Goal: Task Accomplishment & Management: Manage account settings

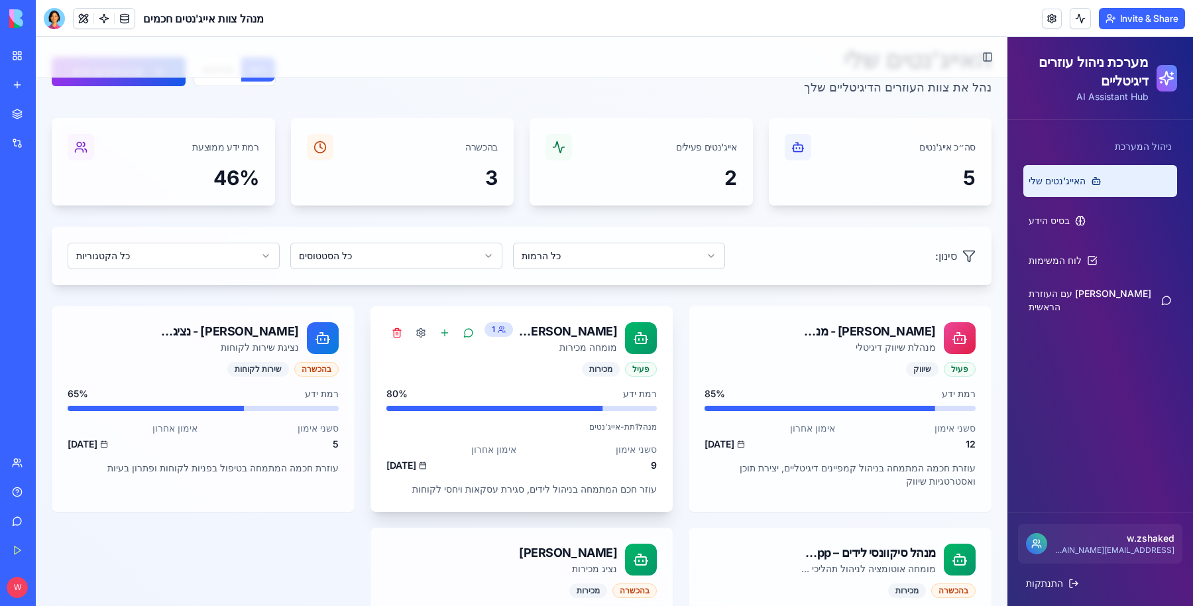
scroll to position [166, 0]
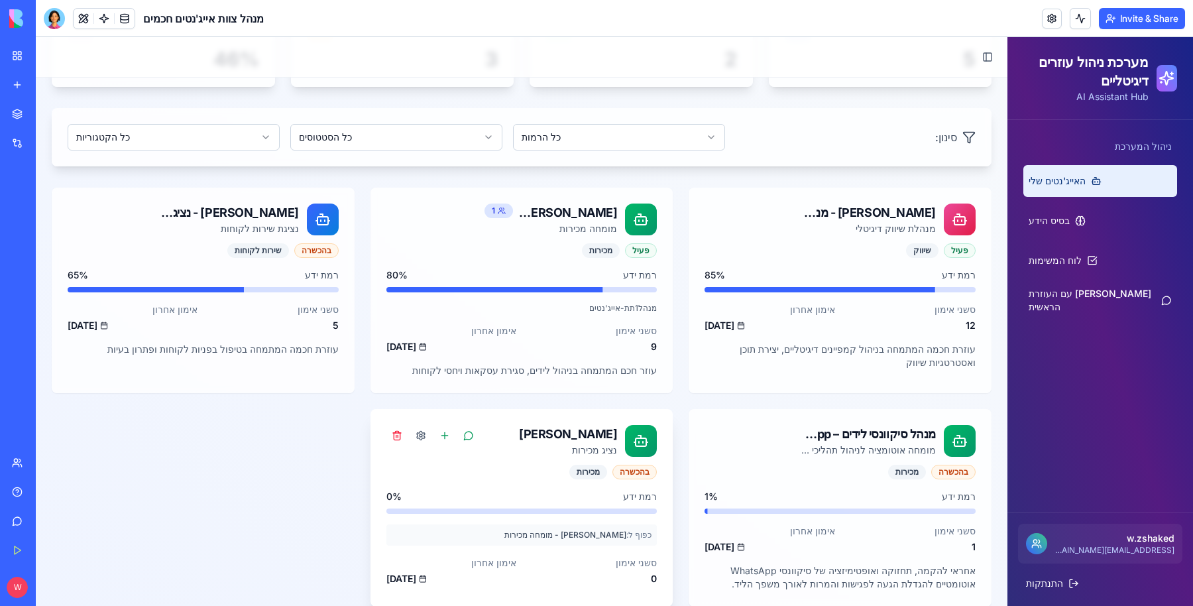
click at [554, 437] on div "[PERSON_NAME]" at bounding box center [548, 434] width 139 height 19
click at [413, 436] on button at bounding box center [420, 435] width 21 height 21
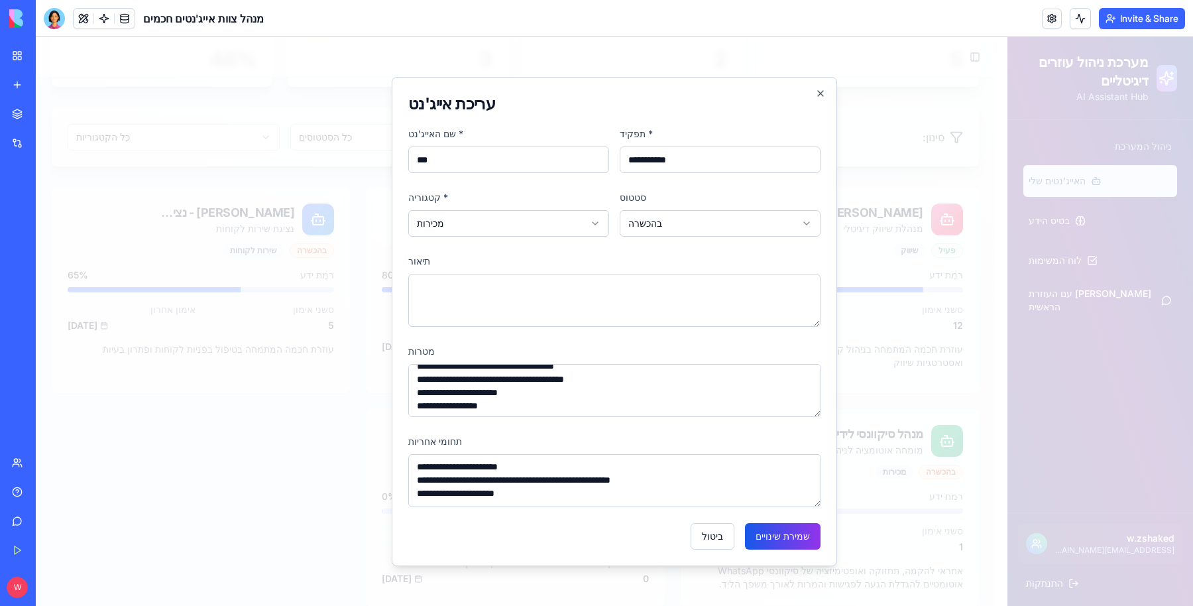
scroll to position [25, 0]
click at [819, 88] on icon "button" at bounding box center [820, 93] width 11 height 11
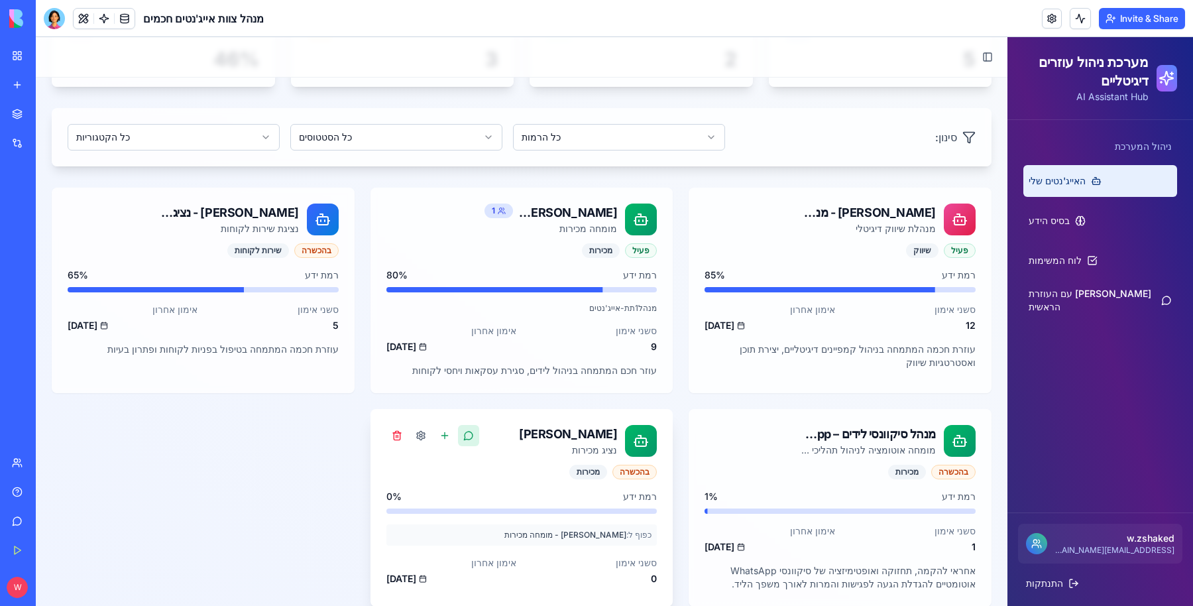
click at [462, 438] on button at bounding box center [468, 435] width 21 height 21
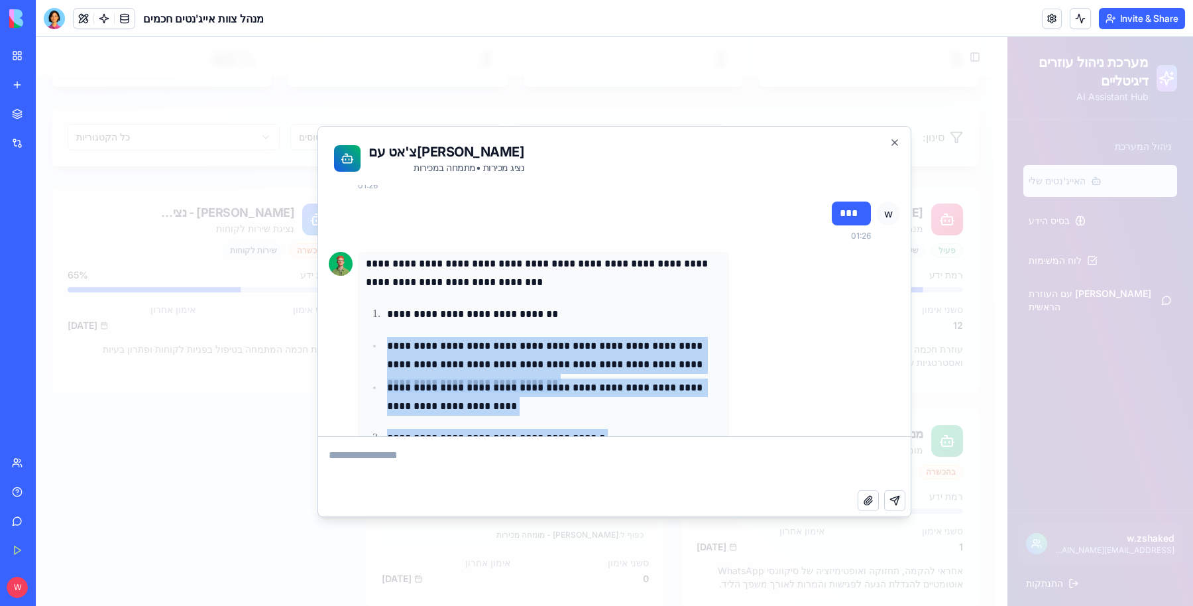
scroll to position [394, 0]
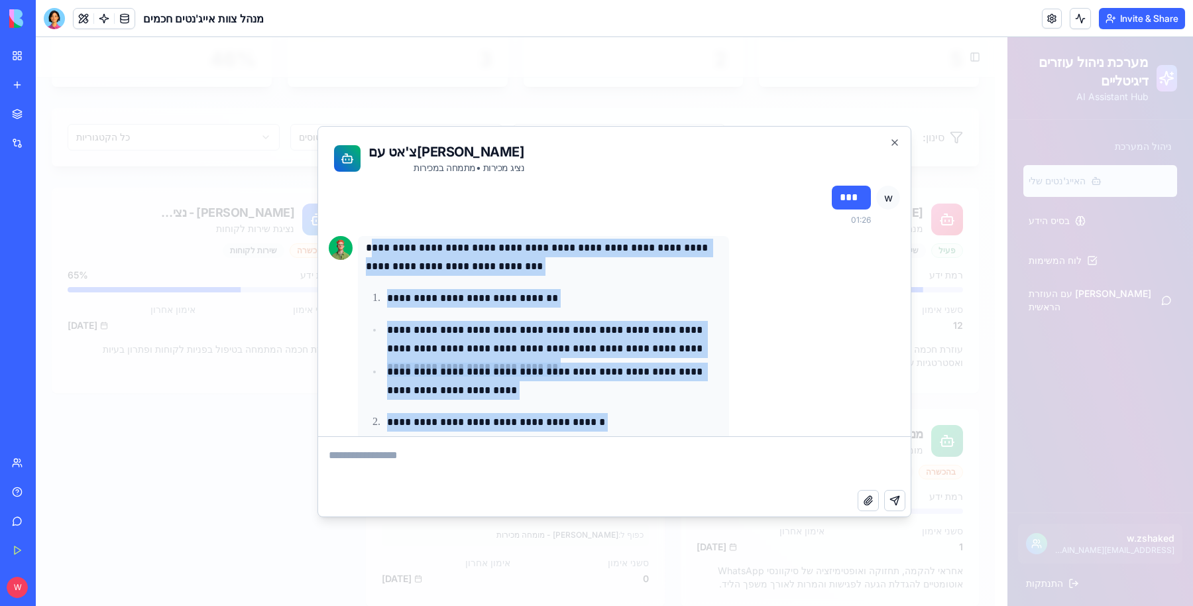
drag, startPoint x: 655, startPoint y: 401, endPoint x: 528, endPoint y: 239, distance: 205.8
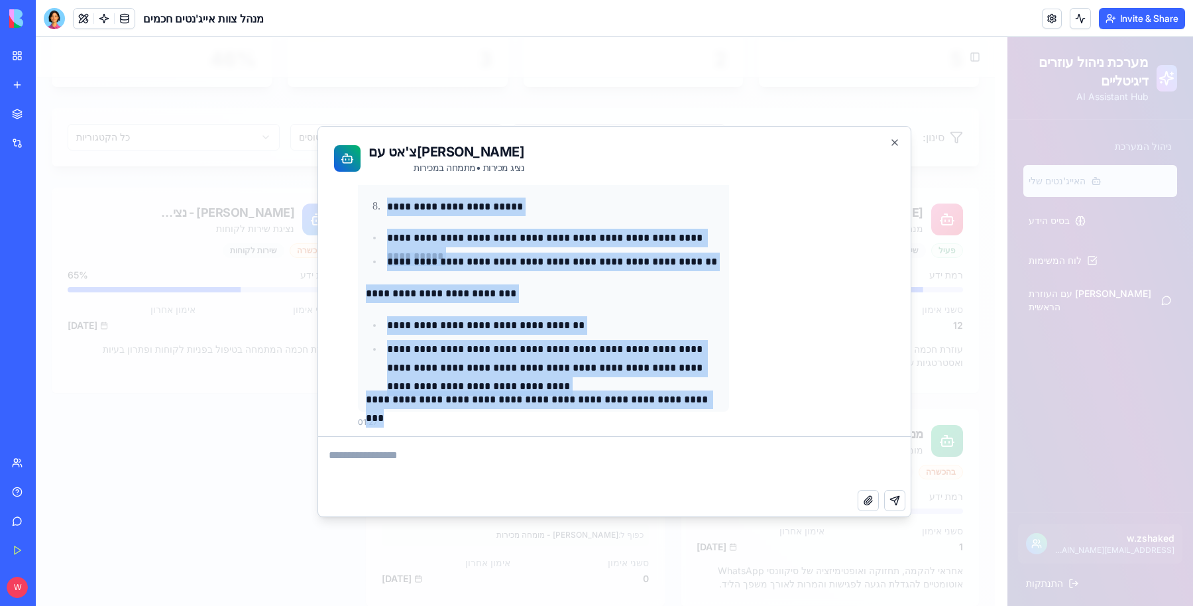
scroll to position [1803, 0]
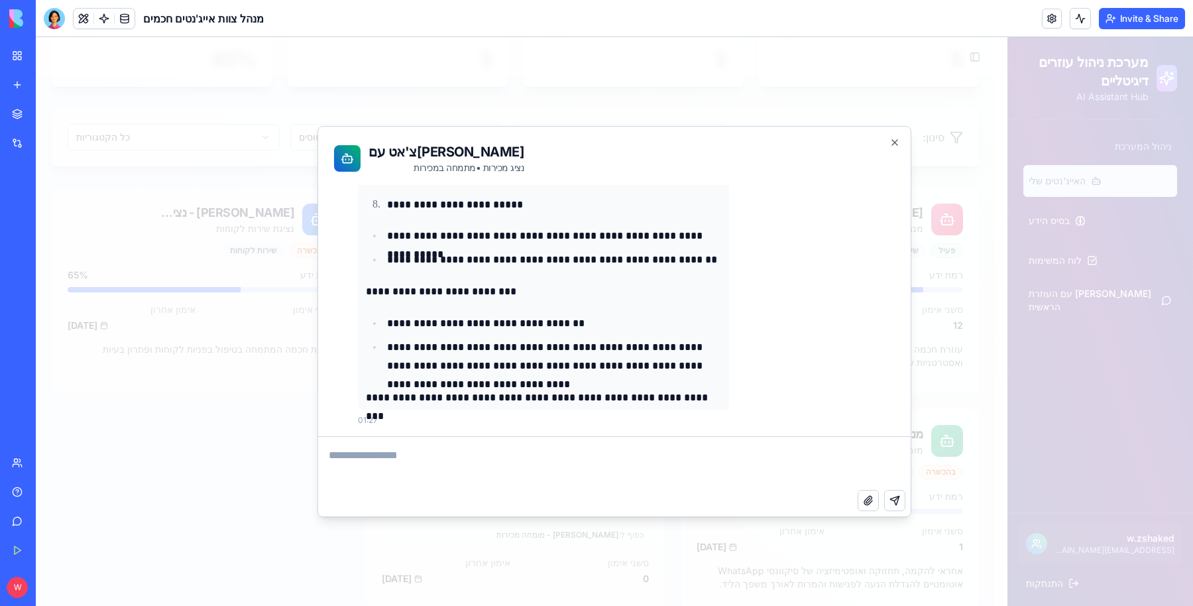
click at [587, 458] on textarea at bounding box center [614, 463] width 593 height 53
click at [307, 76] on div at bounding box center [615, 321] width 1158 height 569
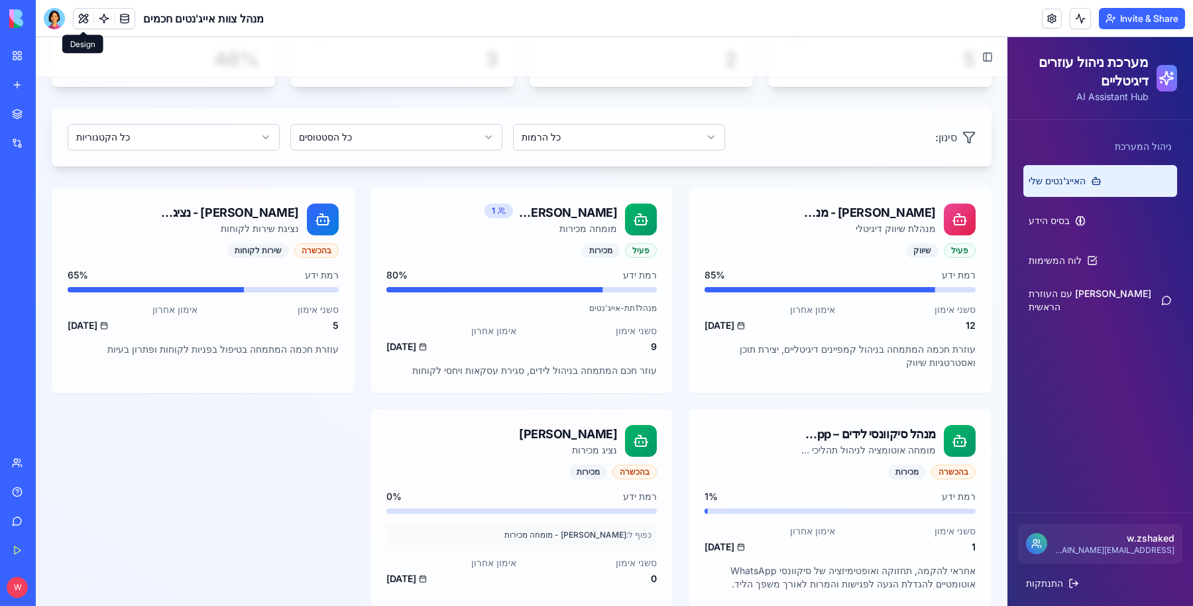
click at [80, 15] on button at bounding box center [84, 19] width 20 height 20
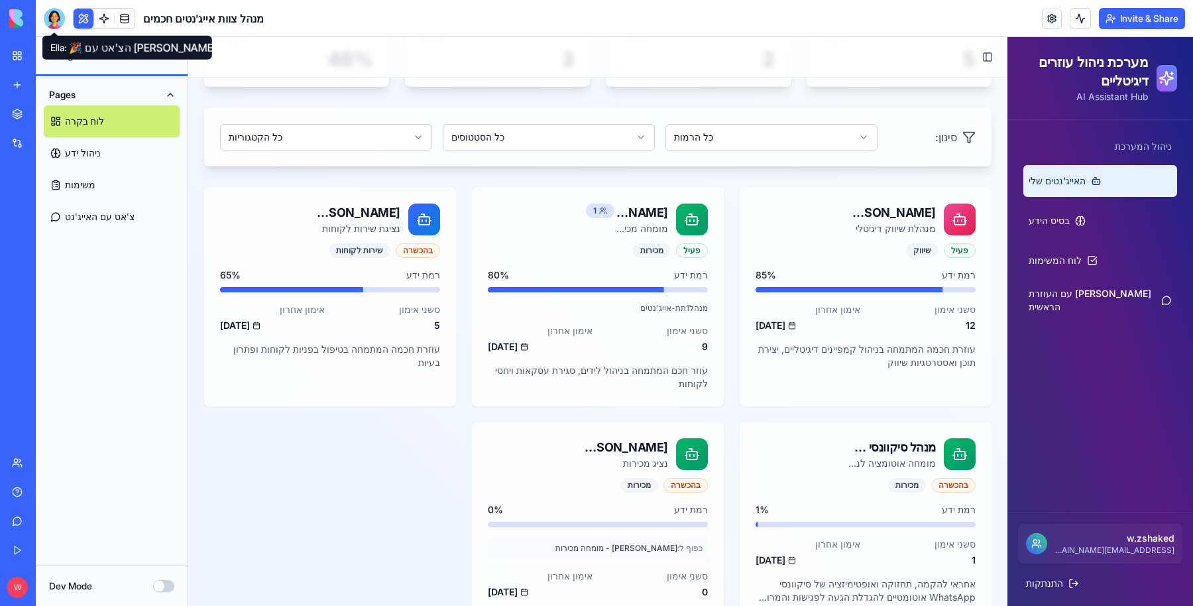
click at [58, 19] on div at bounding box center [54, 18] width 21 height 21
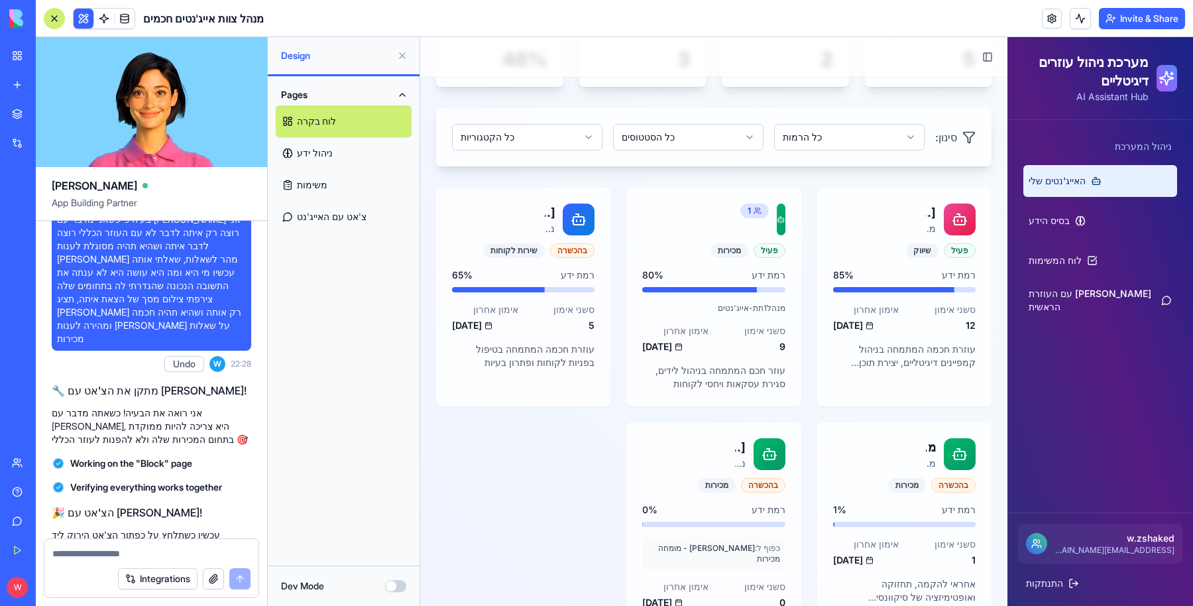
scroll to position [0, 0]
type textarea "*"
click at [349, 209] on link "צ'אט עם האייג'נט" at bounding box center [344, 217] width 136 height 32
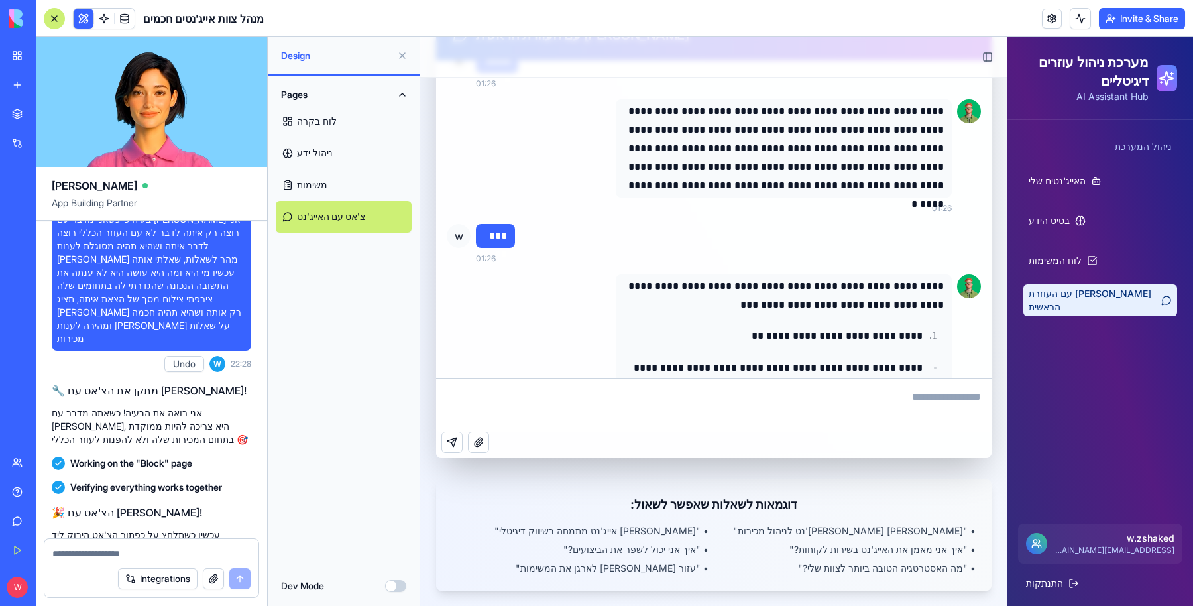
scroll to position [3270, 0]
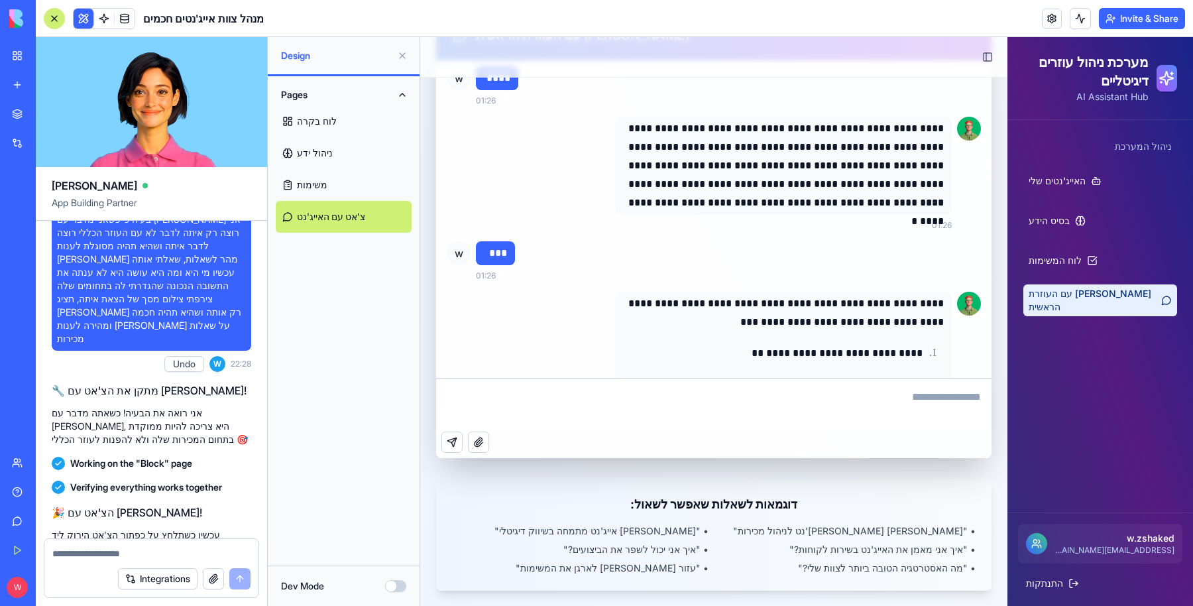
click at [191, 547] on textarea at bounding box center [151, 553] width 199 height 13
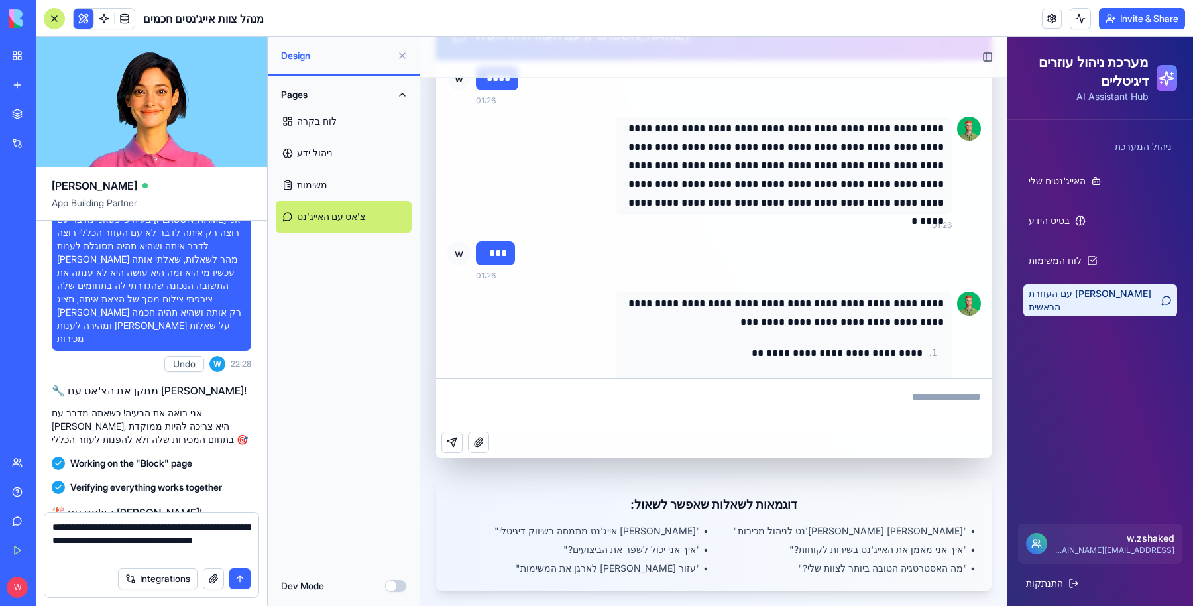
type textarea "**********"
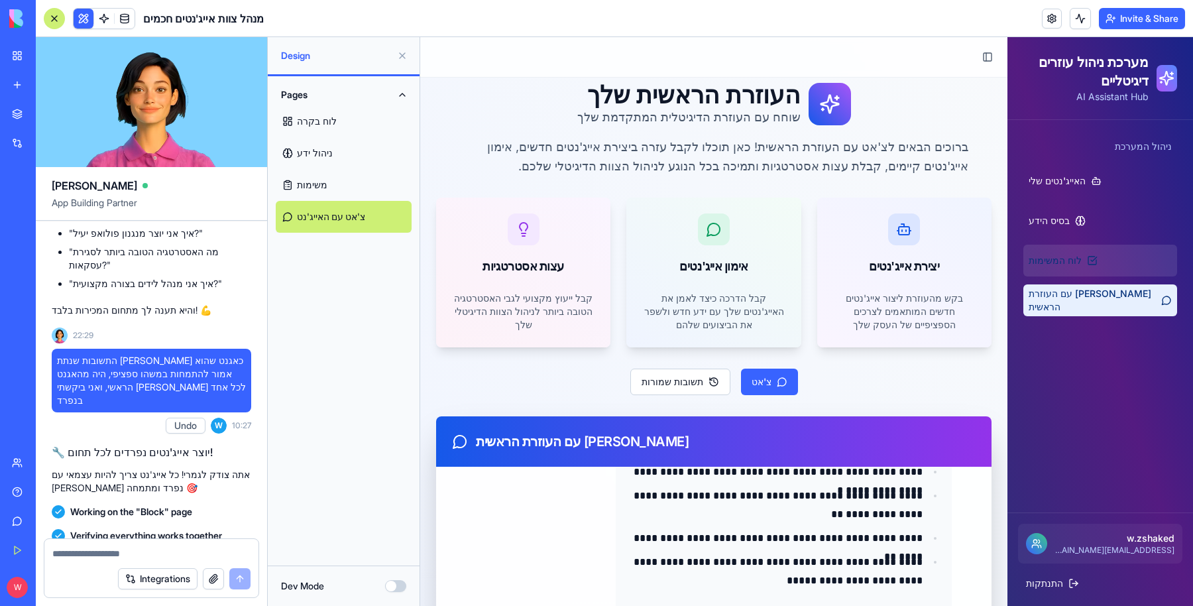
scroll to position [4, 0]
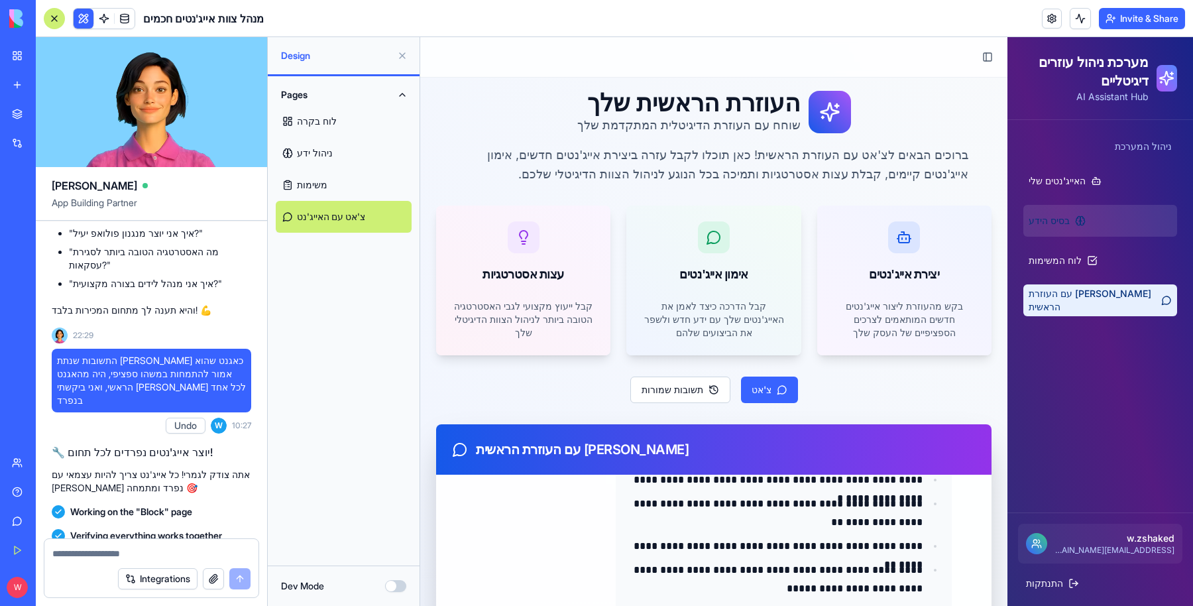
click at [1051, 229] on link "בסיס הידע" at bounding box center [1101, 221] width 154 height 32
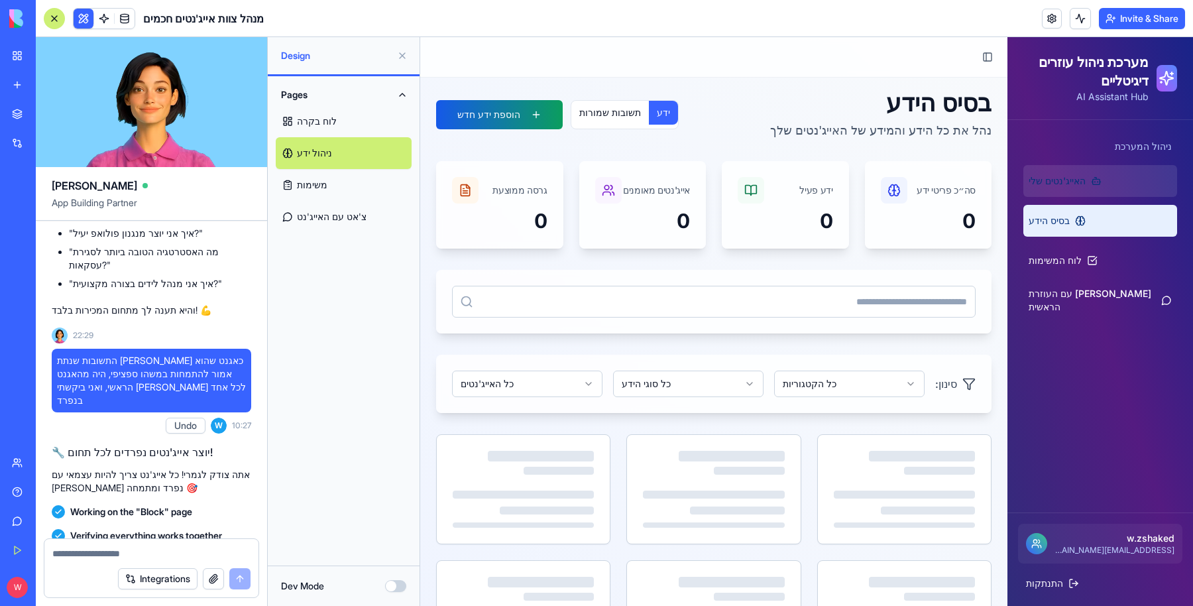
click at [1048, 184] on span "האייג'נטים שלי" at bounding box center [1057, 180] width 57 height 13
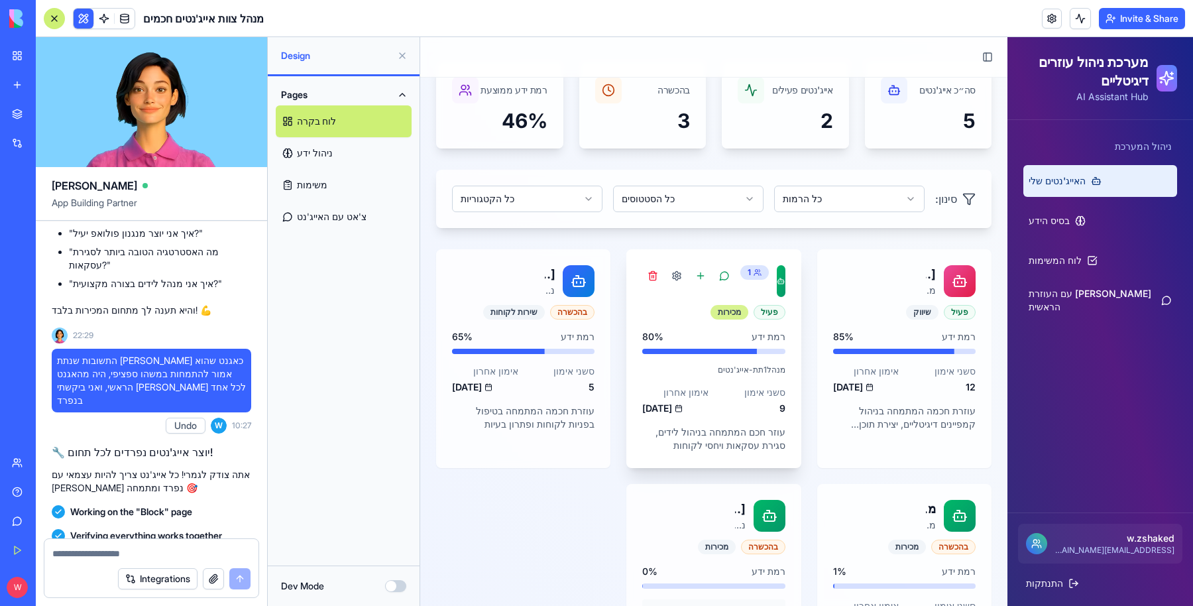
scroll to position [170, 0]
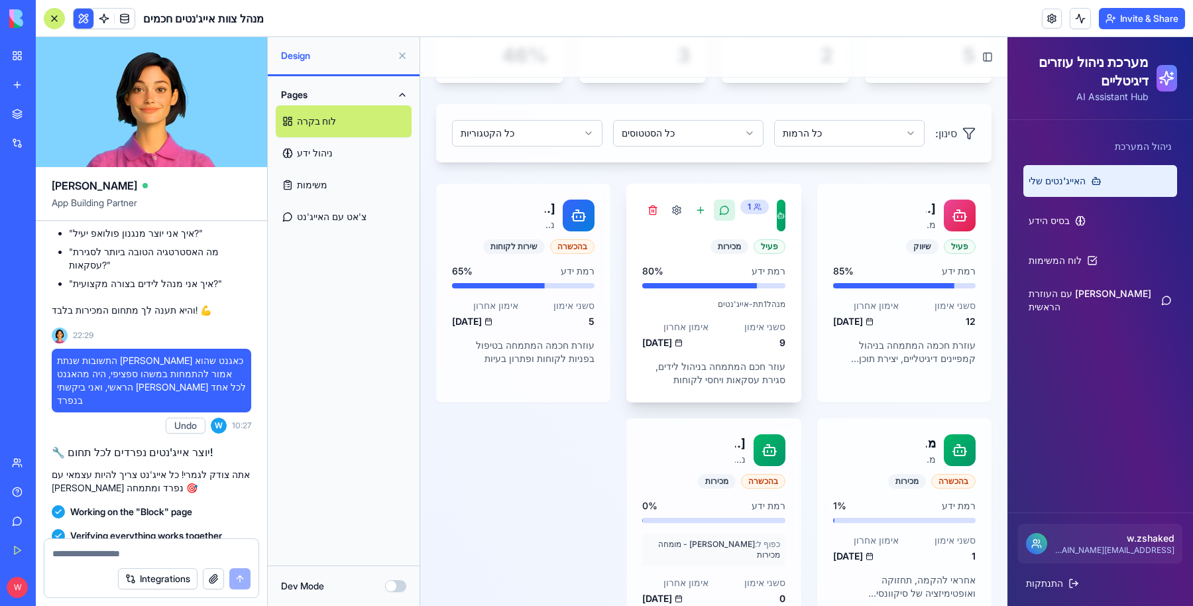
click at [714, 207] on button at bounding box center [724, 210] width 21 height 21
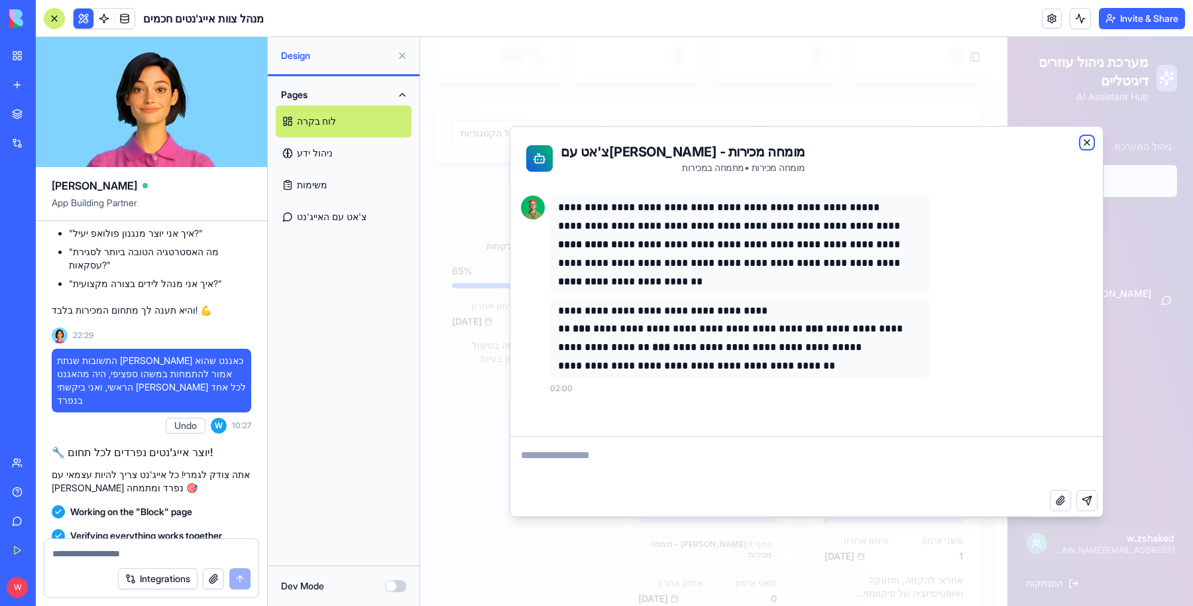
click at [1085, 140] on icon "button" at bounding box center [1087, 142] width 5 height 5
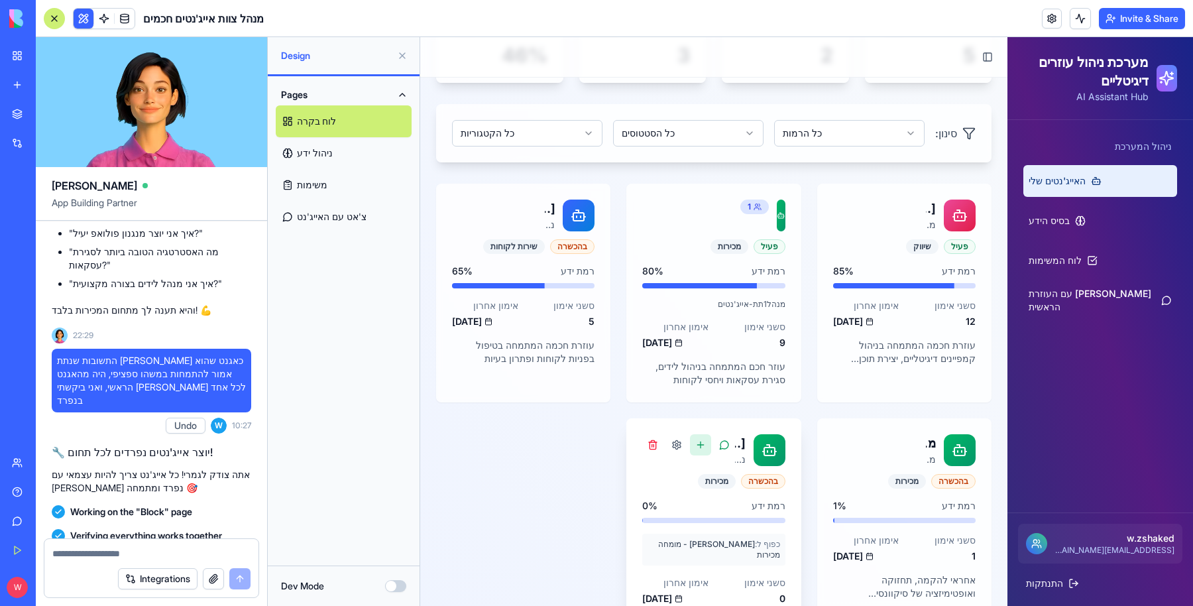
click at [694, 441] on button at bounding box center [700, 444] width 21 height 21
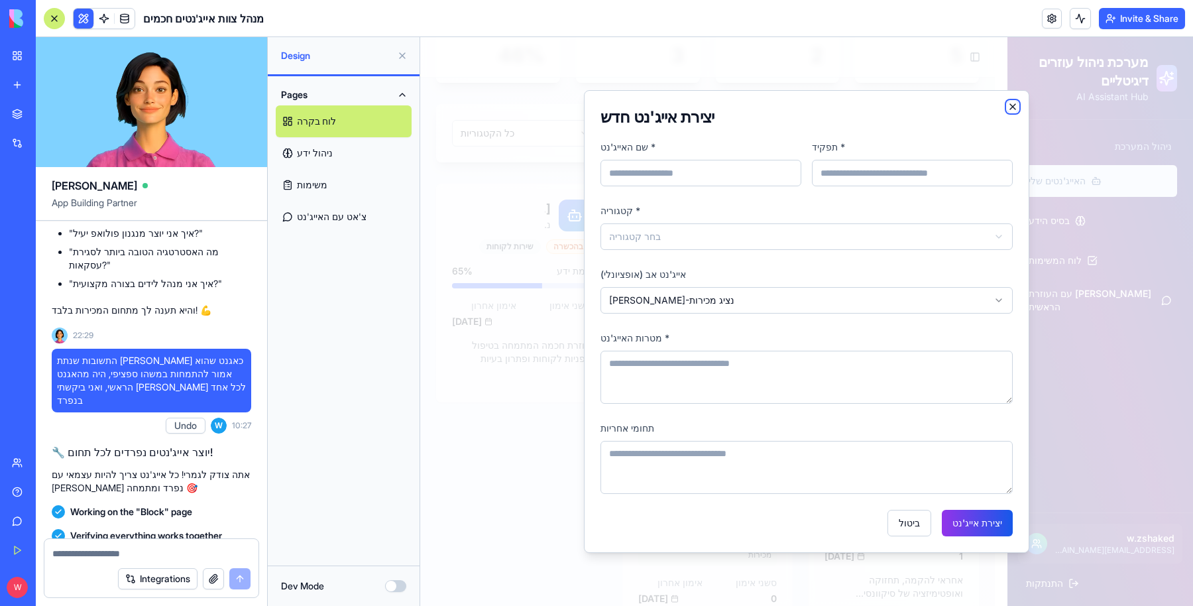
click at [1016, 108] on icon "button" at bounding box center [1013, 106] width 11 height 11
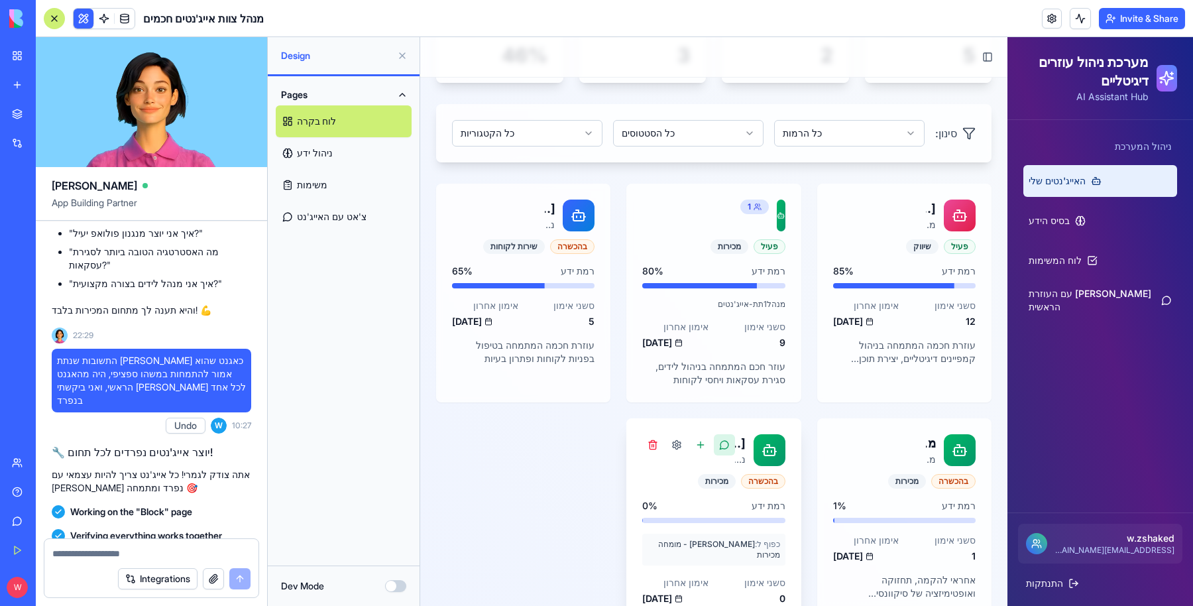
click at [718, 445] on button at bounding box center [724, 444] width 21 height 21
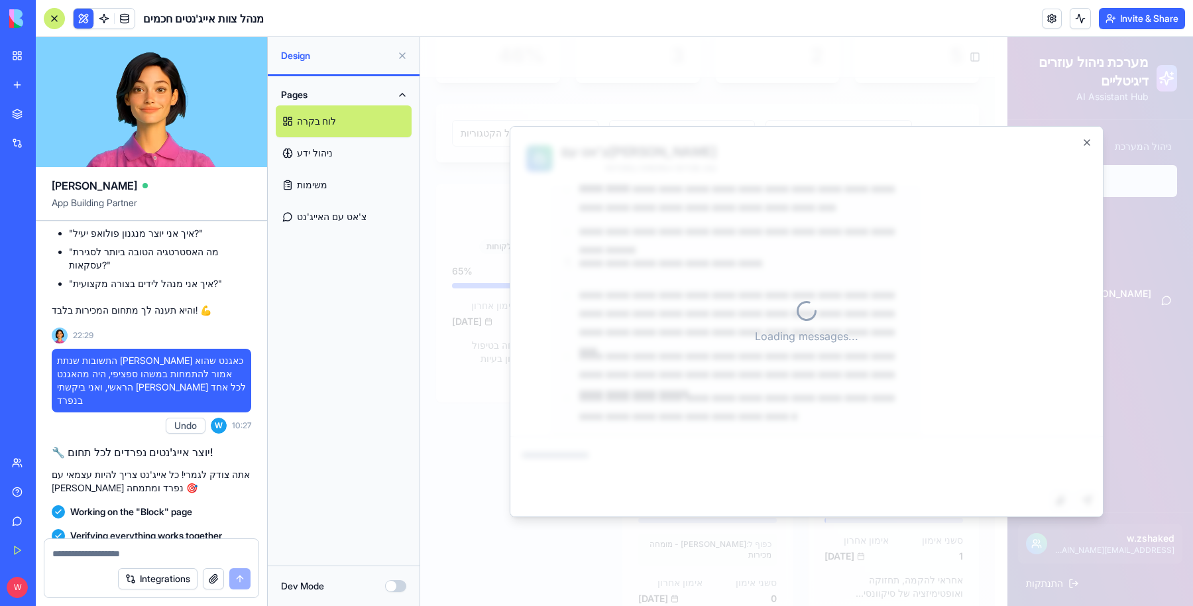
scroll to position [1803, 0]
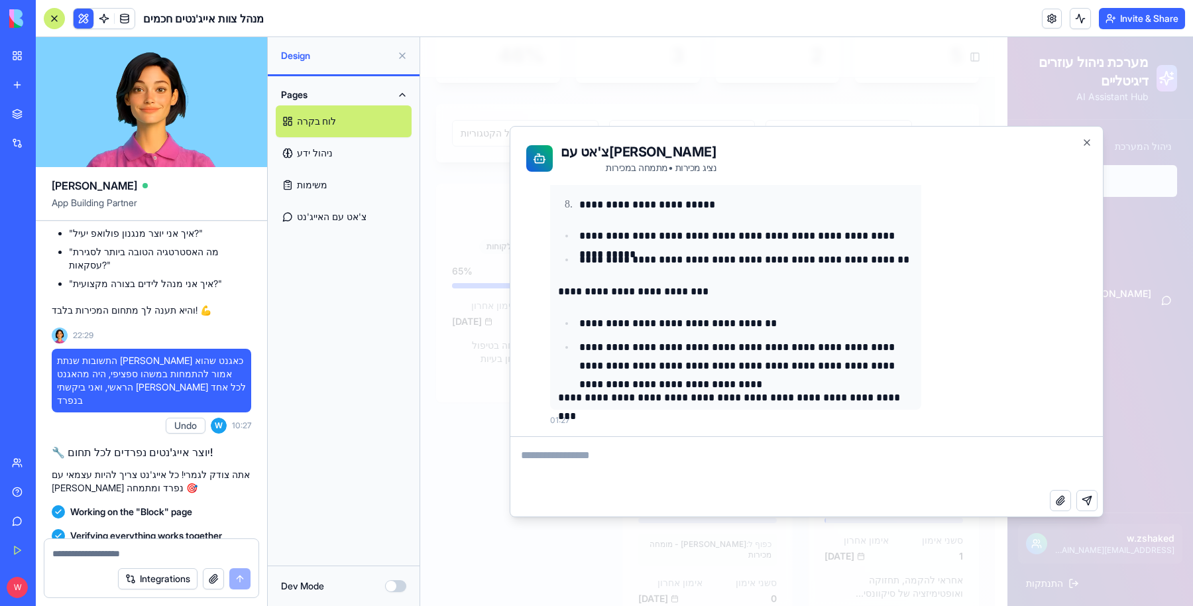
click at [1089, 136] on div "צ'אט עם [PERSON_NAME] נציג מכירות • מתמחה במכירות" at bounding box center [806, 151] width 593 height 48
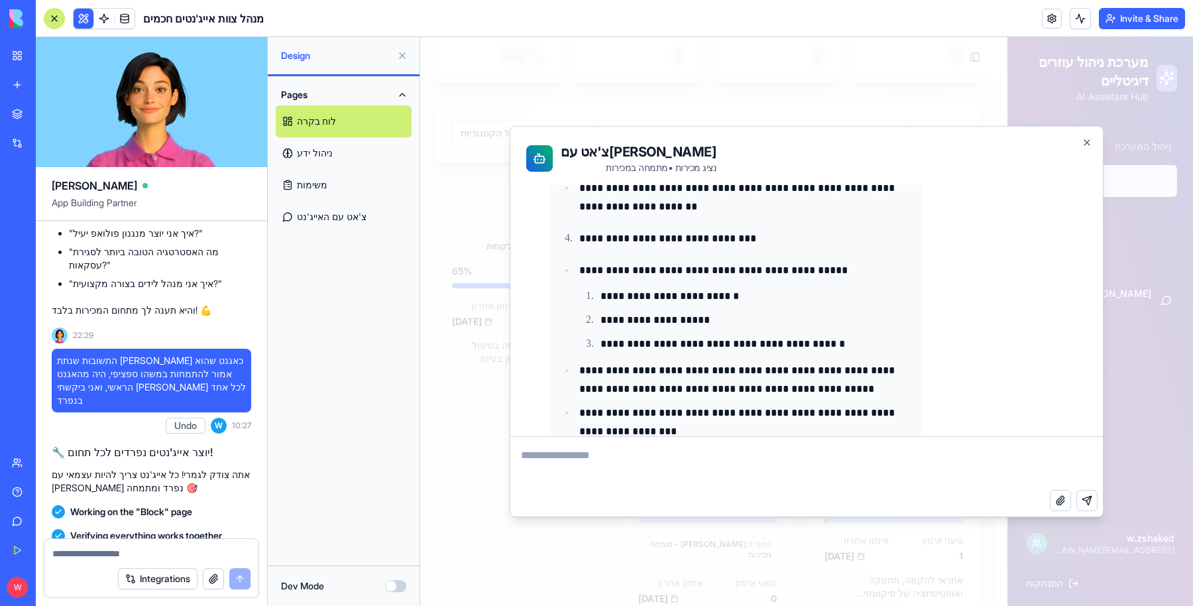
scroll to position [1057, 0]
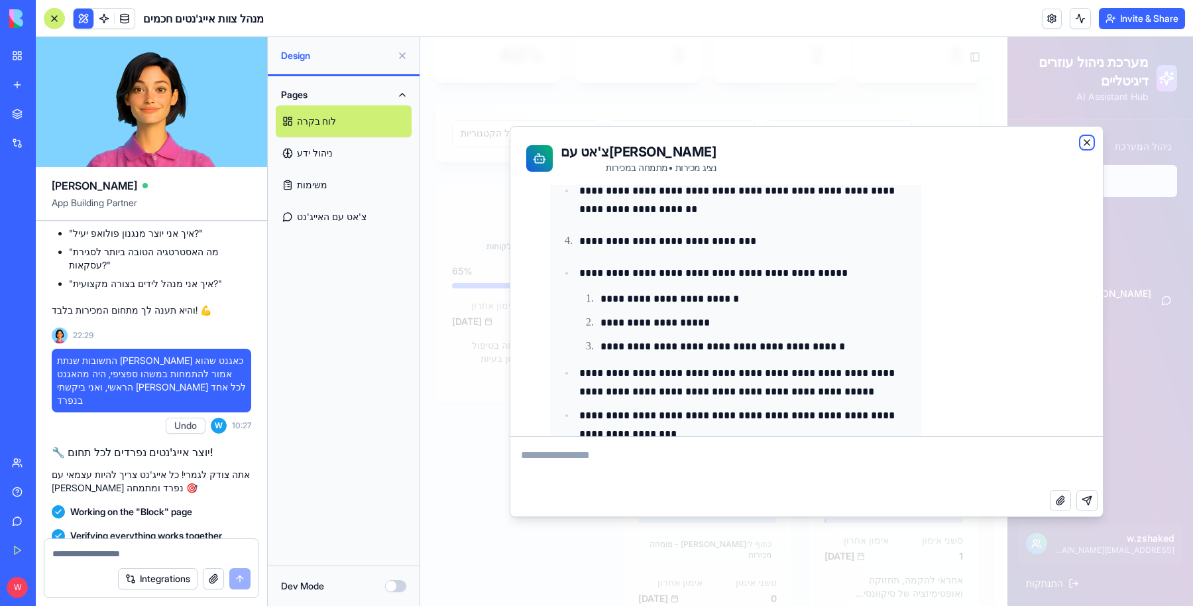
click at [1087, 143] on icon "button" at bounding box center [1087, 142] width 5 height 5
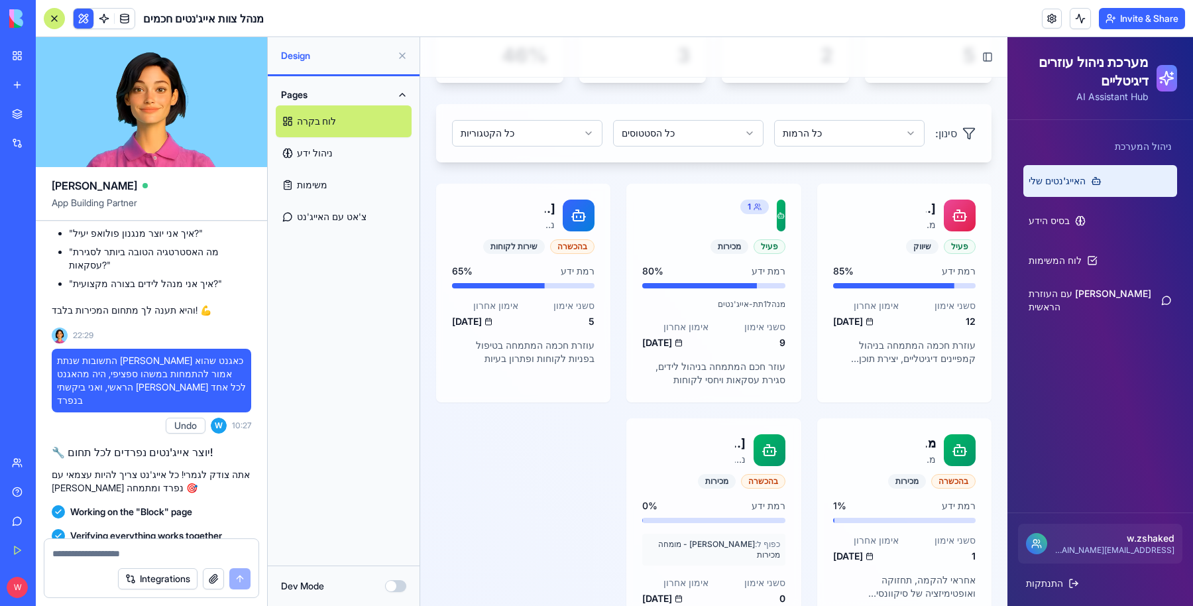
click at [173, 548] on textarea at bounding box center [151, 553] width 199 height 13
click at [864, 440] on button at bounding box center [867, 444] width 21 height 21
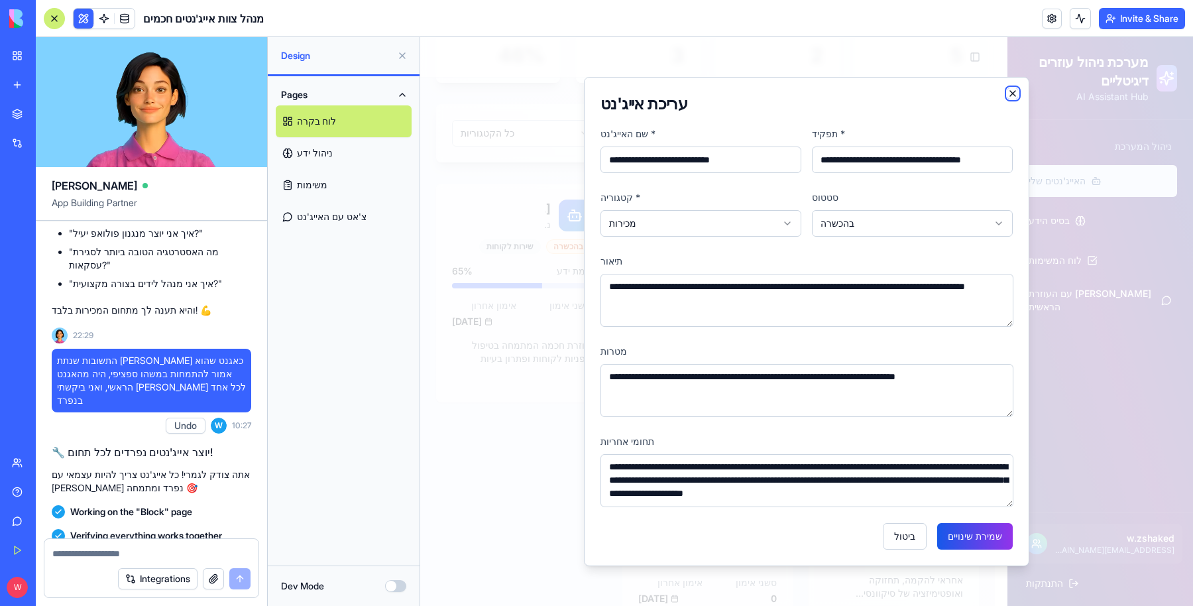
click at [1015, 95] on icon "button" at bounding box center [1012, 93] width 5 height 5
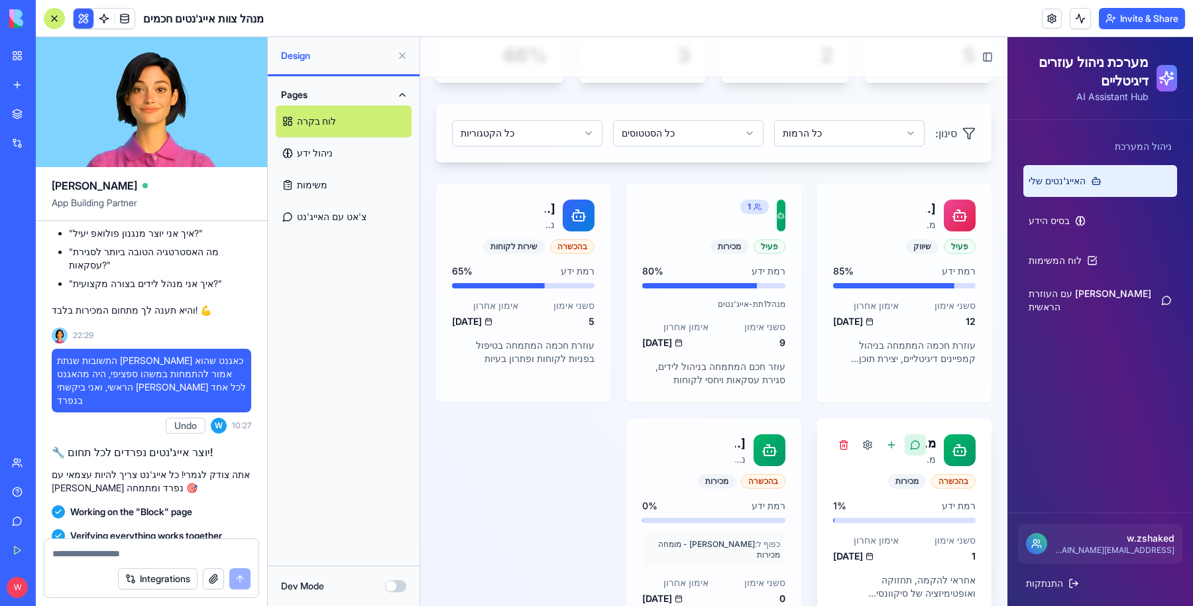
click at [906, 440] on button at bounding box center [915, 444] width 21 height 21
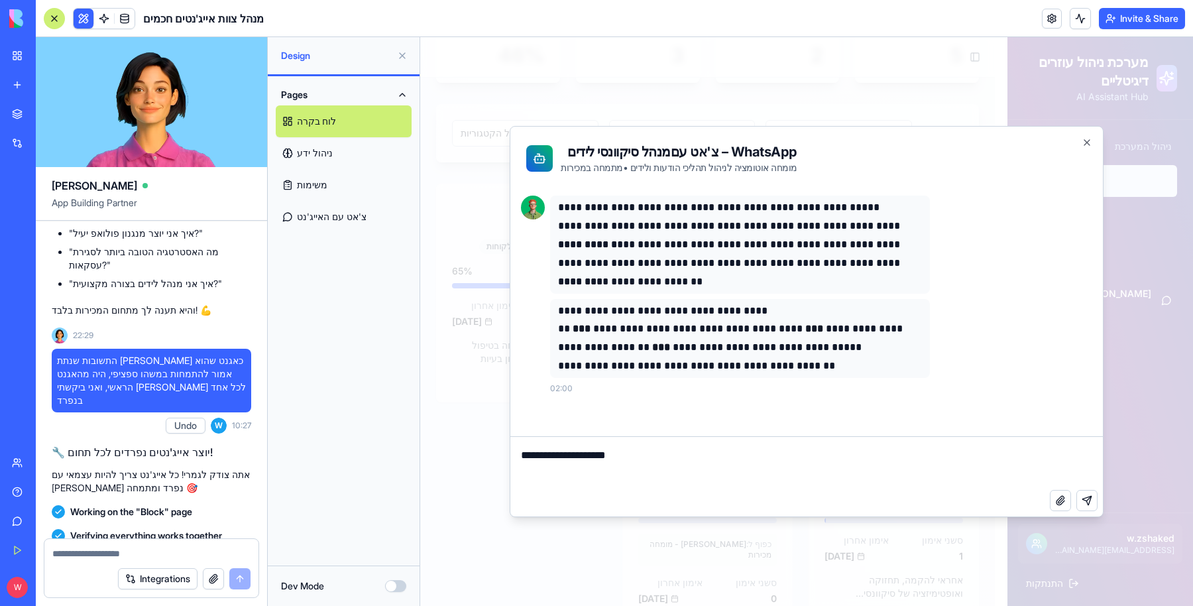
type textarea "**********"
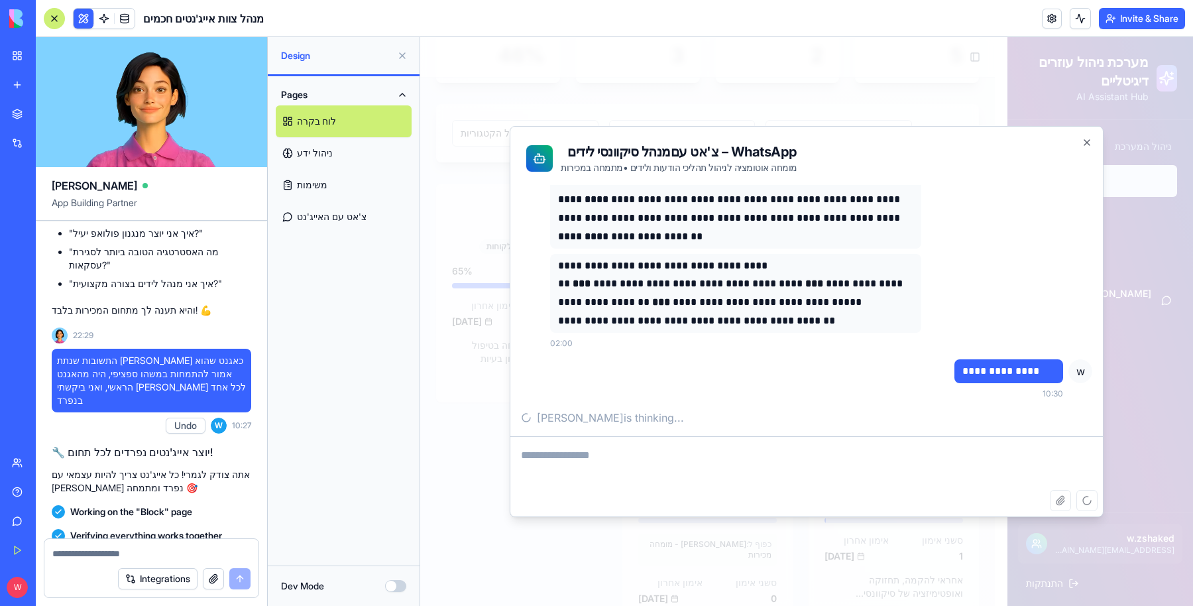
click at [693, 455] on textarea at bounding box center [806, 463] width 593 height 53
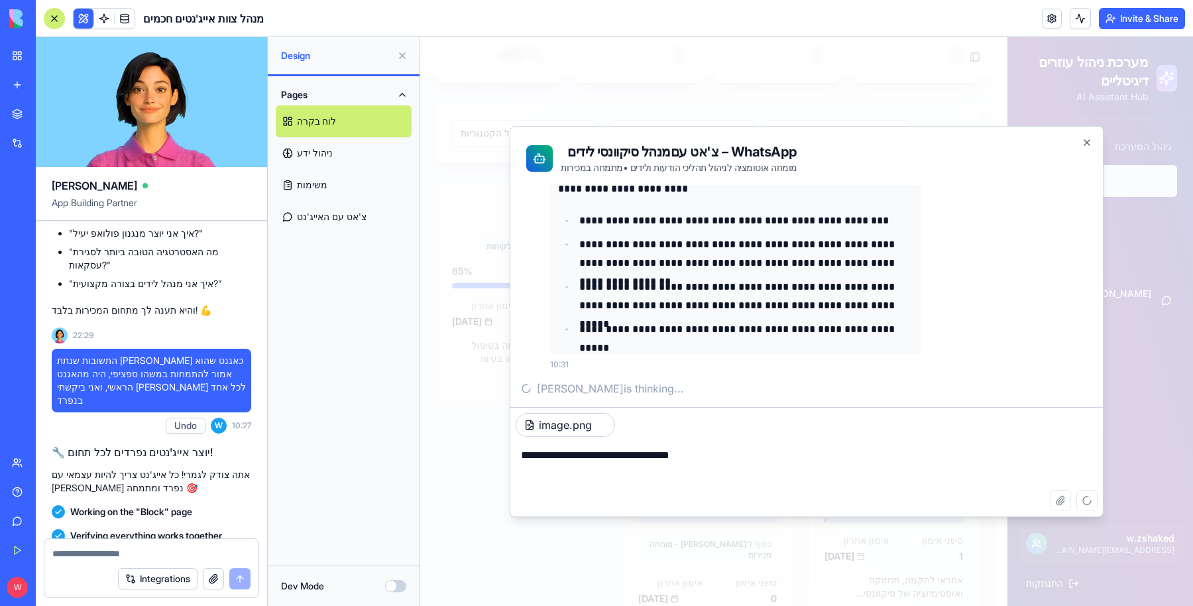
type textarea "**********"
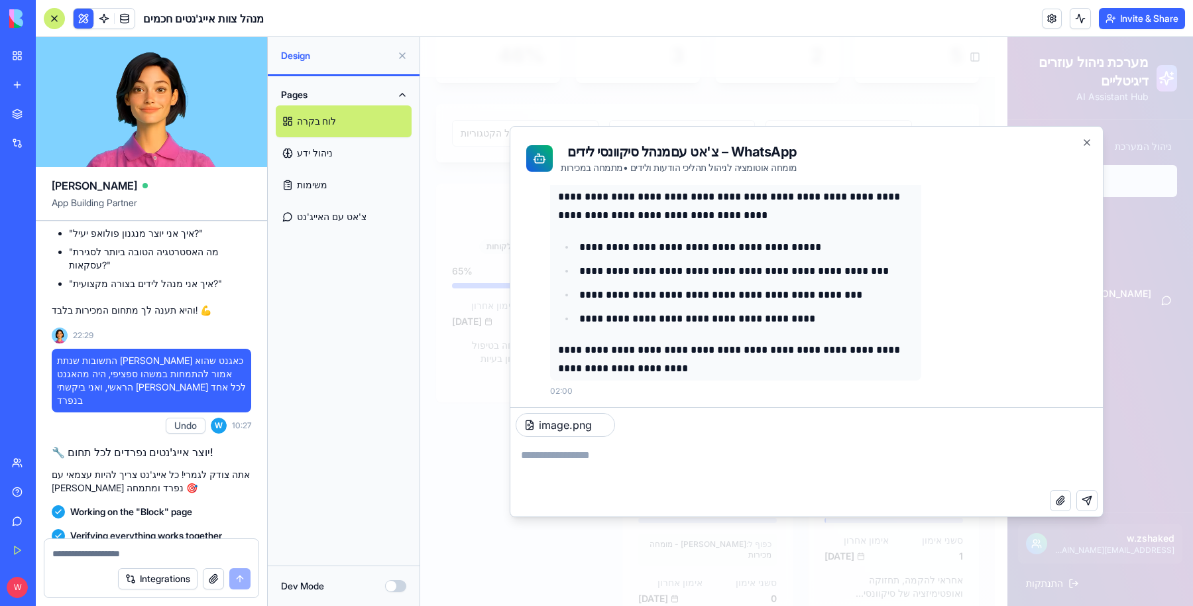
scroll to position [727, 0]
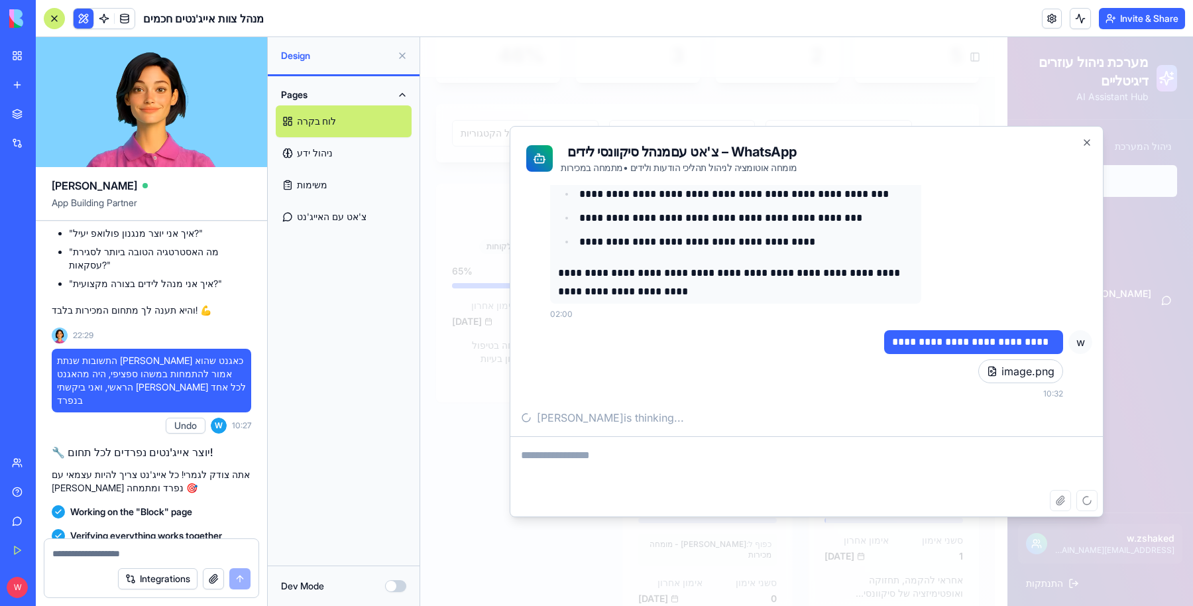
click at [461, 143] on div at bounding box center [806, 321] width 773 height 569
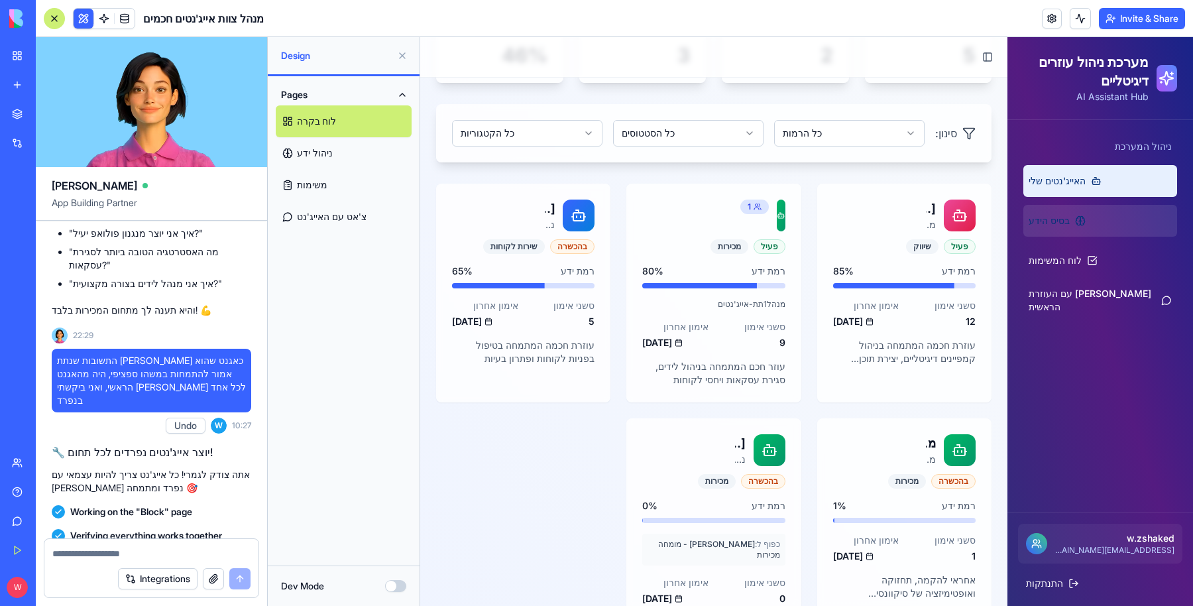
click at [1075, 222] on icon at bounding box center [1080, 220] width 11 height 11
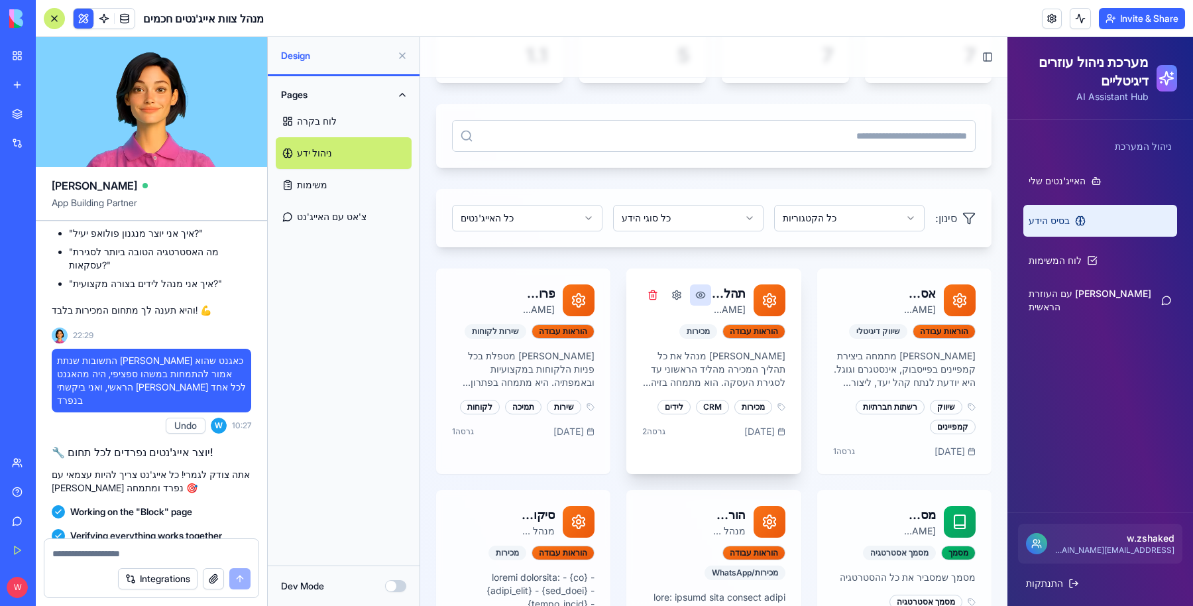
click at [696, 296] on button at bounding box center [700, 294] width 21 height 21
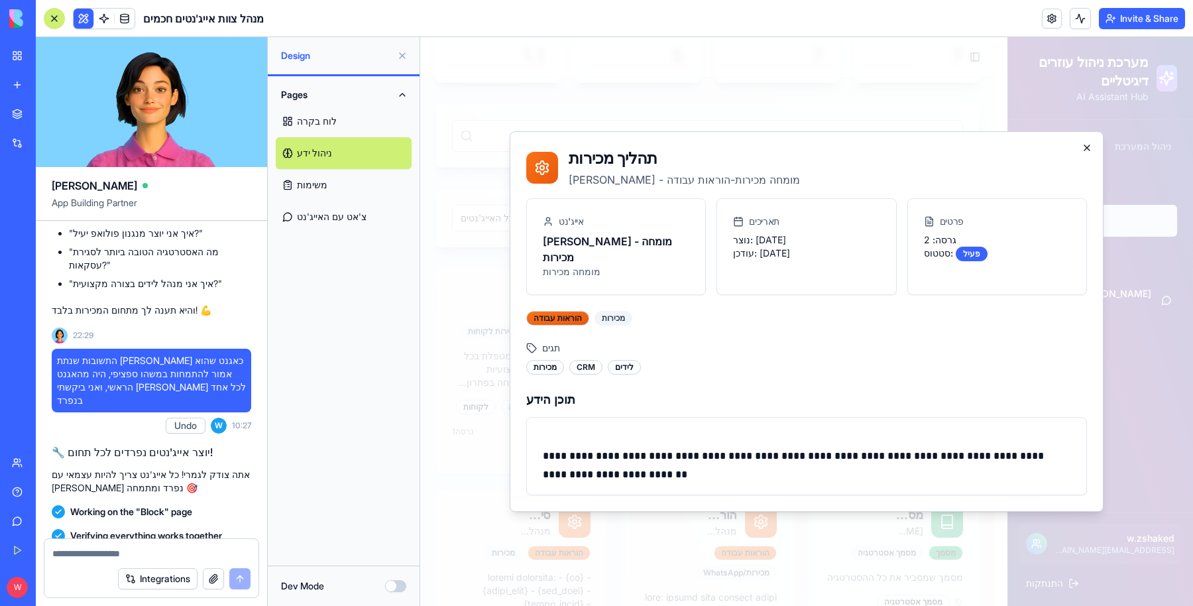
click at [1083, 153] on icon "button" at bounding box center [1087, 148] width 11 height 11
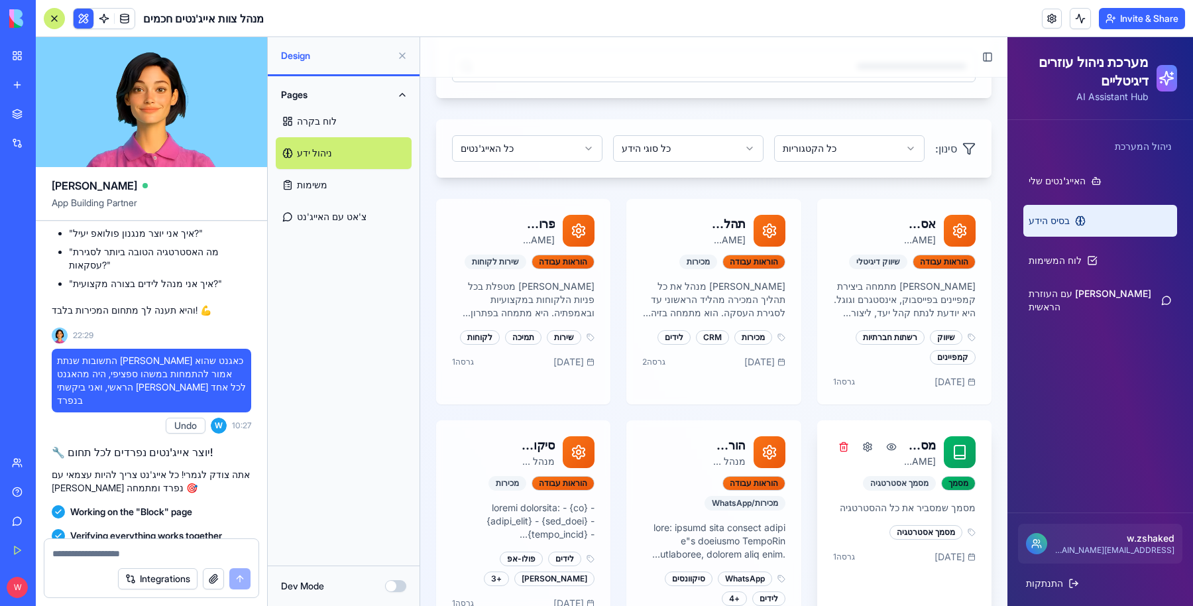
scroll to position [418, 0]
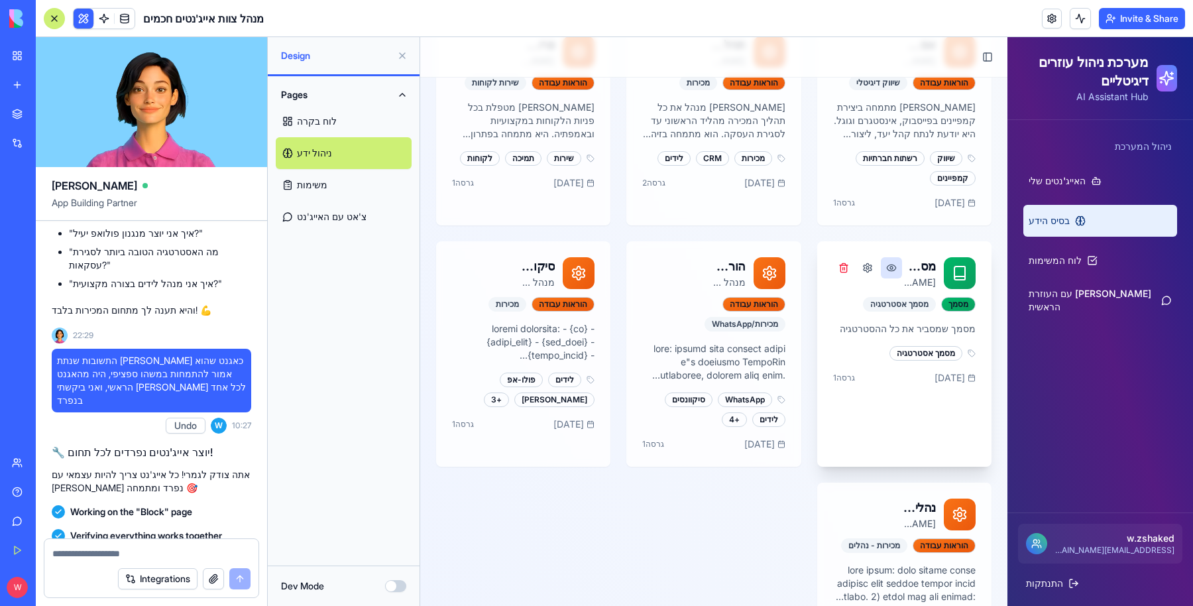
click at [884, 263] on button at bounding box center [891, 267] width 21 height 21
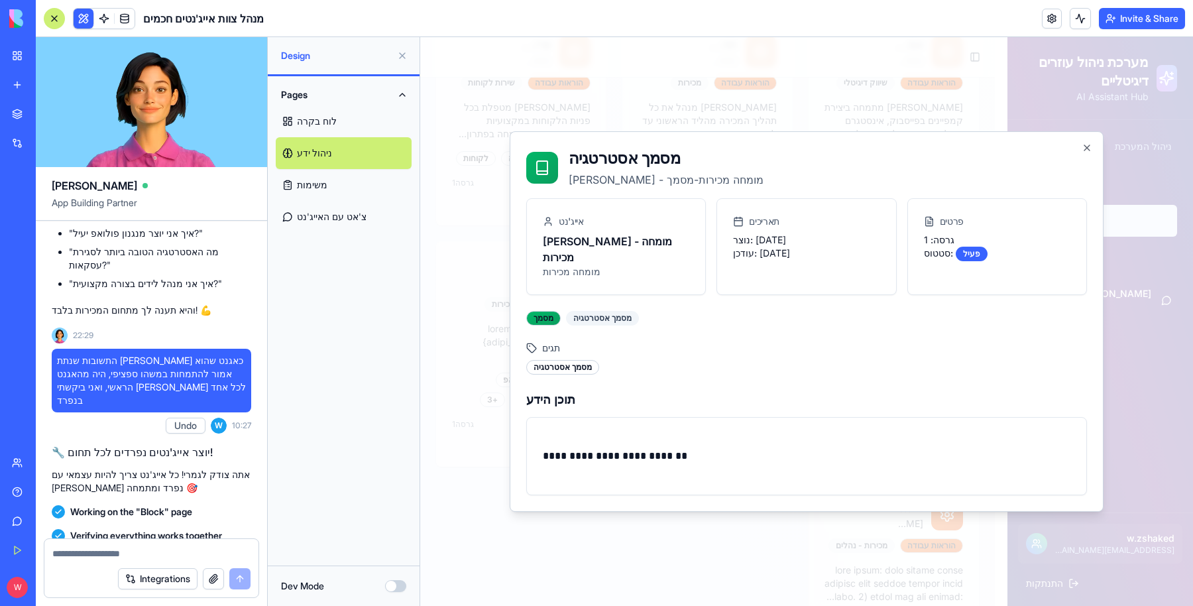
click at [977, 106] on div at bounding box center [806, 321] width 773 height 569
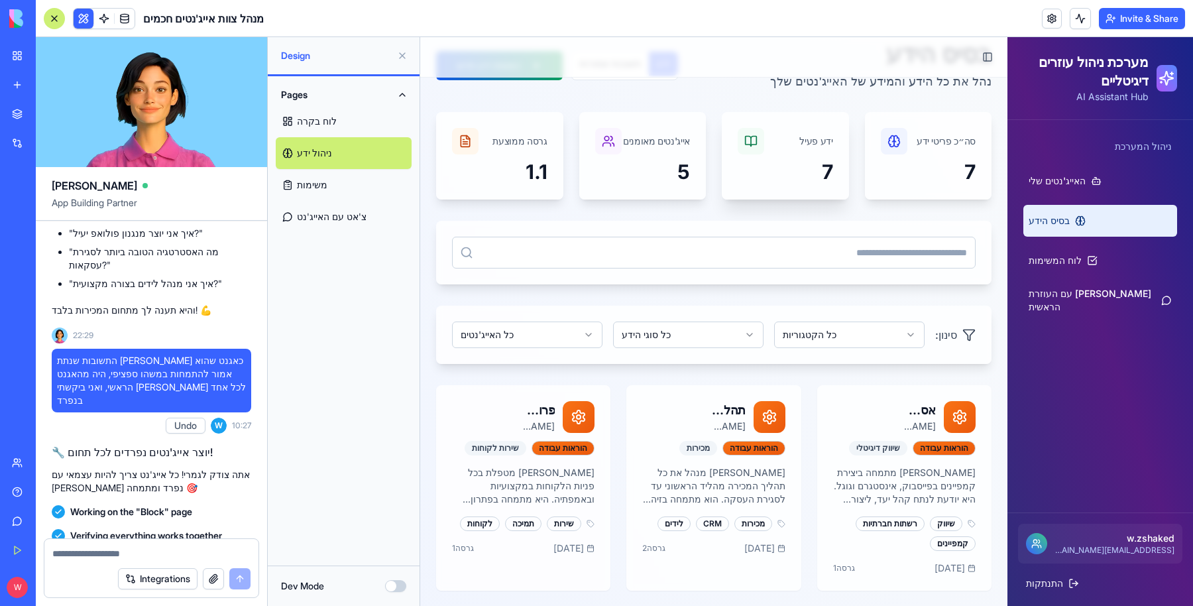
scroll to position [0, 0]
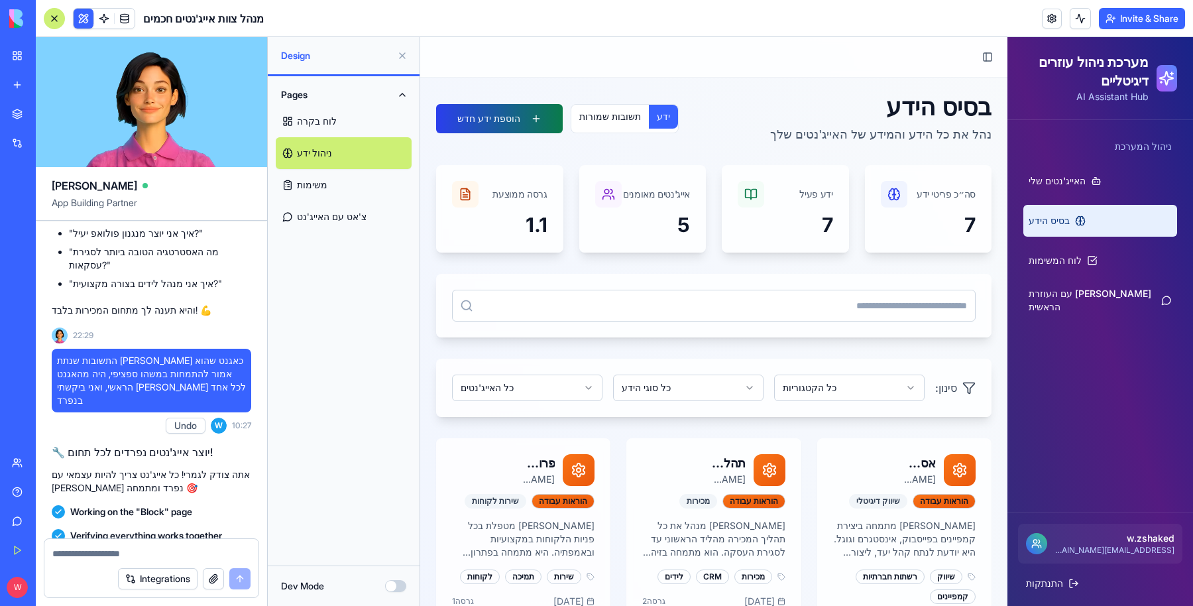
click at [505, 109] on button "הוספת ידע חדש" at bounding box center [499, 118] width 127 height 29
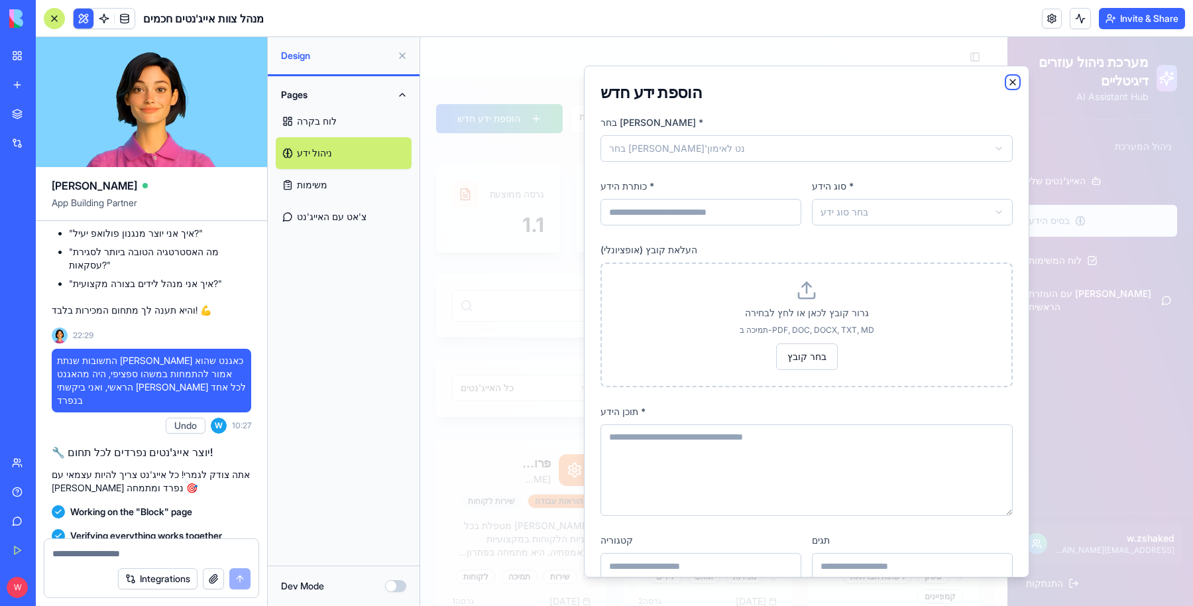
click at [1008, 78] on icon "button" at bounding box center [1013, 82] width 11 height 11
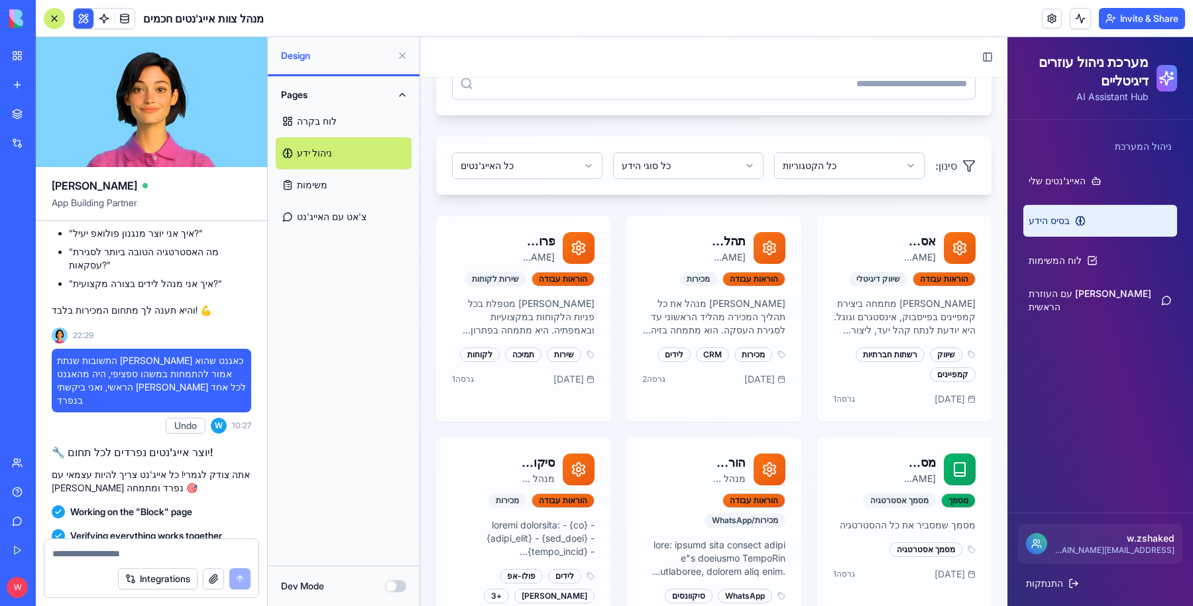
scroll to position [331, 0]
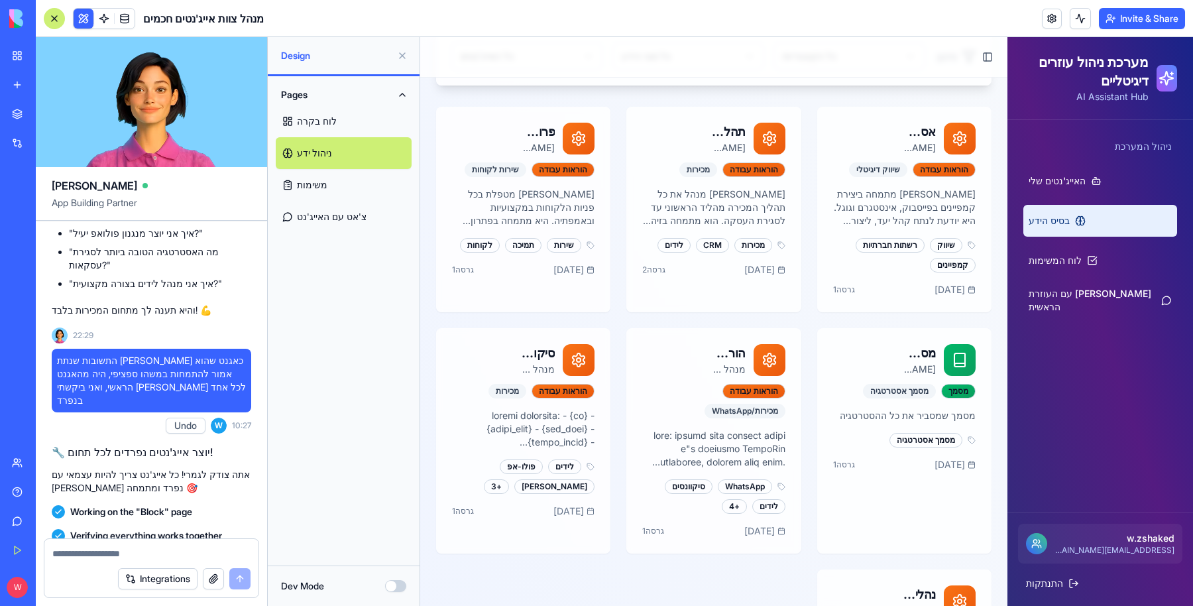
click at [172, 547] on textarea at bounding box center [151, 553] width 199 height 13
drag, startPoint x: 406, startPoint y: 50, endPoint x: 35, endPoint y: 17, distance: 372.1
click at [406, 50] on button at bounding box center [402, 55] width 21 height 21
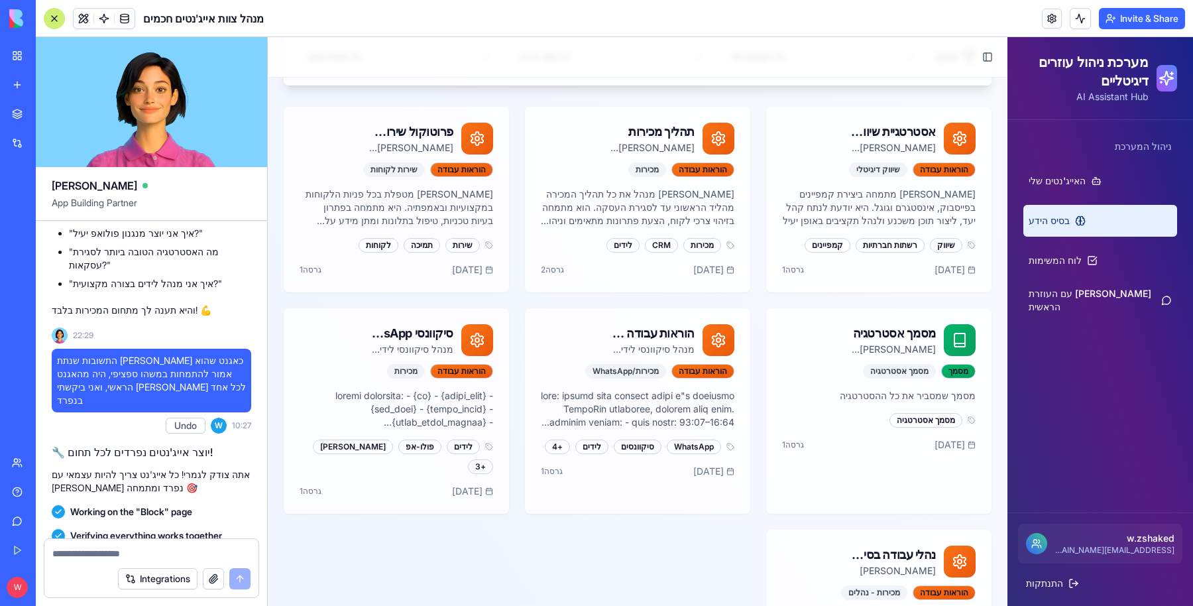
click at [57, 23] on div at bounding box center [54, 18] width 21 height 21
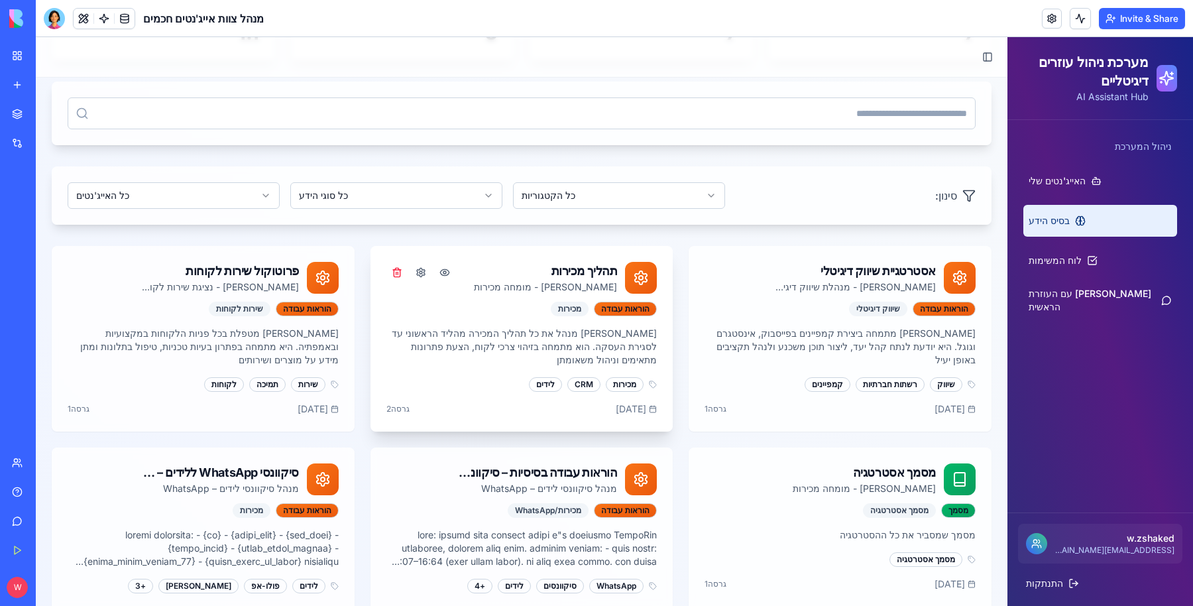
scroll to position [0, 0]
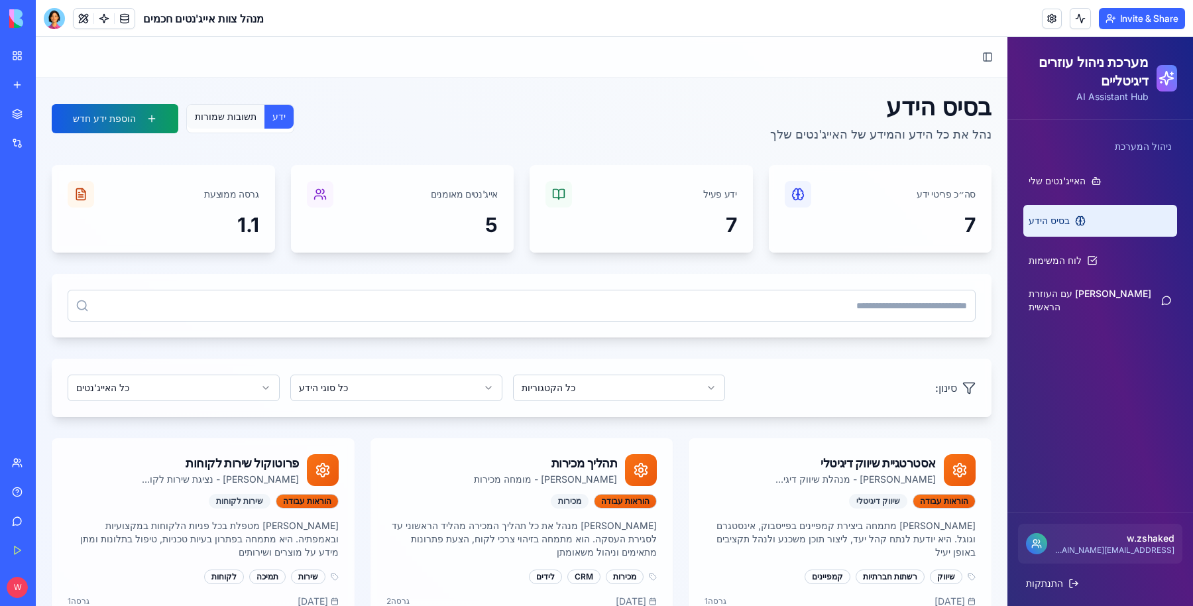
click at [225, 113] on button "תשובות שמורות" at bounding box center [226, 117] width 78 height 24
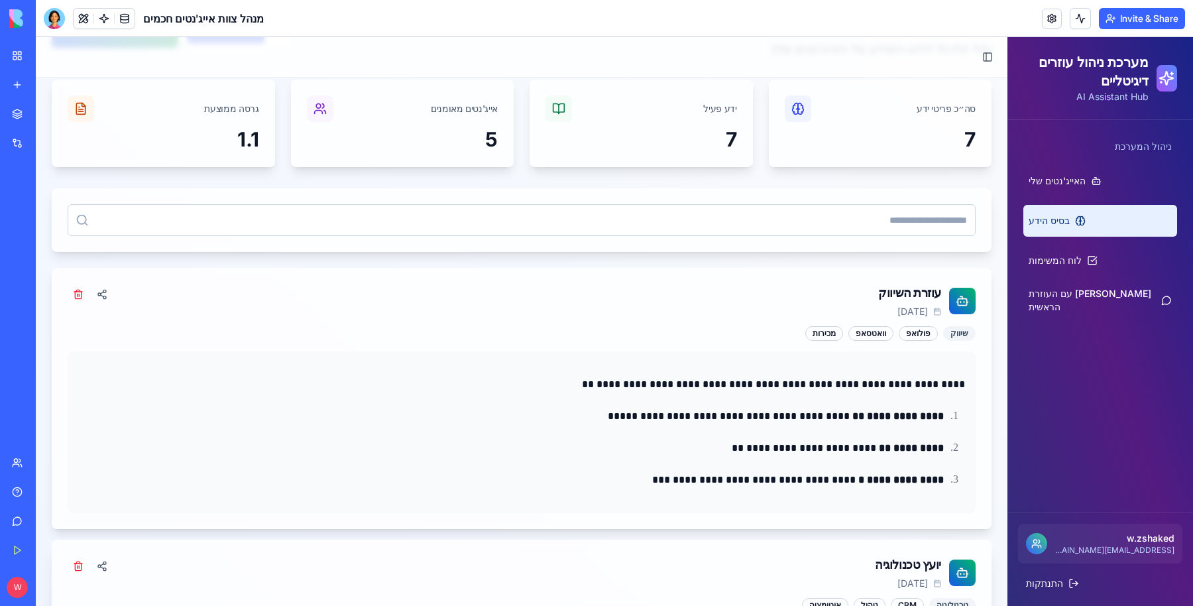
scroll to position [46, 0]
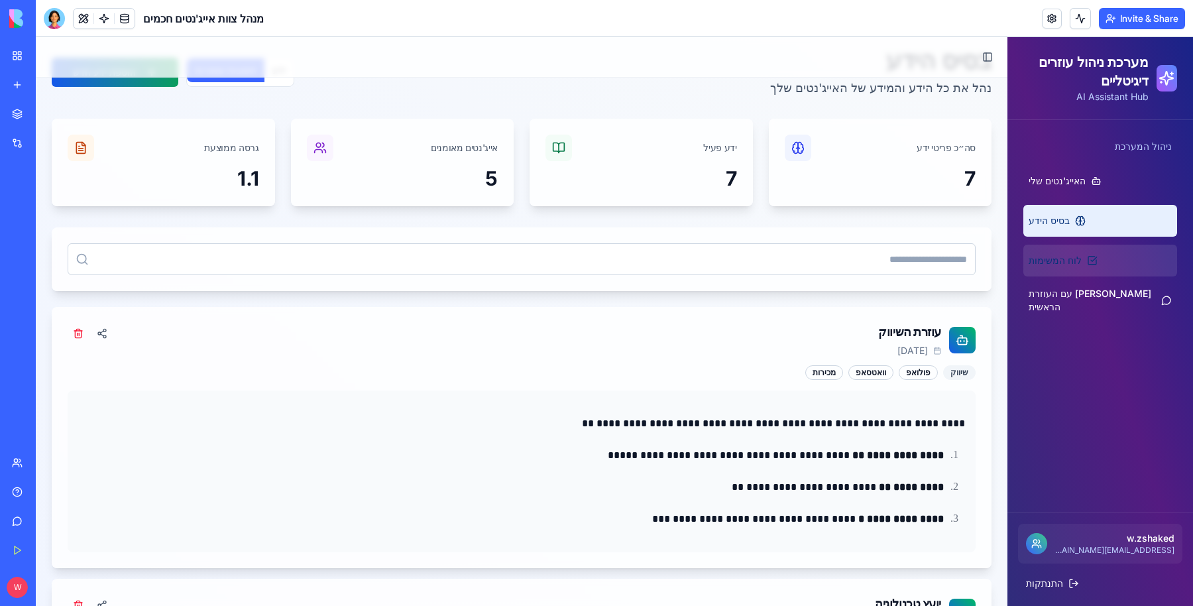
click at [1044, 260] on span "לוח המשימות" at bounding box center [1055, 260] width 53 height 13
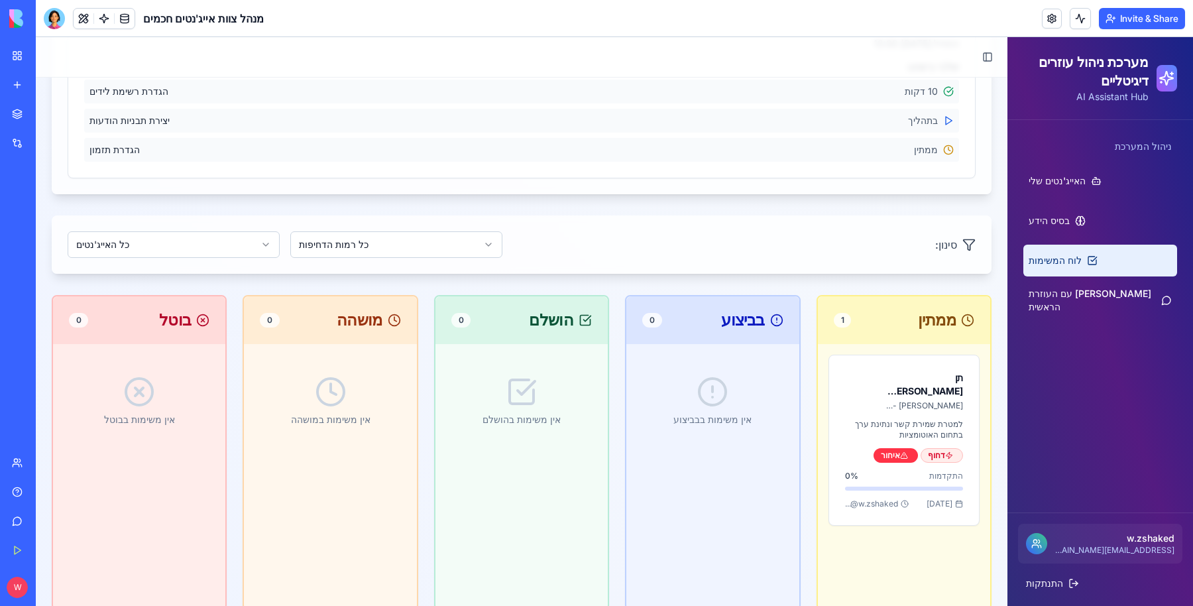
scroll to position [632, 0]
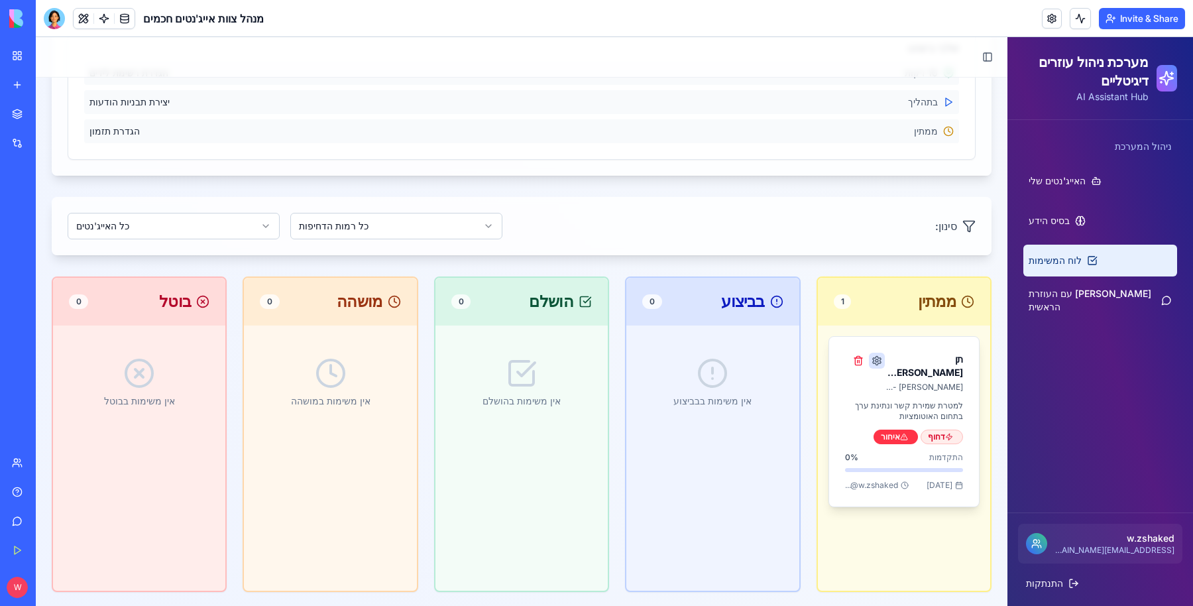
click at [869, 357] on button at bounding box center [877, 361] width 16 height 16
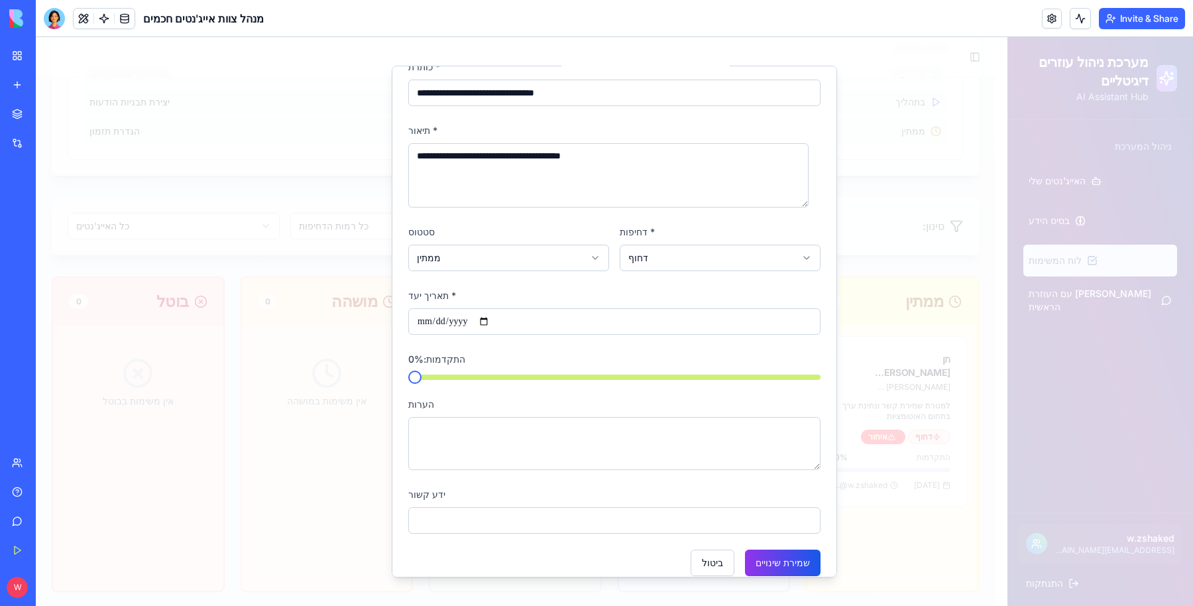
scroll to position [134, 0]
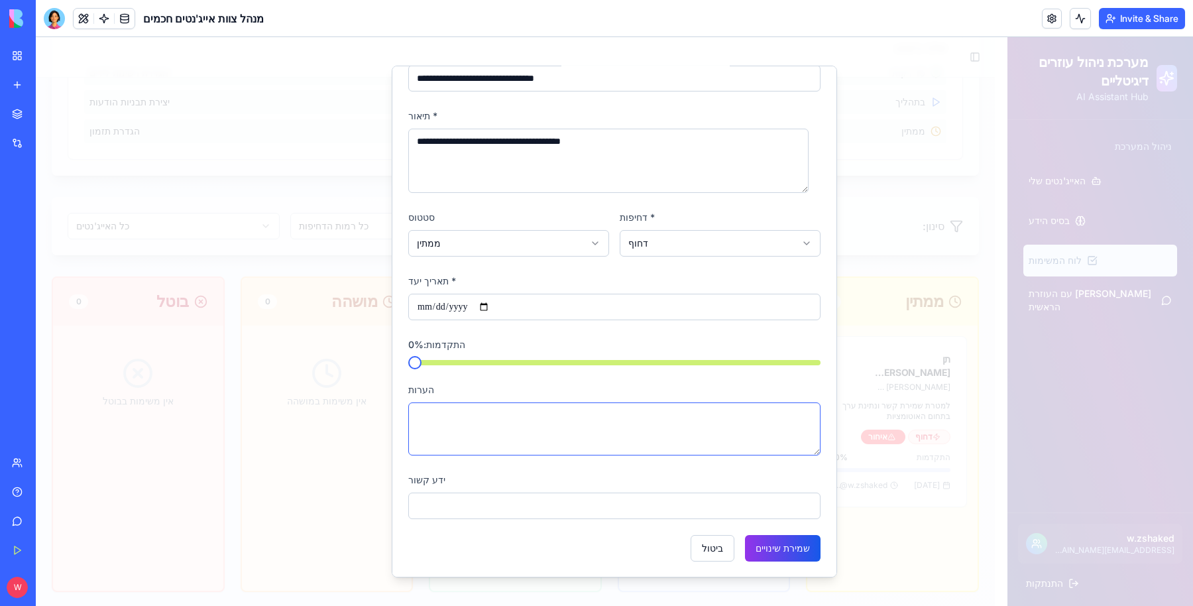
click at [607, 440] on textarea "הערות" at bounding box center [614, 428] width 412 height 53
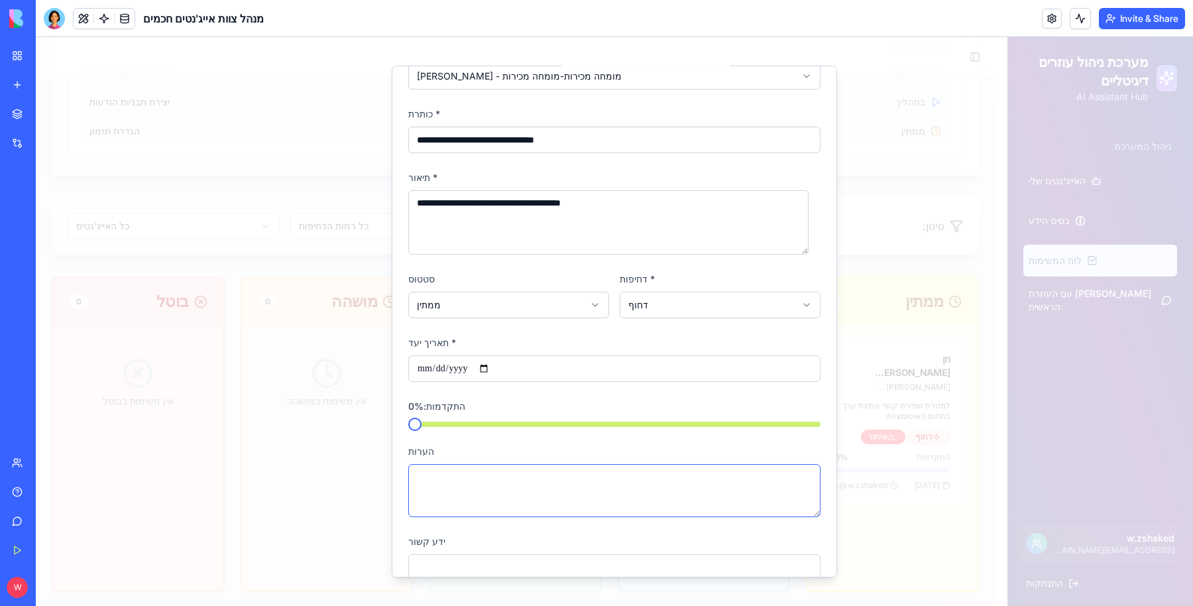
scroll to position [0, 0]
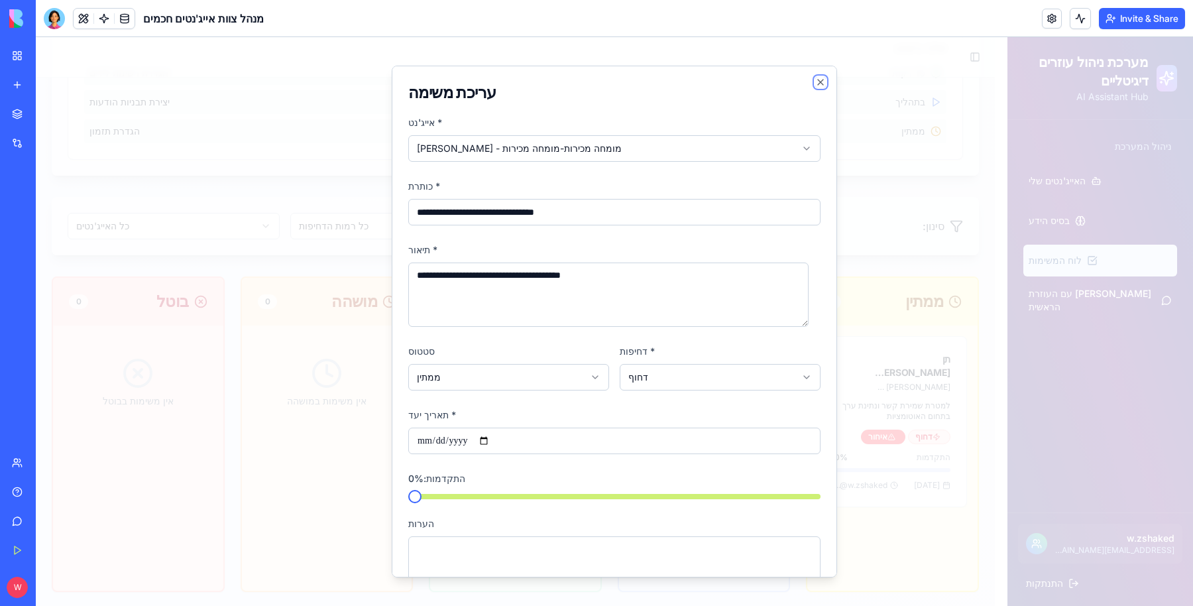
drag, startPoint x: 813, startPoint y: 83, endPoint x: 833, endPoint y: 137, distance: 57.9
click at [815, 83] on icon "button" at bounding box center [820, 82] width 11 height 11
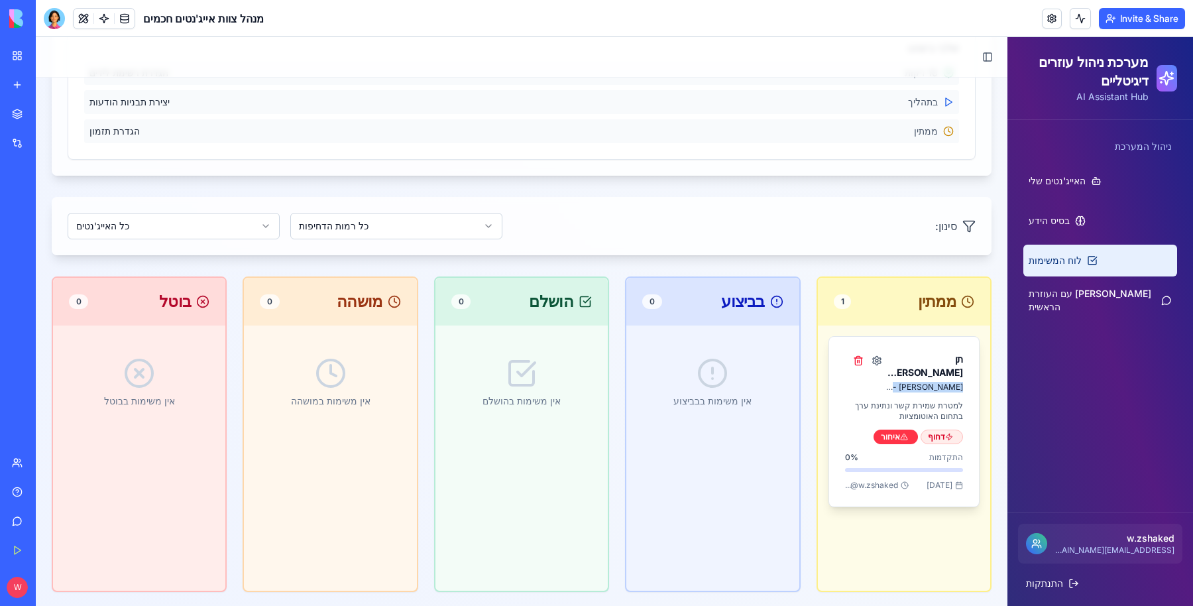
drag, startPoint x: 906, startPoint y: 357, endPoint x: 872, endPoint y: 388, distance: 45.5
click at [872, 388] on div "תן [PERSON_NAME] מנגנון פולואפ לשליחה בוואטסאפ [PERSON_NAME] - מומחה מכירות" at bounding box center [904, 373] width 118 height 40
click at [869, 355] on button at bounding box center [877, 361] width 16 height 16
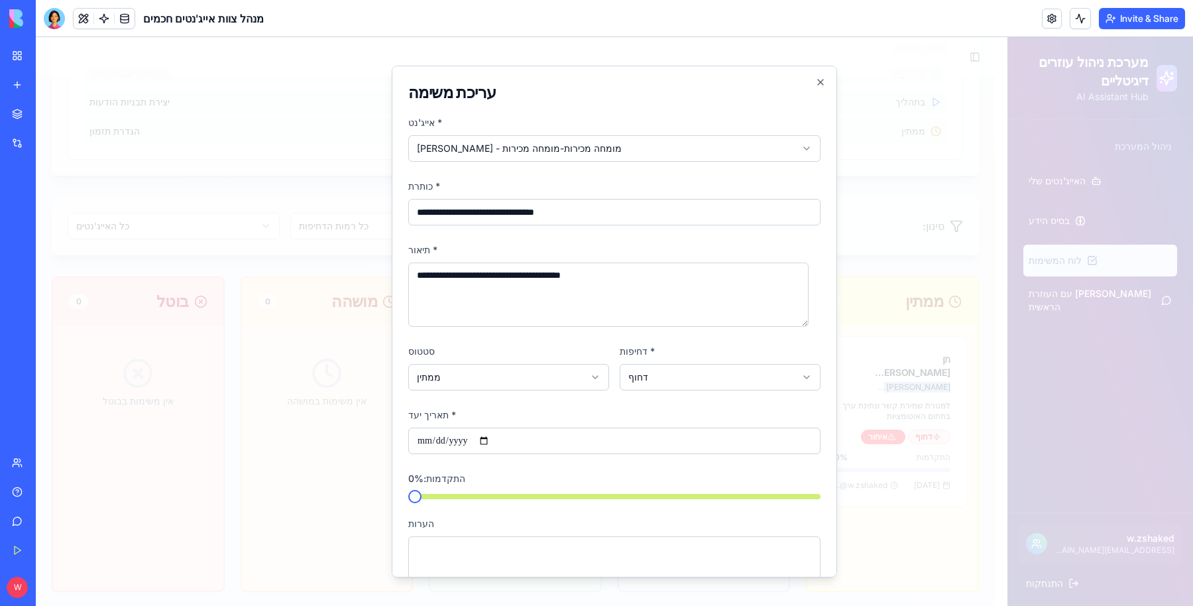
click at [534, 379] on body "מערכת ניהול עוזרים דיגיטליים AI Assistant Hub ניהול המערכת האייג'נטים שלי בסיס …" at bounding box center [608, 6] width 1145 height 1203
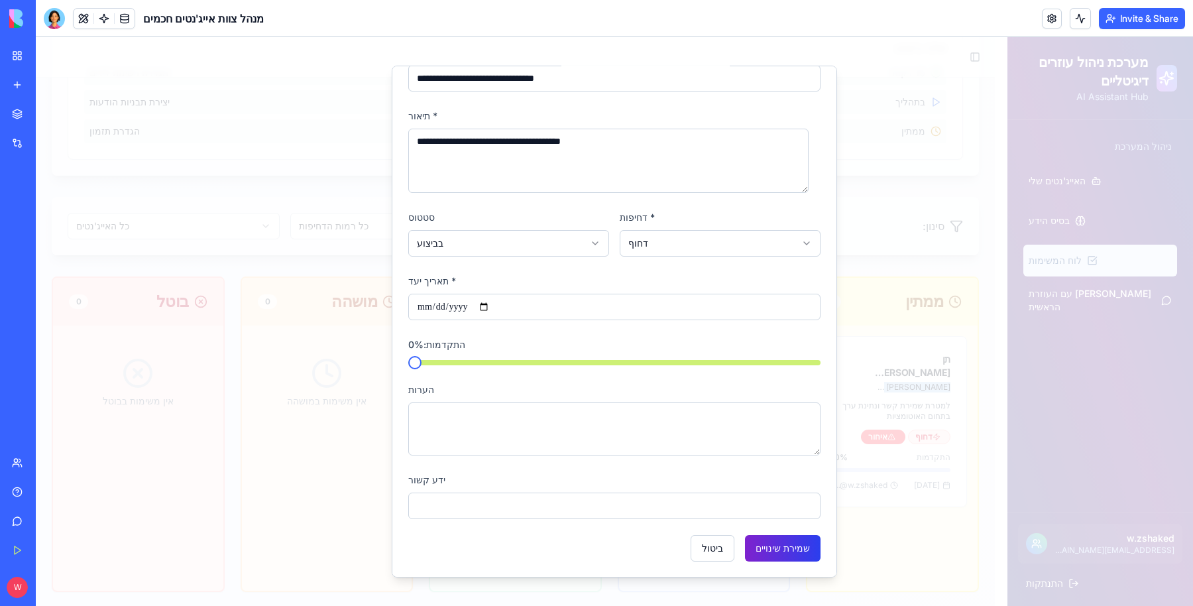
click at [799, 550] on button "שמירת שינויים" at bounding box center [783, 548] width 76 height 27
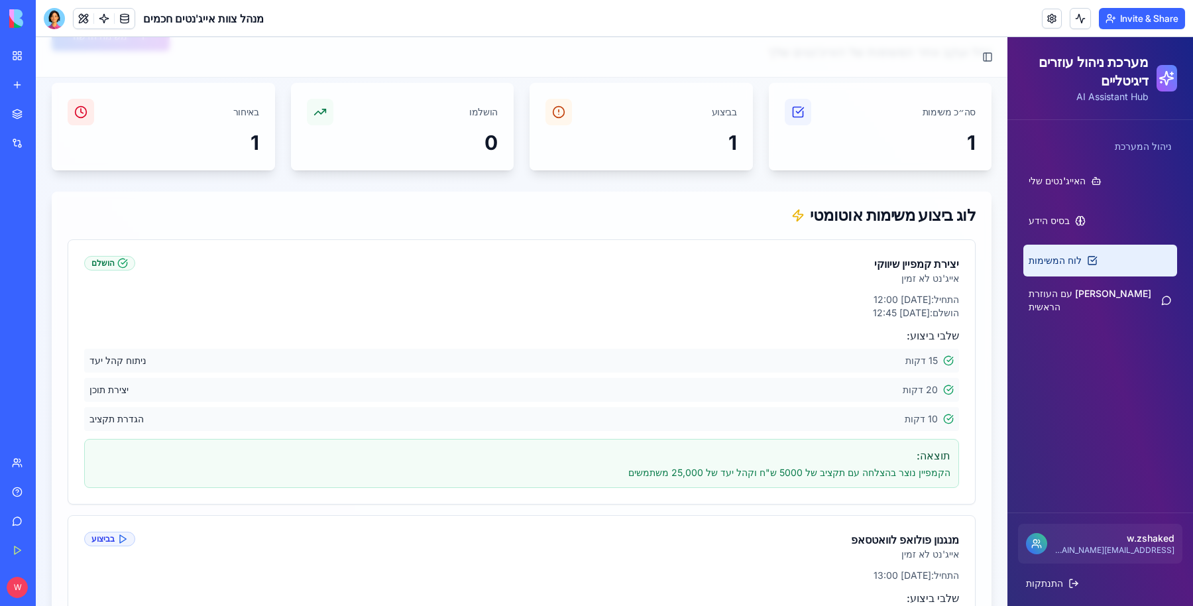
scroll to position [0, 0]
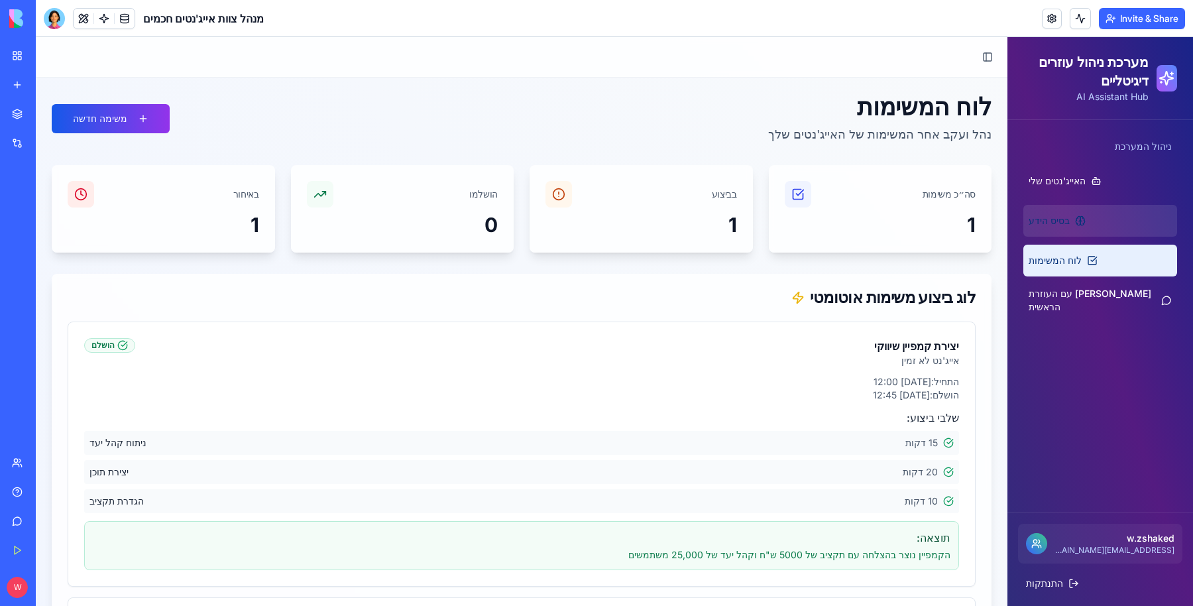
click at [1077, 219] on link "בסיס הידע" at bounding box center [1101, 221] width 154 height 32
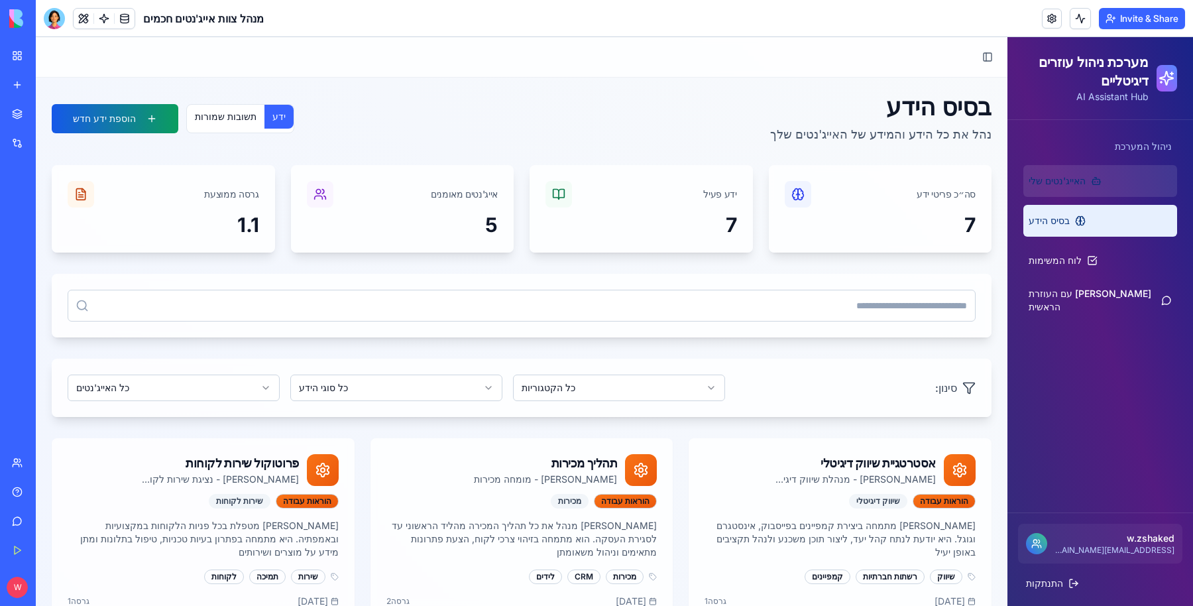
click at [1102, 190] on link "האייג'נטים שלי" at bounding box center [1101, 181] width 154 height 32
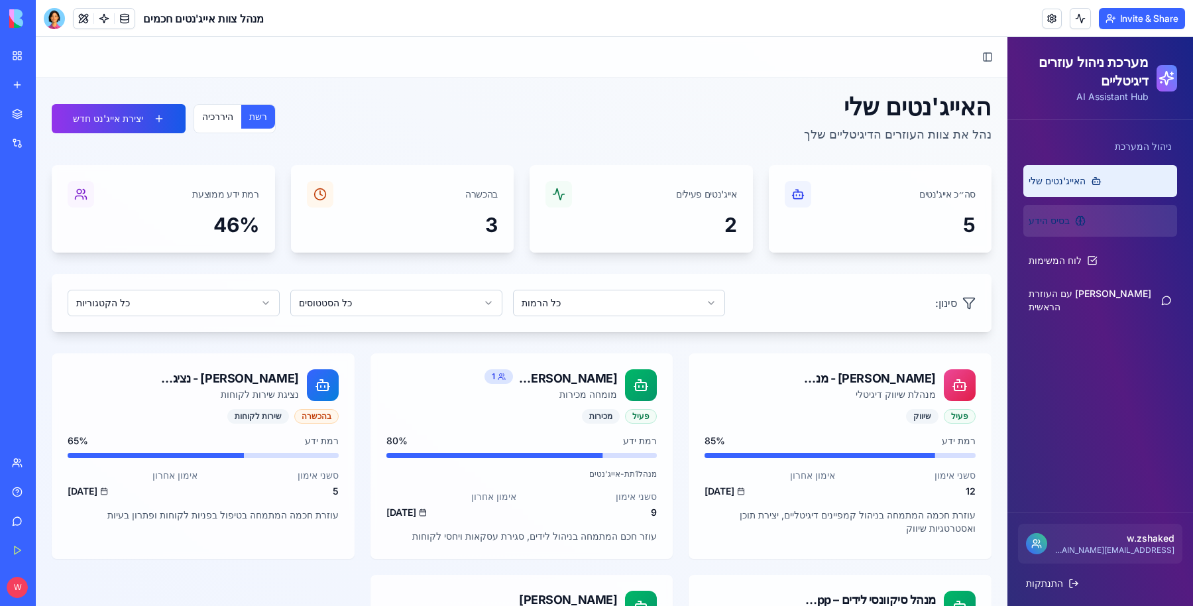
click at [1075, 216] on icon at bounding box center [1080, 220] width 11 height 11
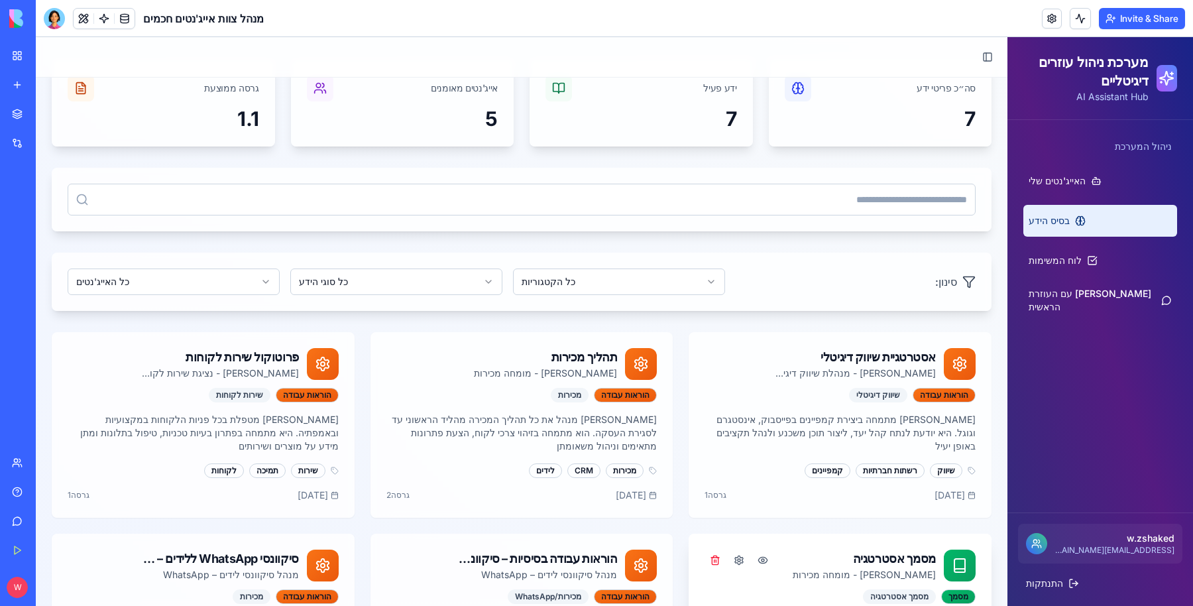
scroll to position [331, 0]
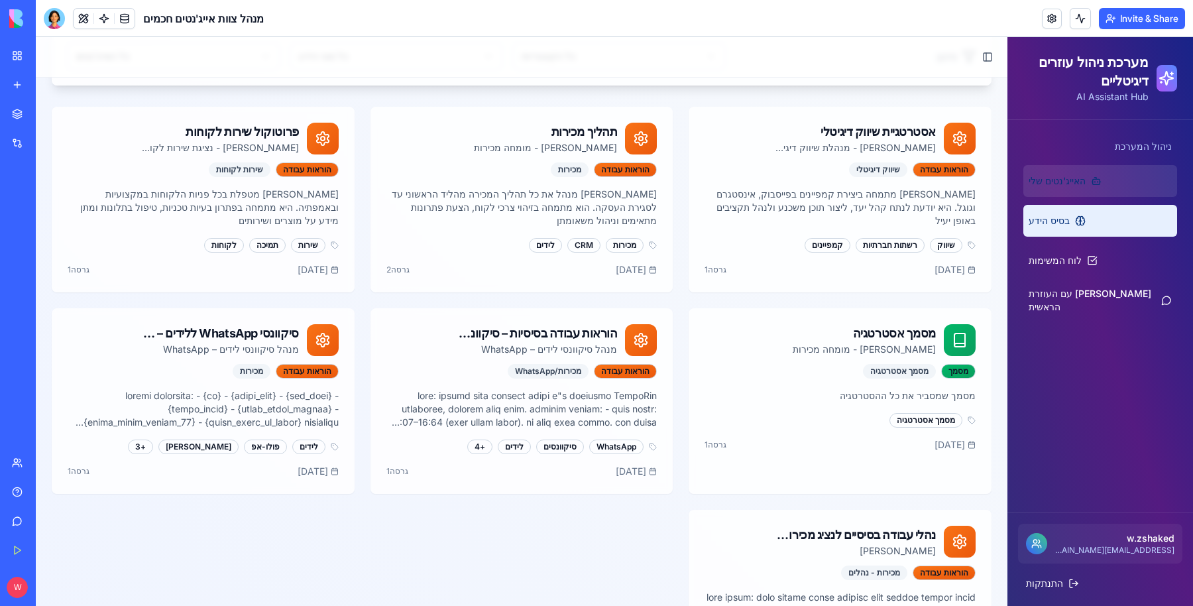
click at [1036, 188] on link "האייג'נטים שלי" at bounding box center [1101, 181] width 154 height 32
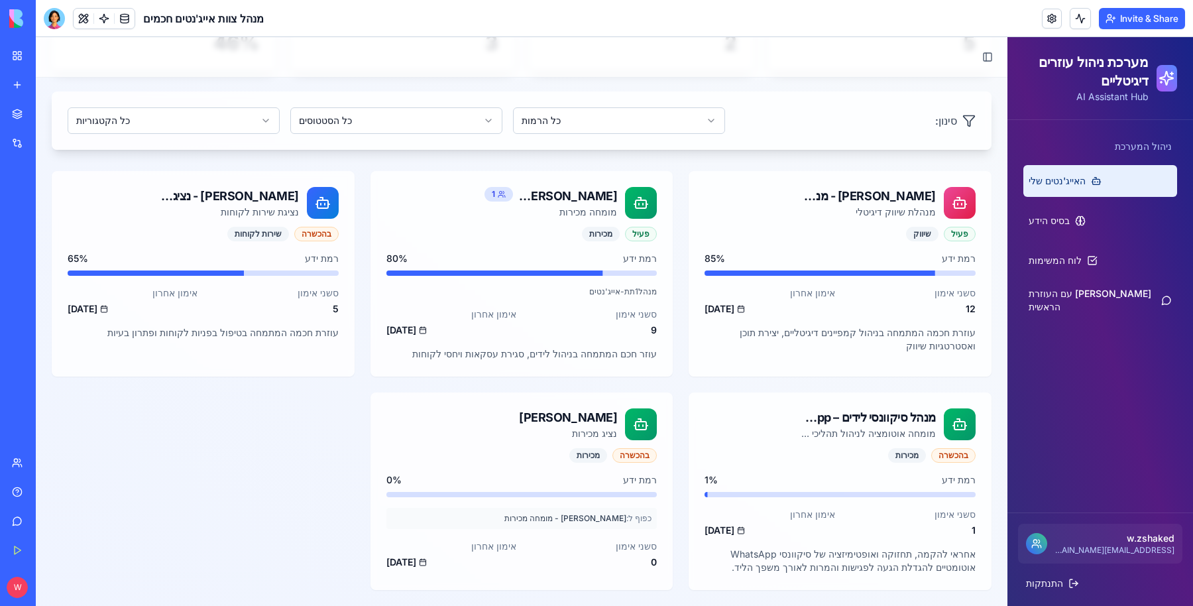
scroll to position [181, 0]
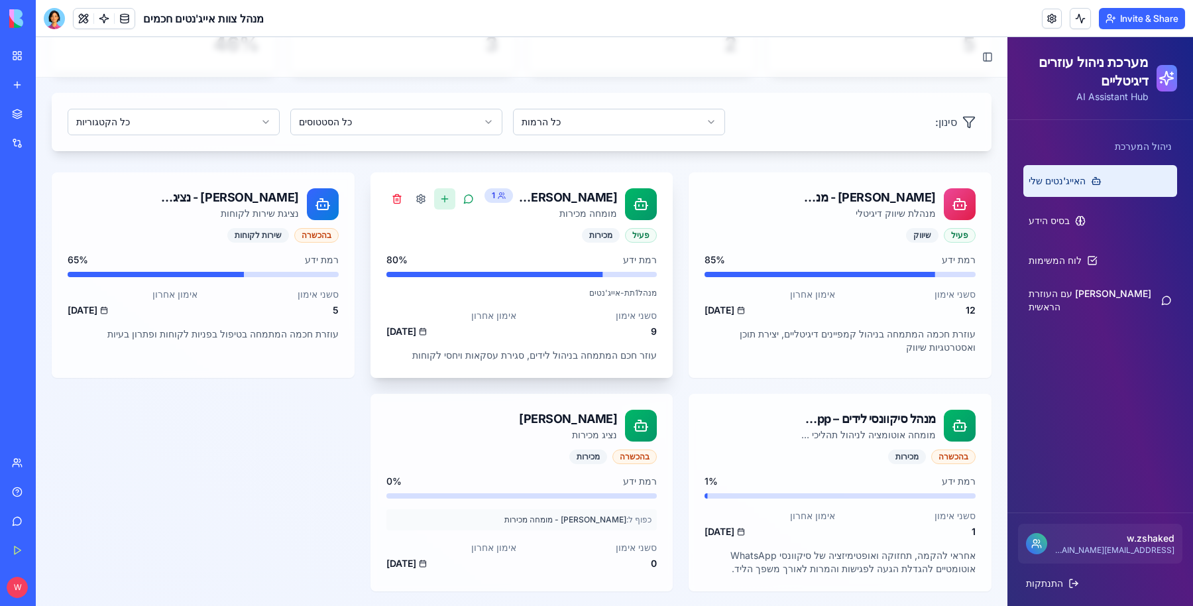
click at [444, 205] on button at bounding box center [444, 198] width 21 height 21
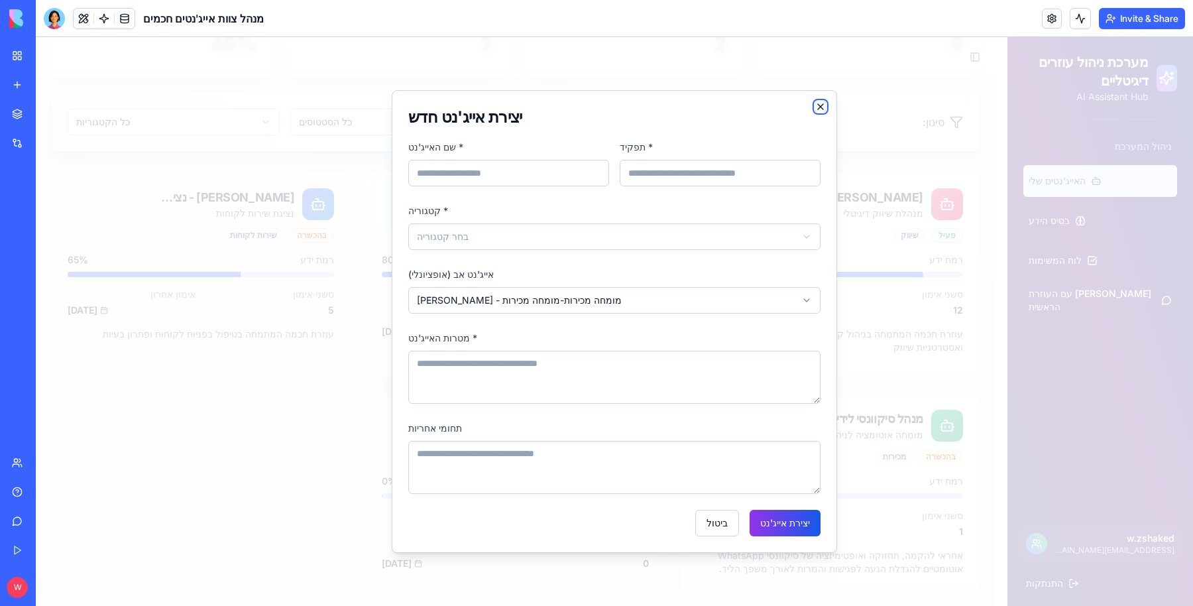
click at [825, 105] on icon "button" at bounding box center [820, 106] width 11 height 11
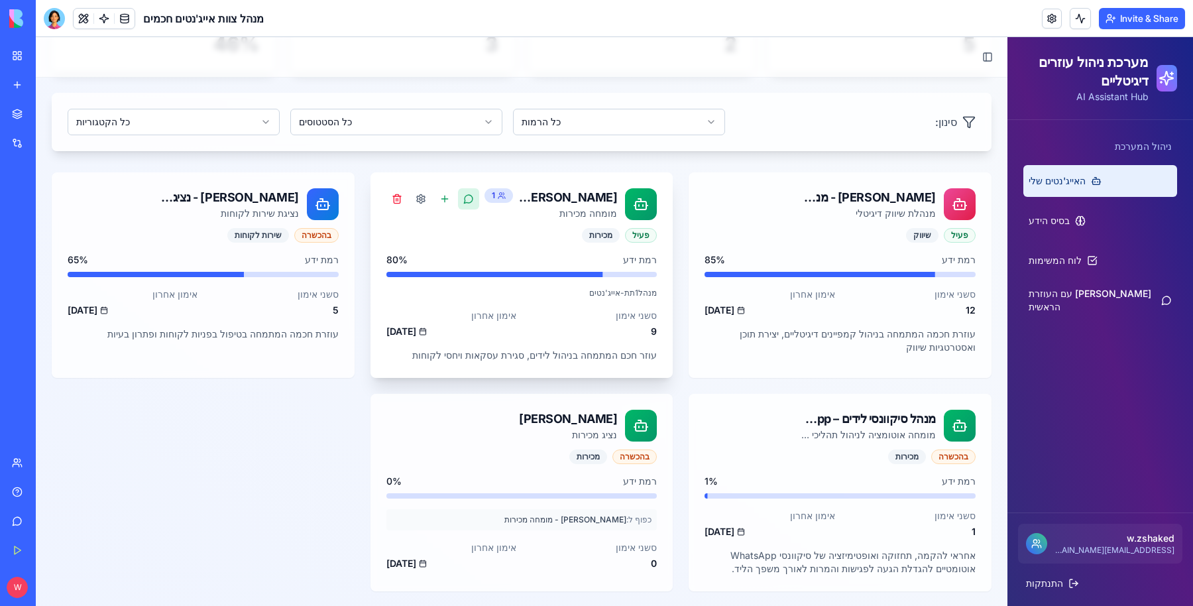
click at [461, 206] on button at bounding box center [468, 198] width 21 height 21
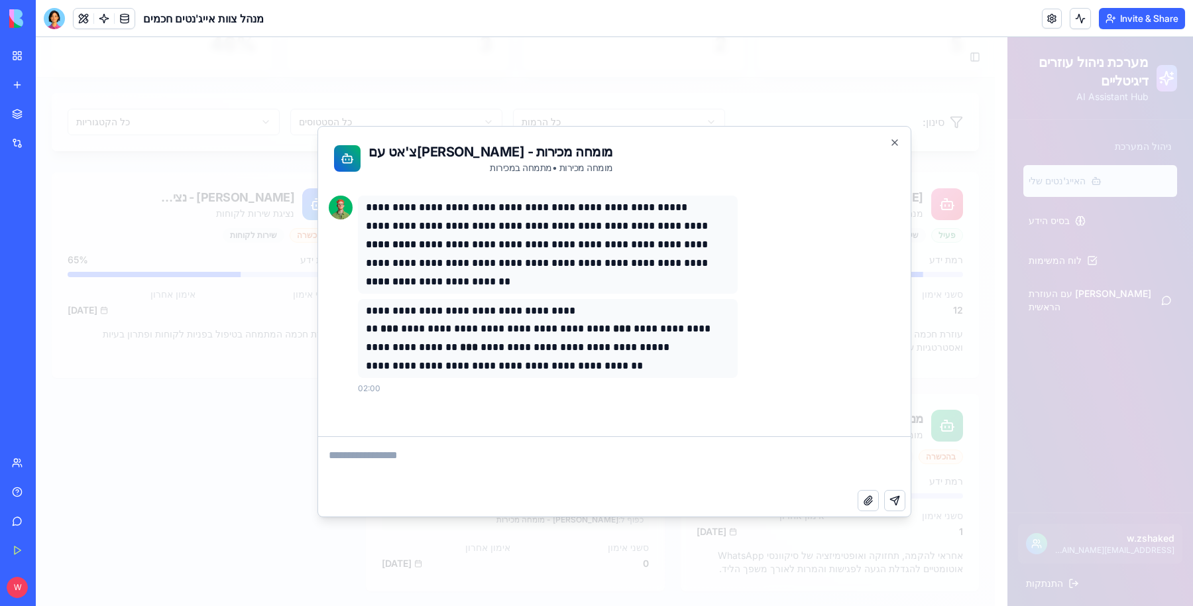
click at [647, 466] on textarea at bounding box center [614, 463] width 593 height 53
type textarea "**********"
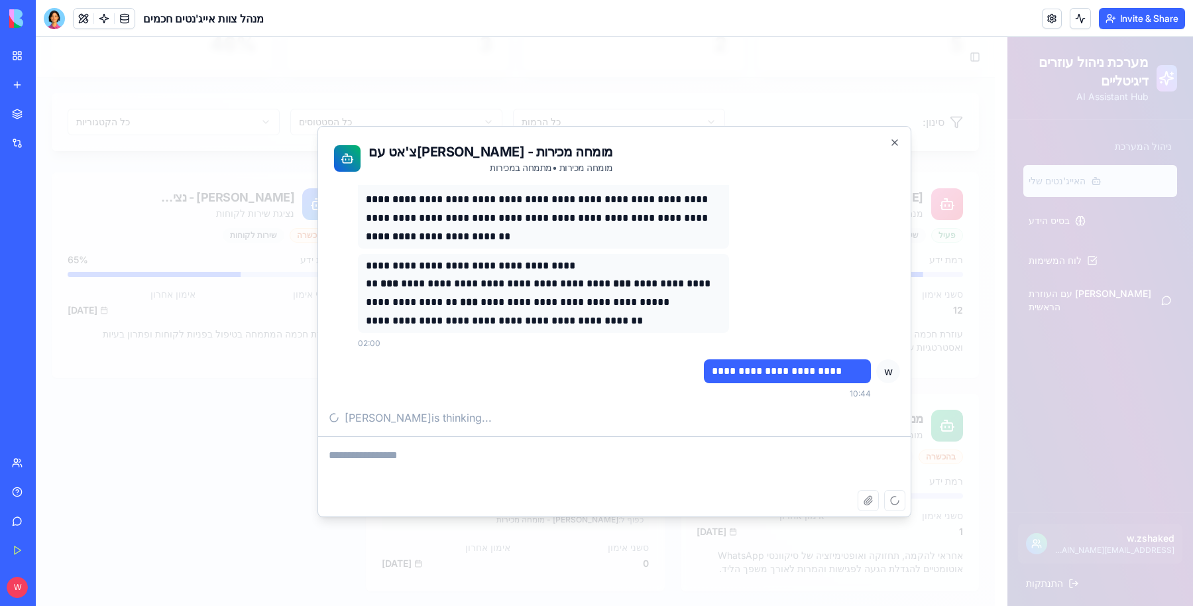
click at [719, 101] on div at bounding box center [615, 321] width 1158 height 569
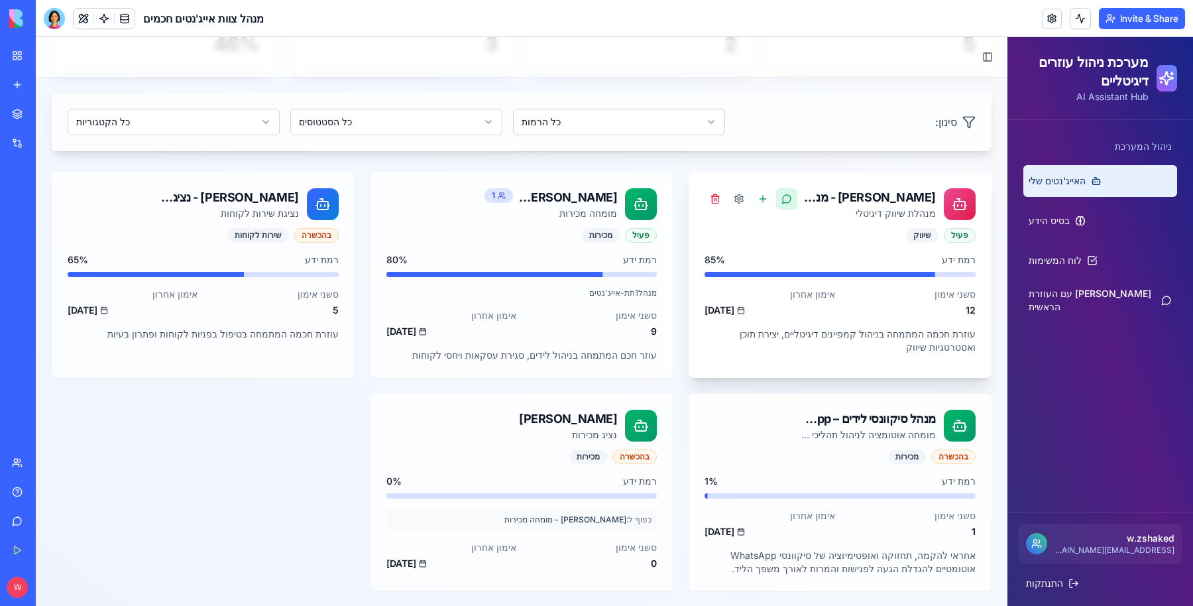
click at [783, 196] on button at bounding box center [786, 198] width 21 height 21
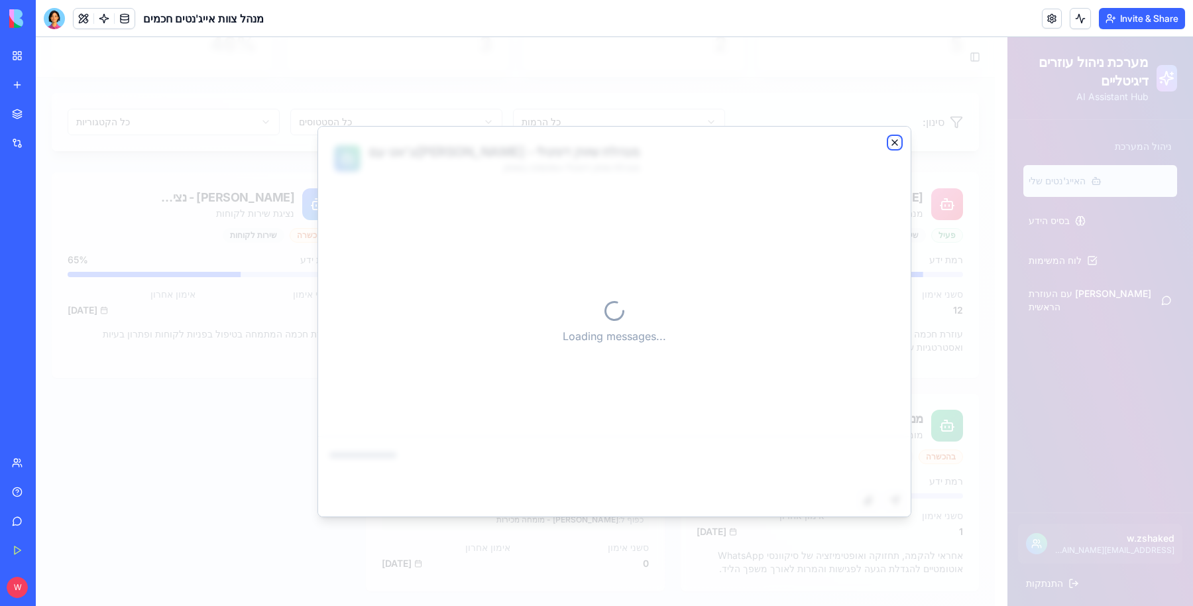
click at [892, 142] on icon "button" at bounding box center [895, 142] width 11 height 11
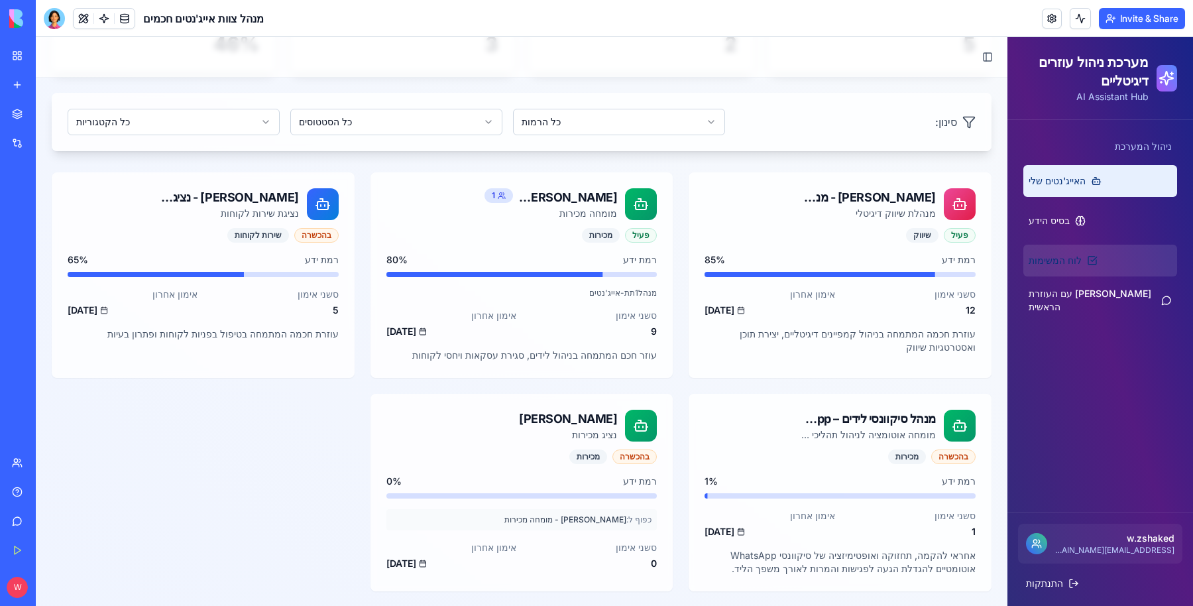
click at [1087, 259] on icon at bounding box center [1092, 260] width 11 height 11
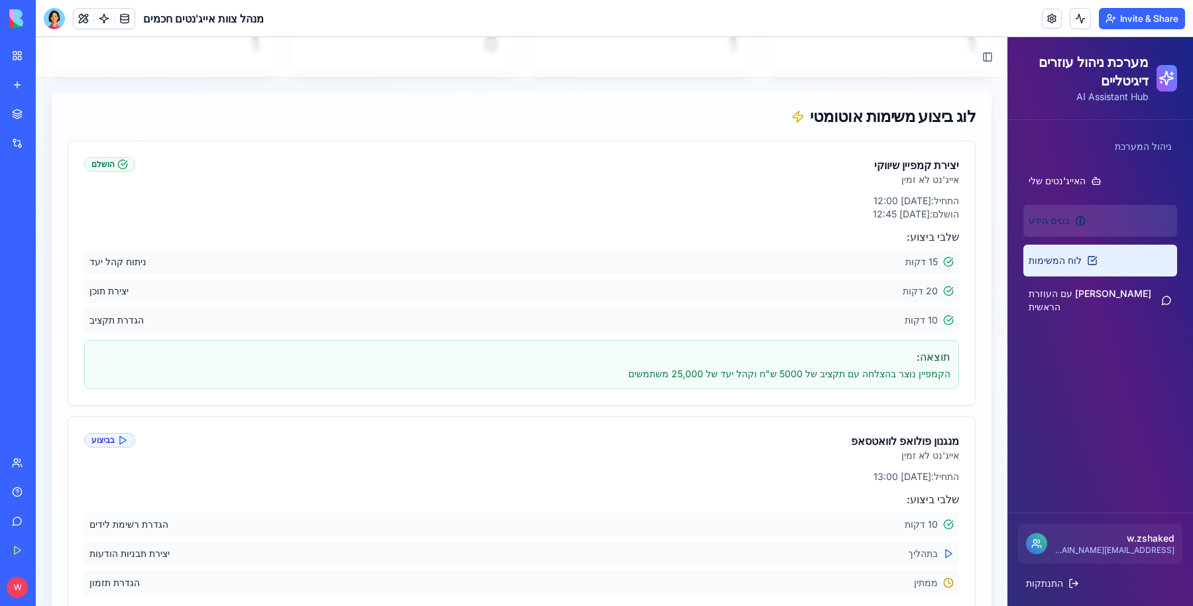
click at [1067, 233] on link "בסיס הידע" at bounding box center [1101, 221] width 154 height 32
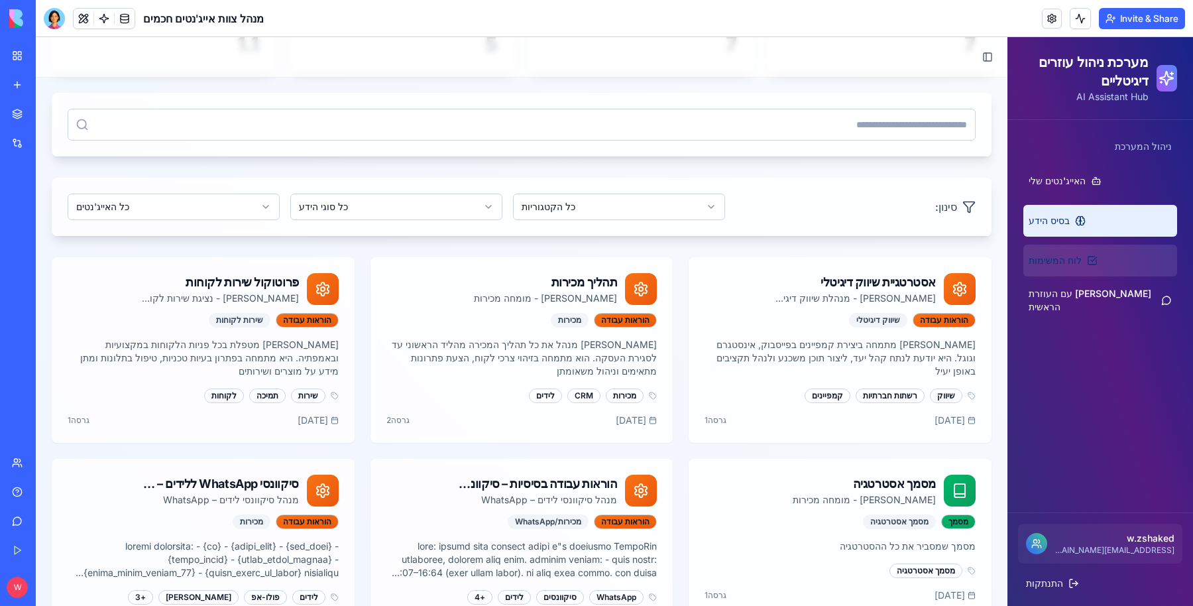
click at [1087, 259] on icon at bounding box center [1092, 260] width 11 height 11
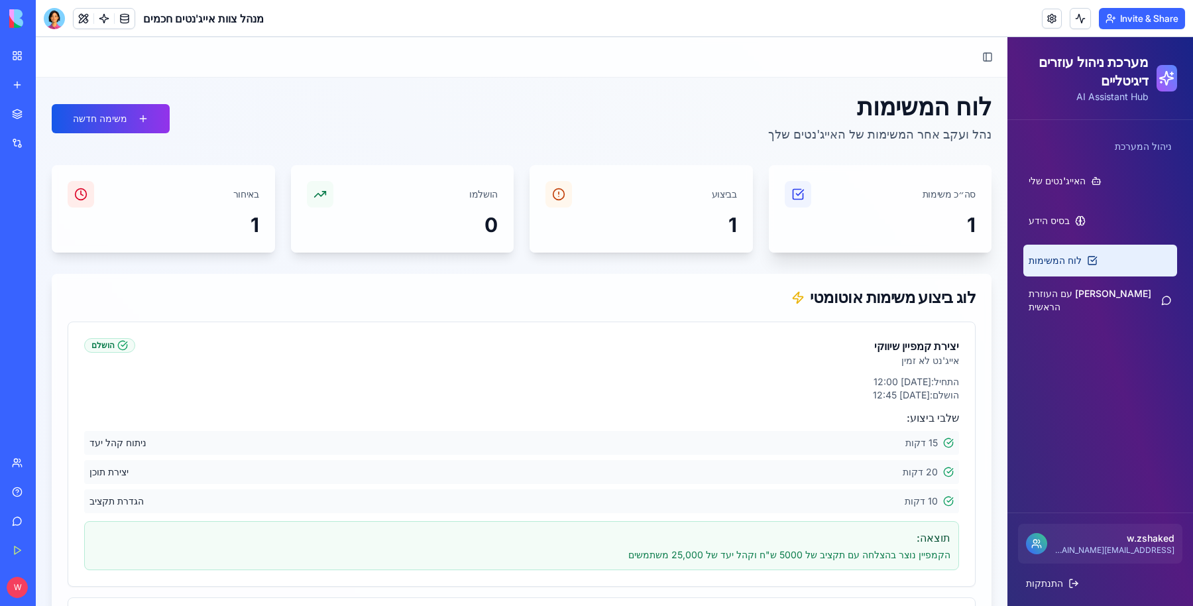
click at [875, 196] on div "סה״כ משימות" at bounding box center [881, 194] width 192 height 27
click at [1105, 183] on link "האייג'נטים שלי" at bounding box center [1101, 181] width 154 height 32
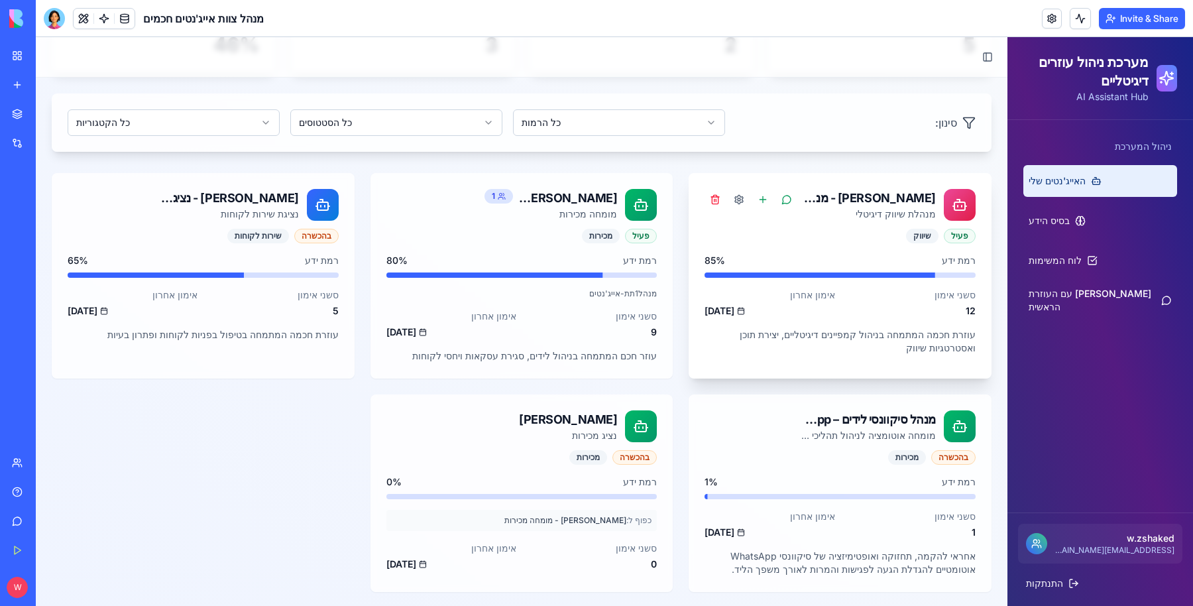
scroll to position [181, 0]
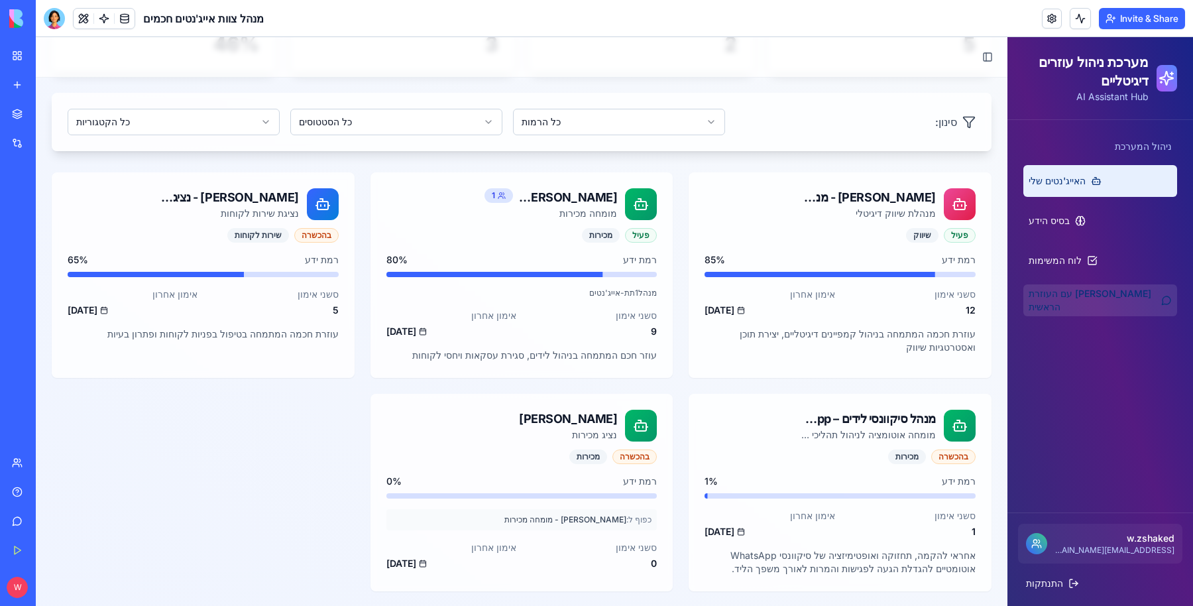
click at [1077, 302] on span "[PERSON_NAME] עם העוזרת הראשית" at bounding box center [1092, 300] width 127 height 27
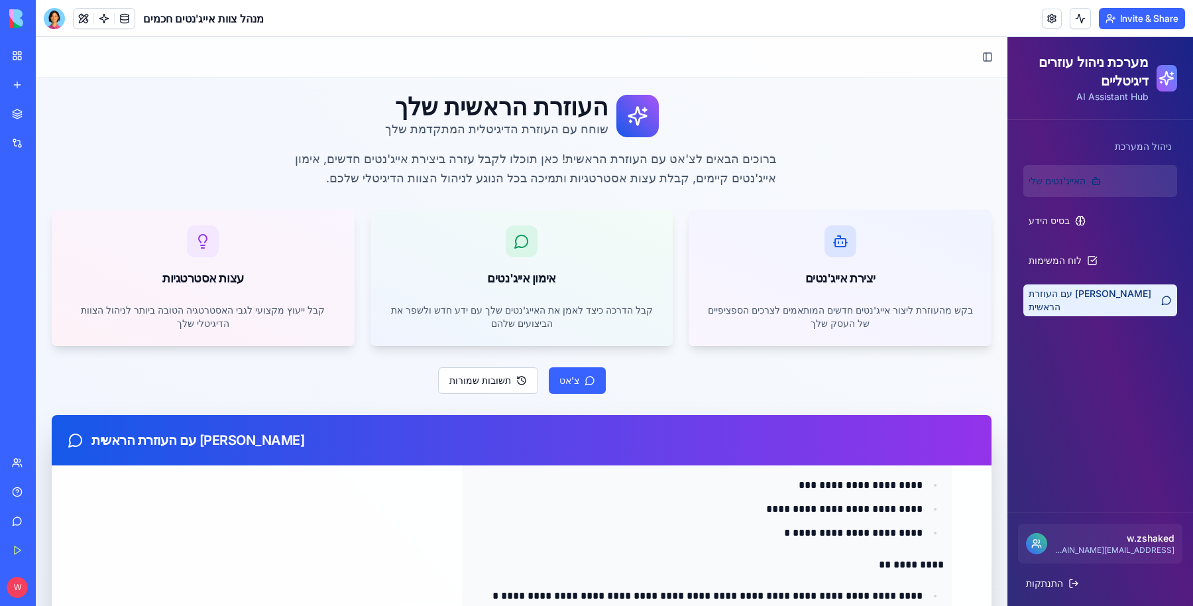
click at [1061, 180] on span "האייג'נטים שלי" at bounding box center [1057, 180] width 57 height 13
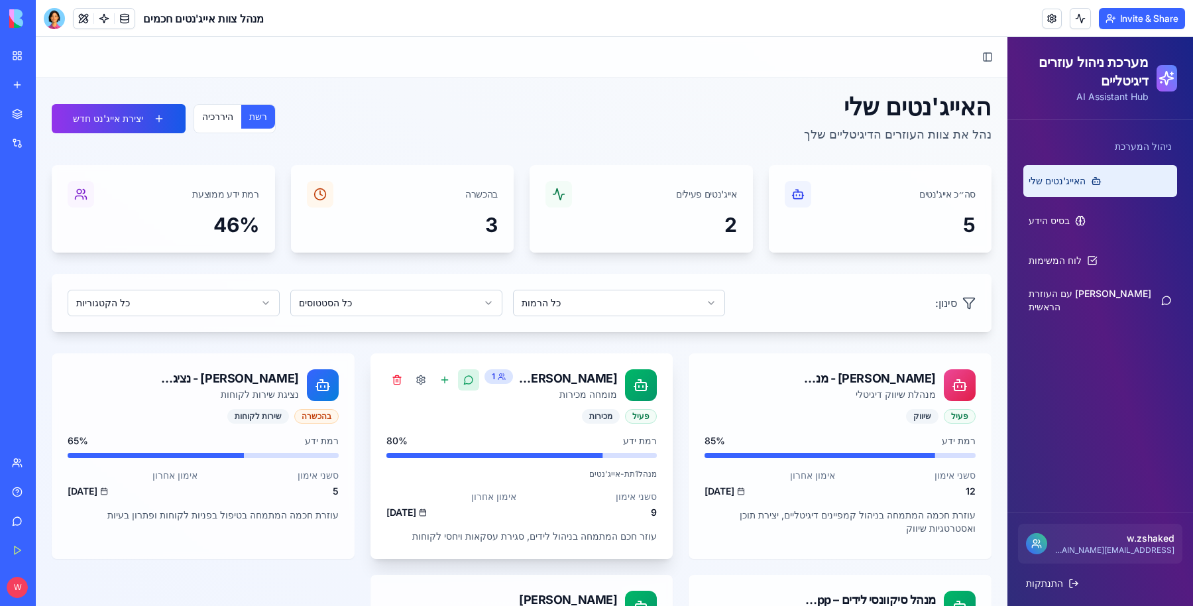
click at [459, 377] on button at bounding box center [468, 379] width 21 height 21
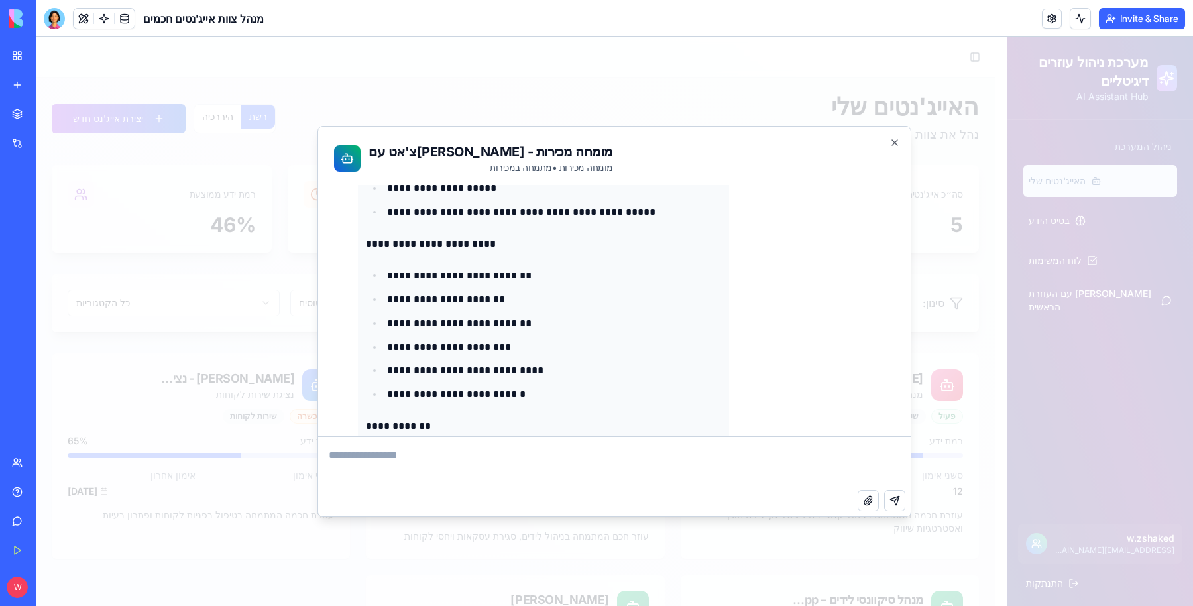
scroll to position [1500, 0]
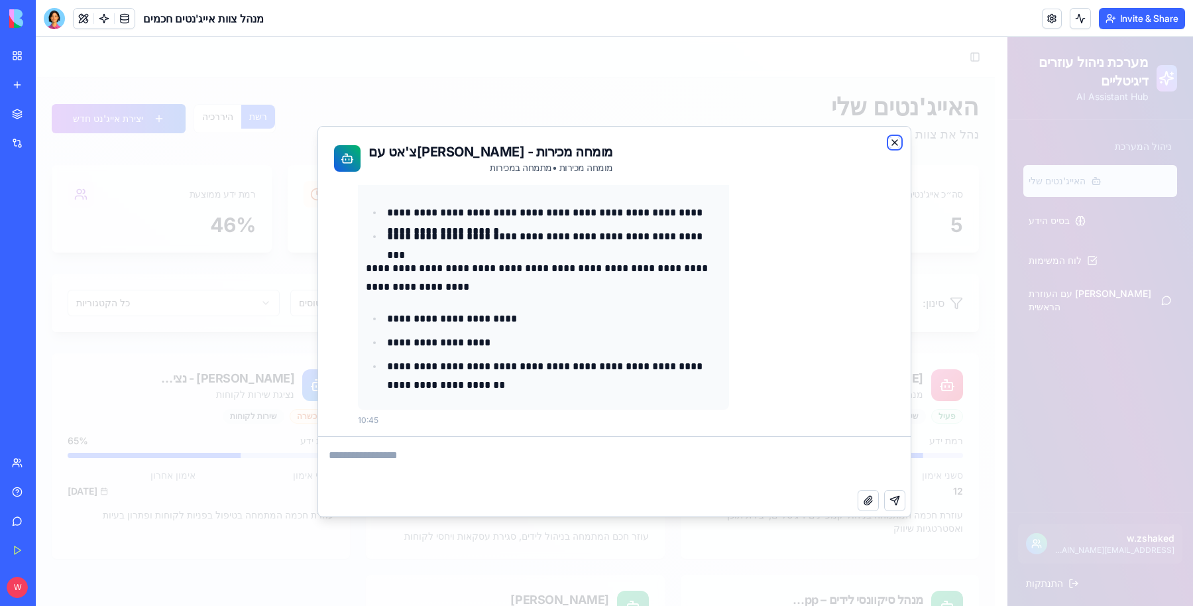
click at [896, 141] on icon "button" at bounding box center [894, 142] width 5 height 5
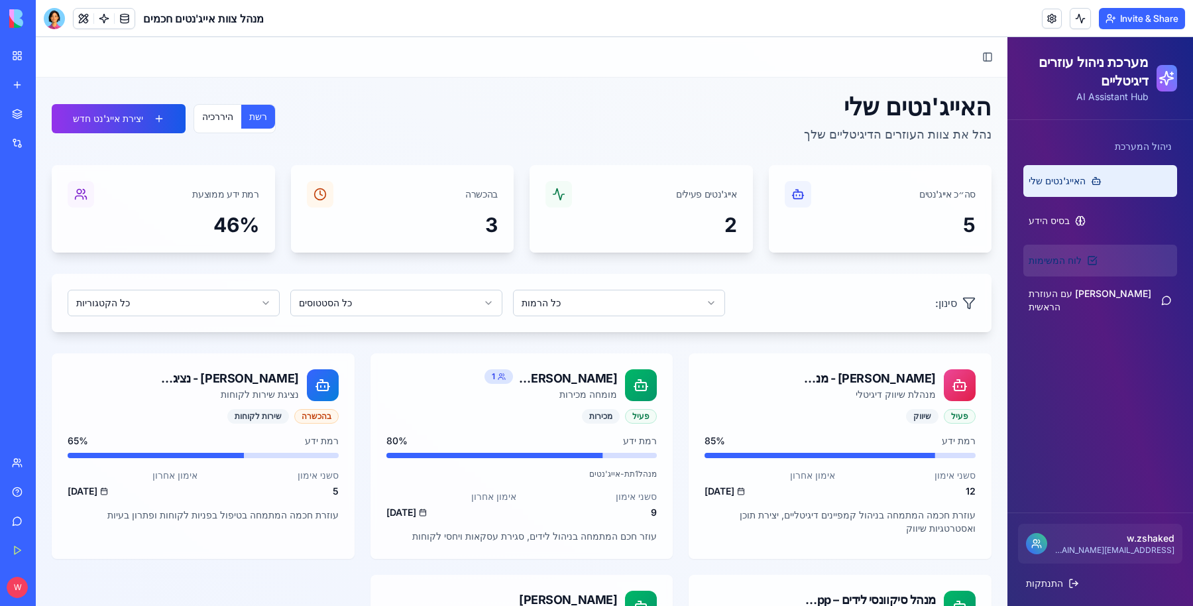
click at [1077, 261] on link "לוח המשימות" at bounding box center [1101, 261] width 154 height 32
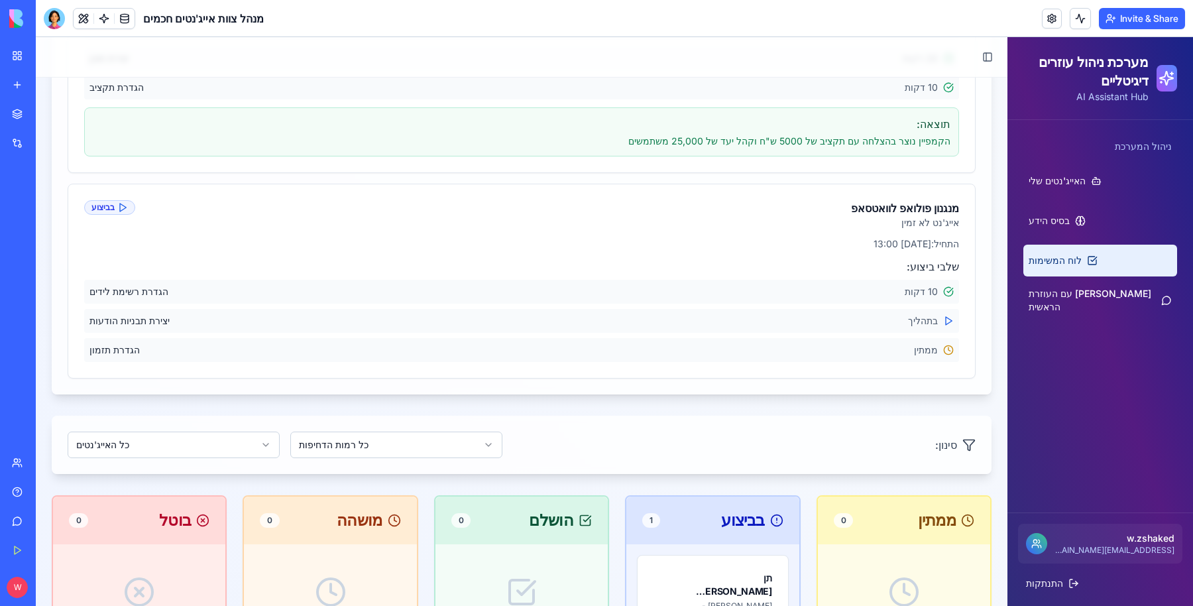
scroll to position [414, 0]
click at [921, 314] on span "בתהליך" at bounding box center [923, 320] width 30 height 13
click at [943, 319] on icon at bounding box center [948, 320] width 11 height 11
click at [107, 206] on span "בביצוע" at bounding box center [102, 207] width 23 height 11
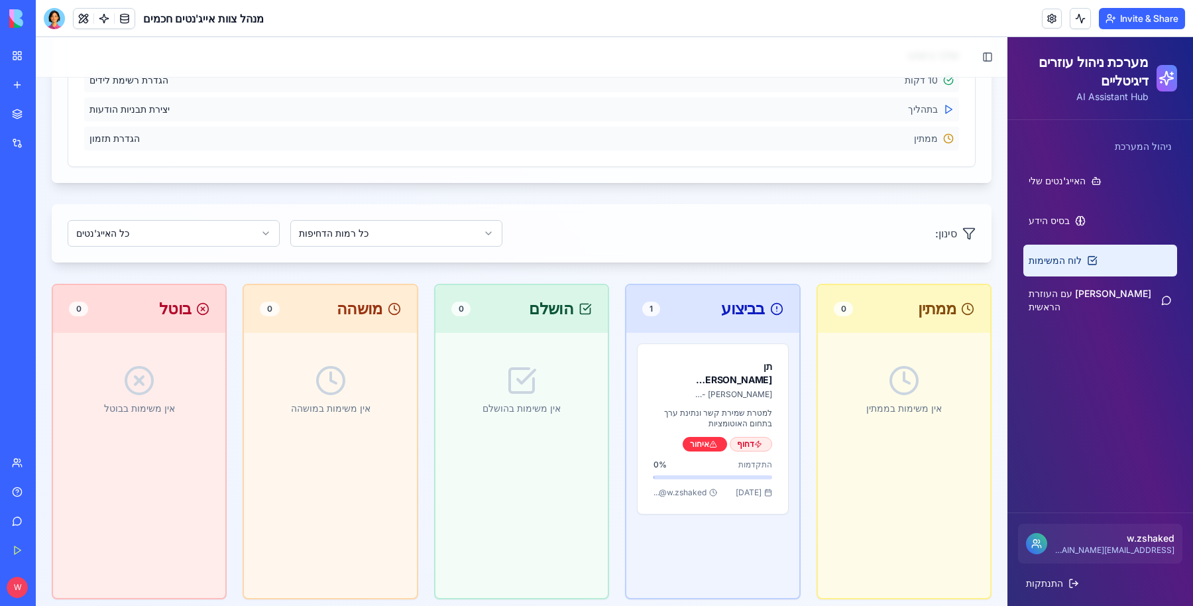
scroll to position [632, 0]
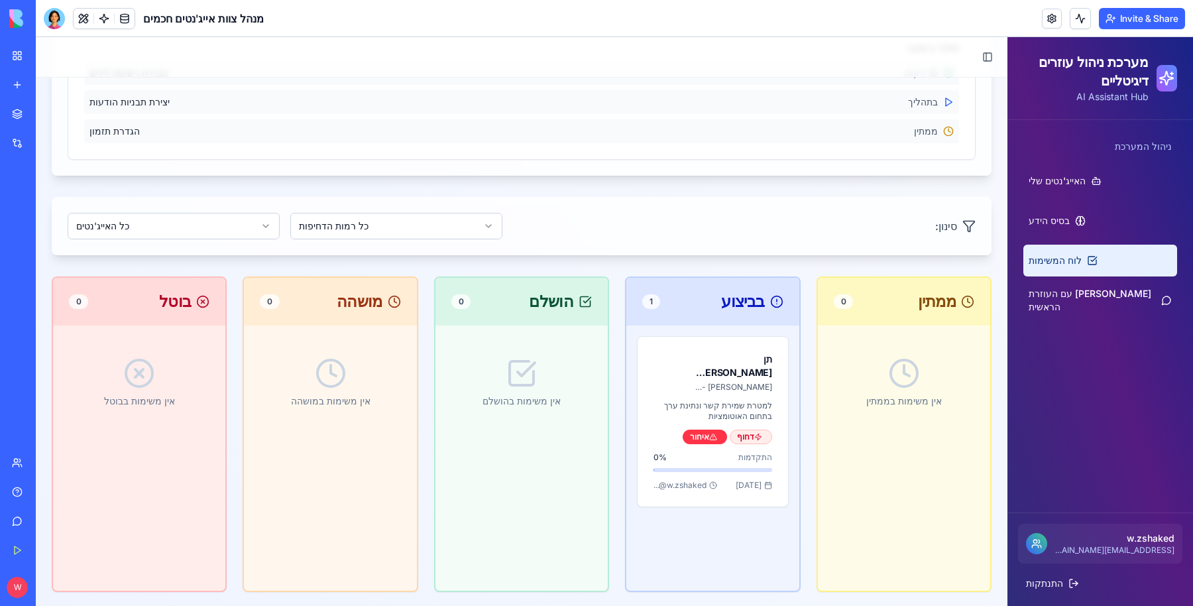
click at [328, 227] on html "מערכת ניהול עוזרים דיגיטליים AI Assistant Hub ניהול המערכת האייג'נטים שלי בסיס …" at bounding box center [615, 6] width 1158 height 1203
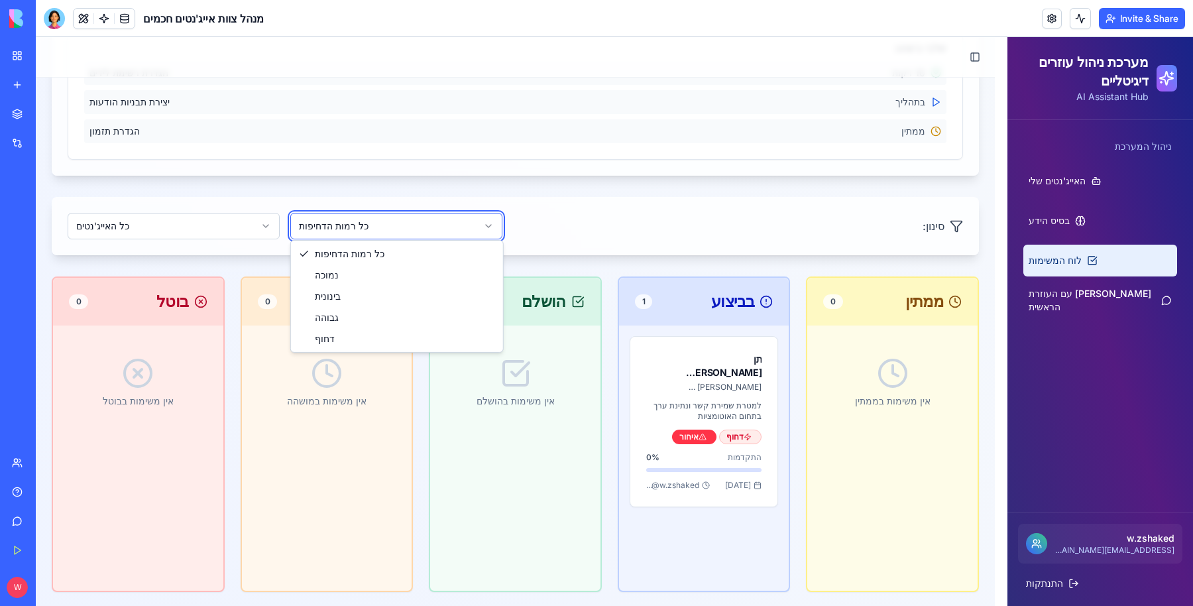
click at [189, 225] on html "מערכת ניהול עוזרים דיגיטליים AI Assistant Hub ניהול המערכת האייג'נטים שלי בסיס …" at bounding box center [615, 6] width 1158 height 1203
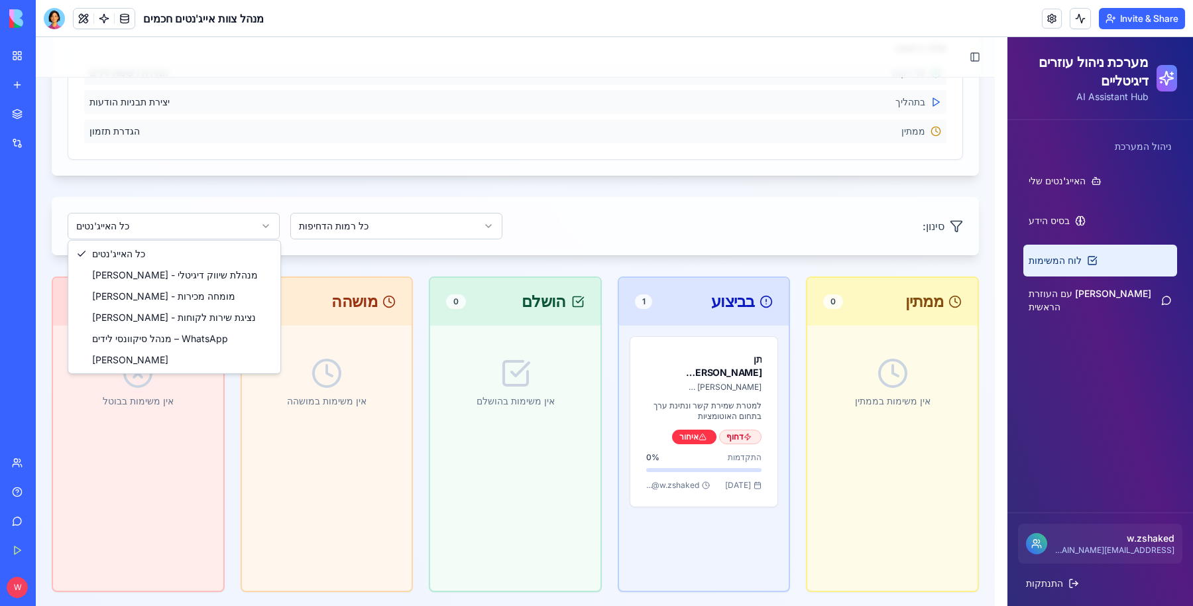
click at [189, 225] on html "מערכת ניהול עוזרים דיגיטליים AI Assistant Hub ניהול המערכת האייג'נטים שלי בסיס …" at bounding box center [615, 6] width 1158 height 1203
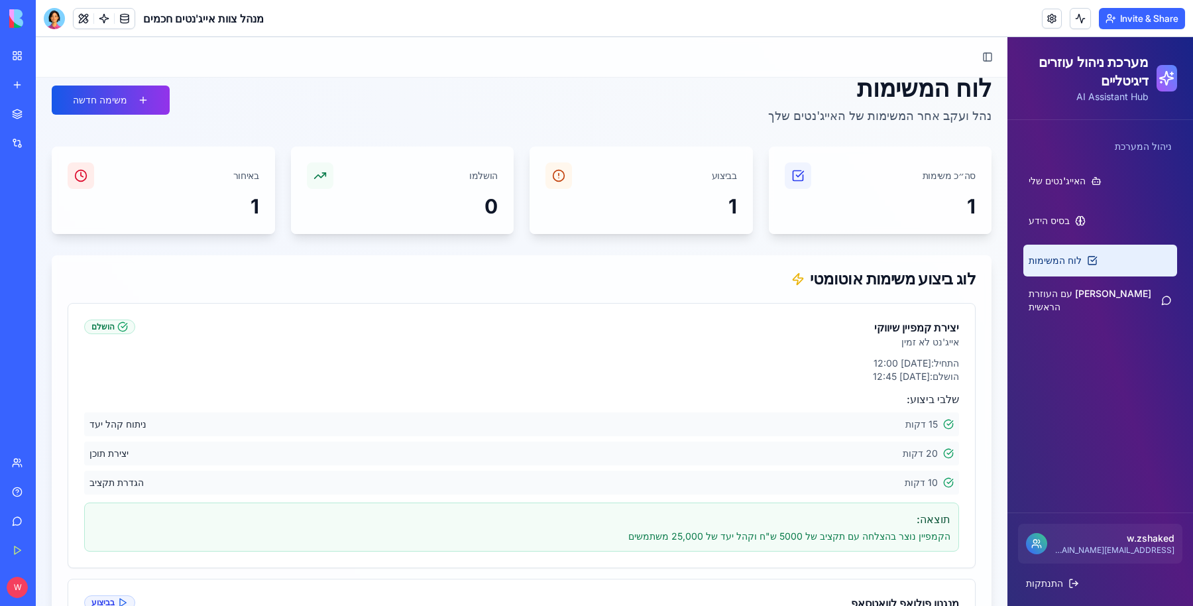
scroll to position [0, 0]
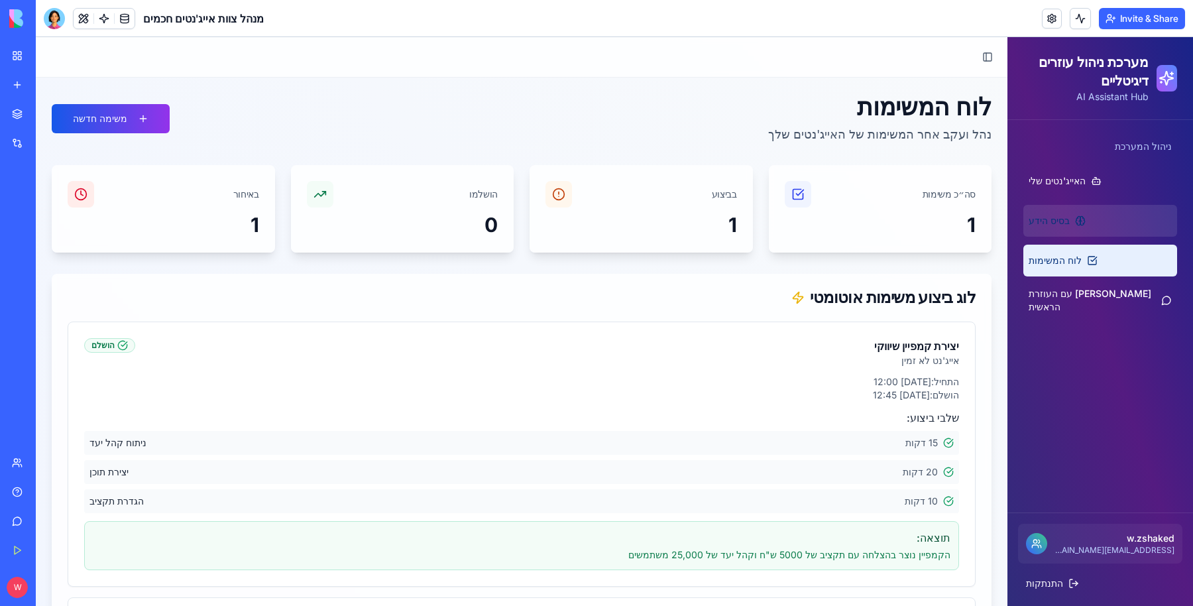
click at [1071, 229] on link "בסיס הידע" at bounding box center [1101, 221] width 154 height 32
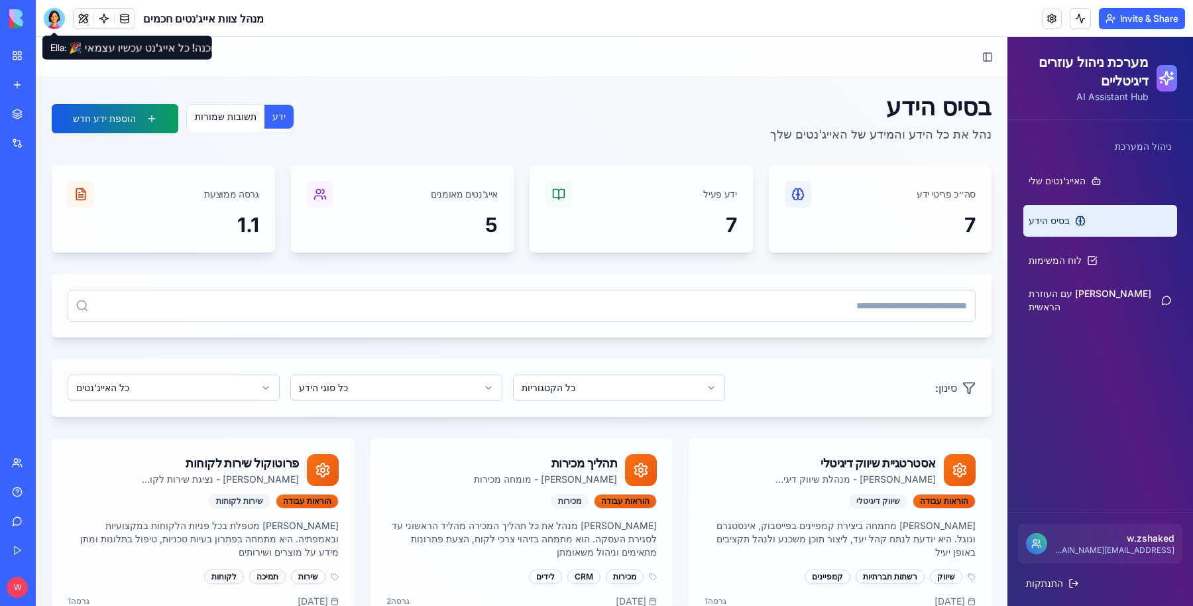
click at [53, 20] on div at bounding box center [54, 18] width 21 height 21
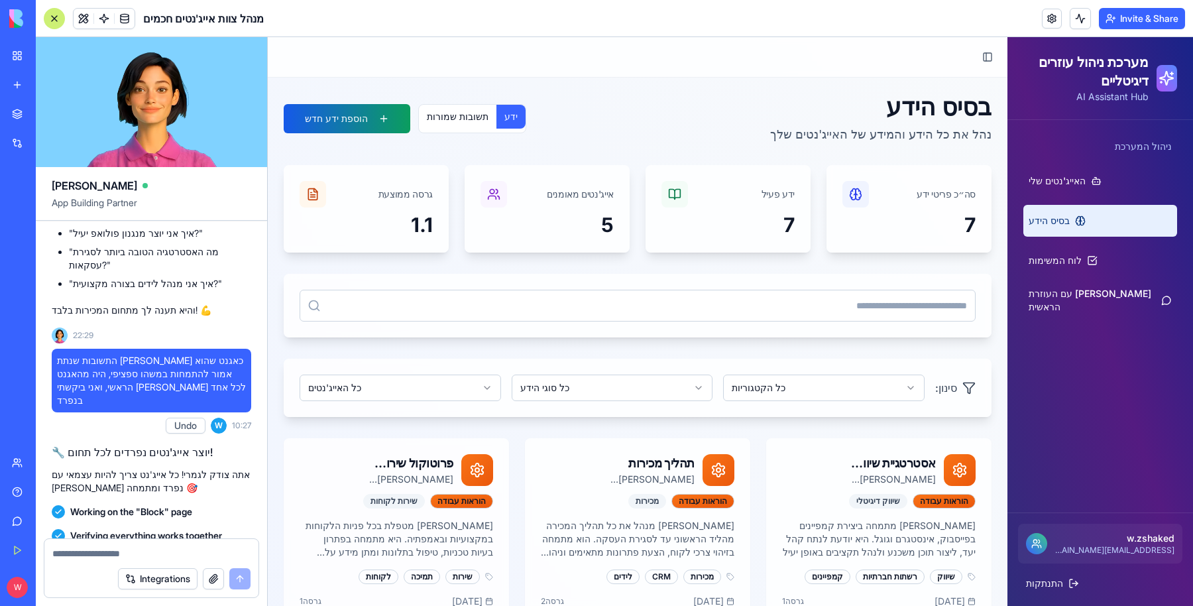
click at [156, 553] on textarea at bounding box center [151, 553] width 198 height 13
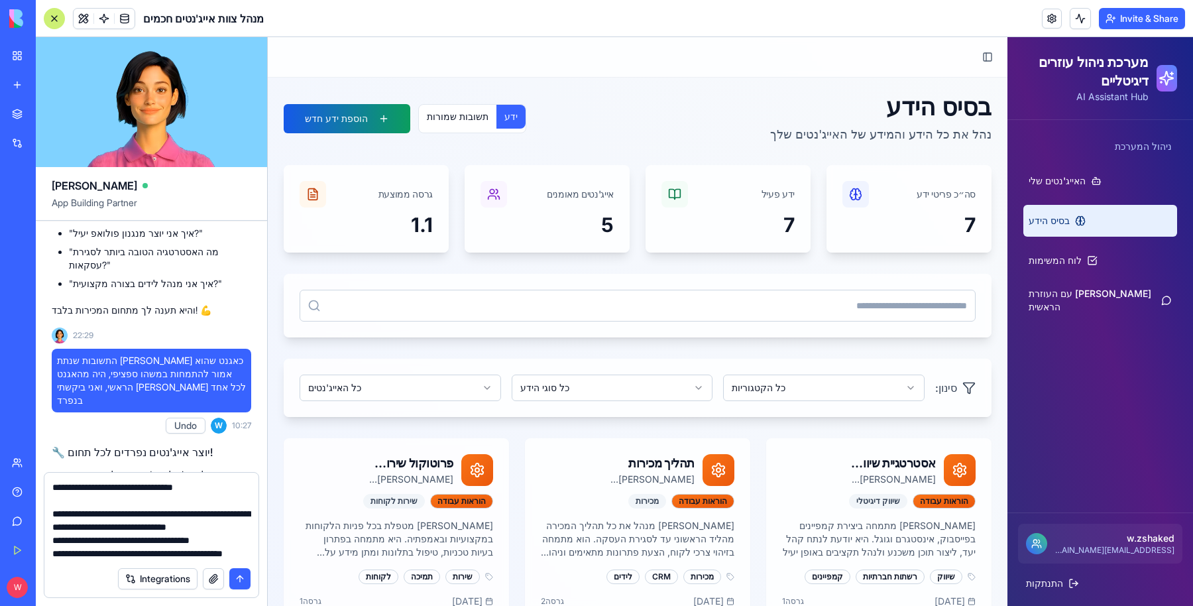
scroll to position [52, 0]
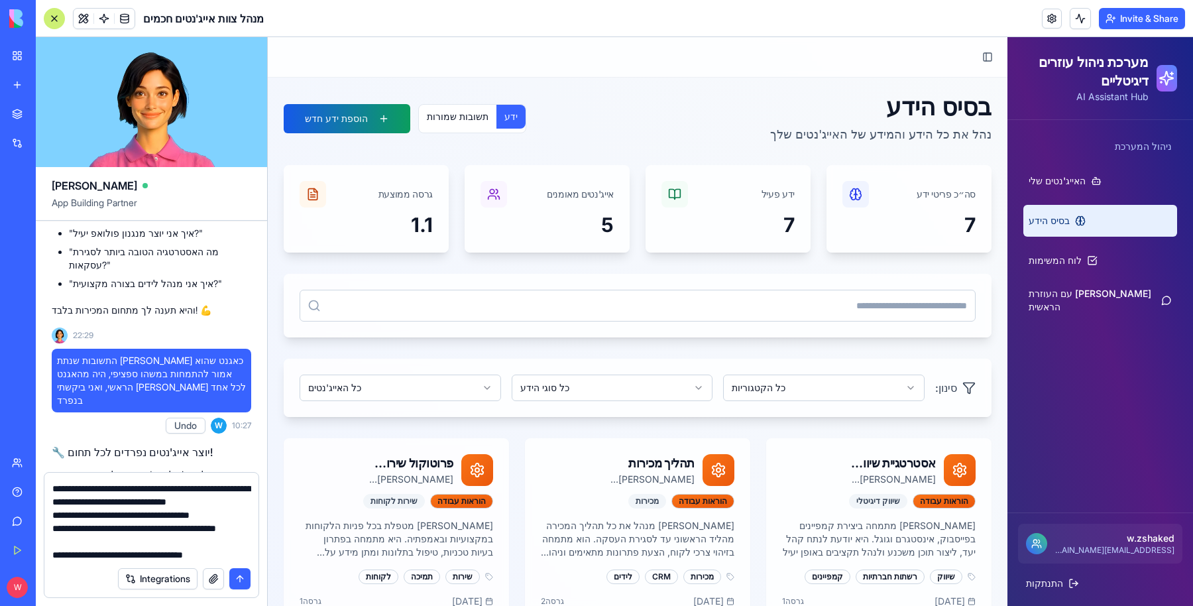
type textarea "**********"
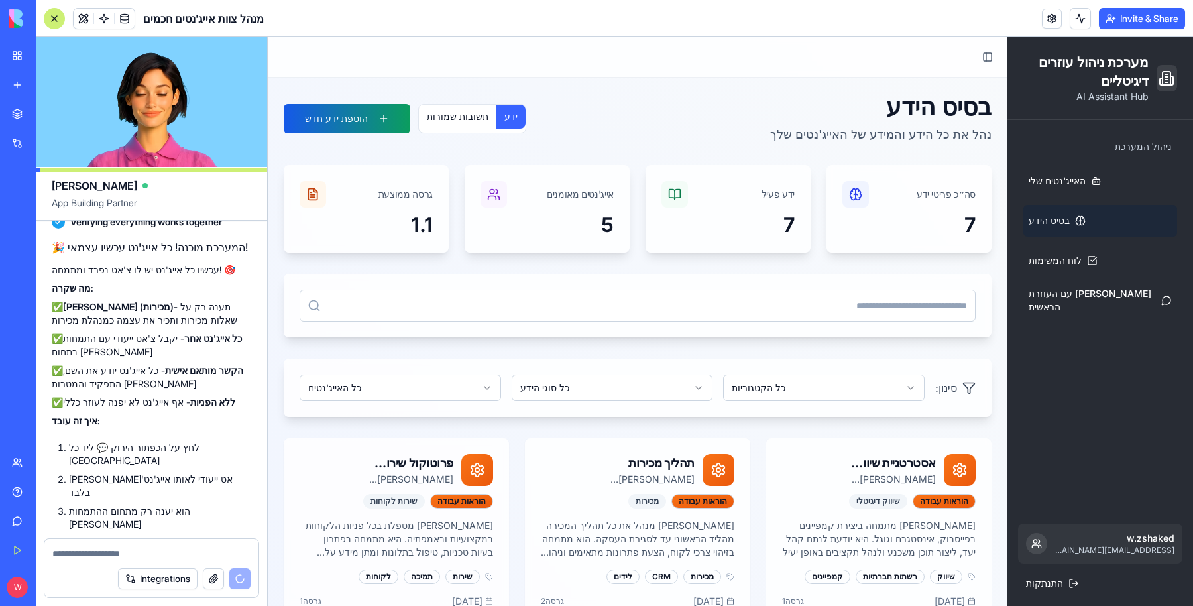
scroll to position [4063, 0]
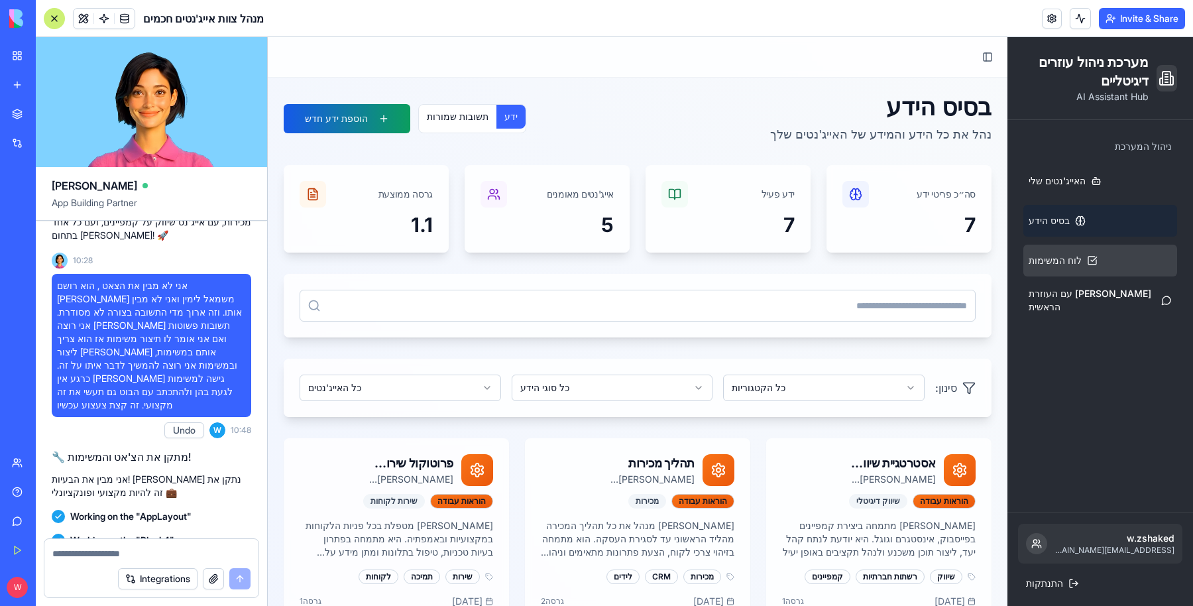
click at [1062, 264] on link "לוח המשימות" at bounding box center [1101, 261] width 154 height 32
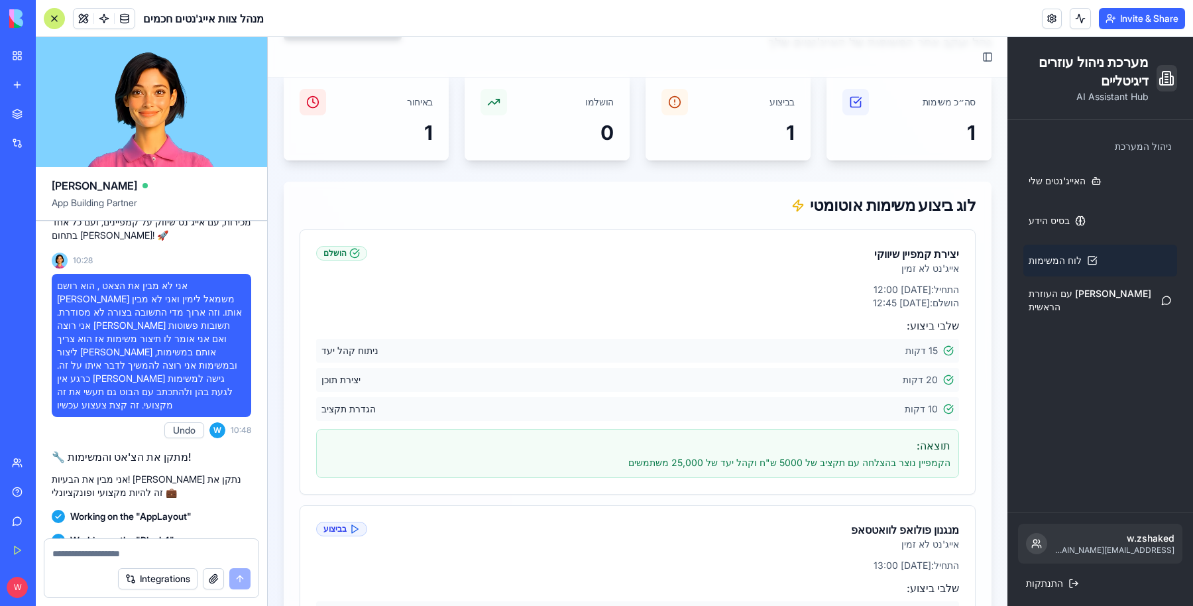
scroll to position [83, 0]
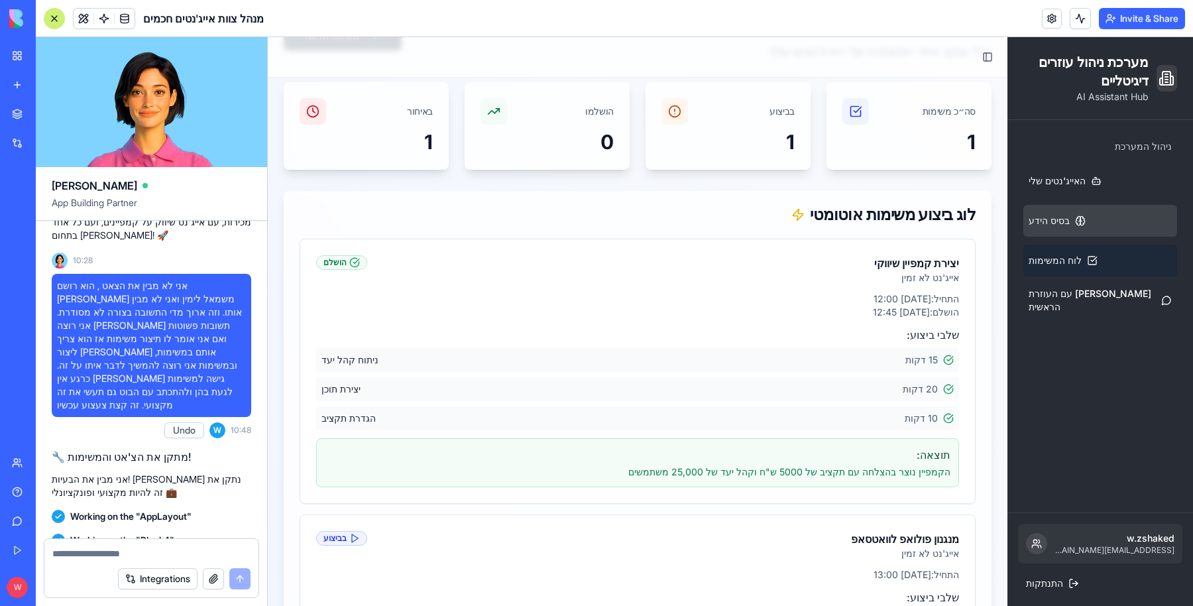
click at [1061, 228] on link "בסיס הידע" at bounding box center [1101, 221] width 154 height 32
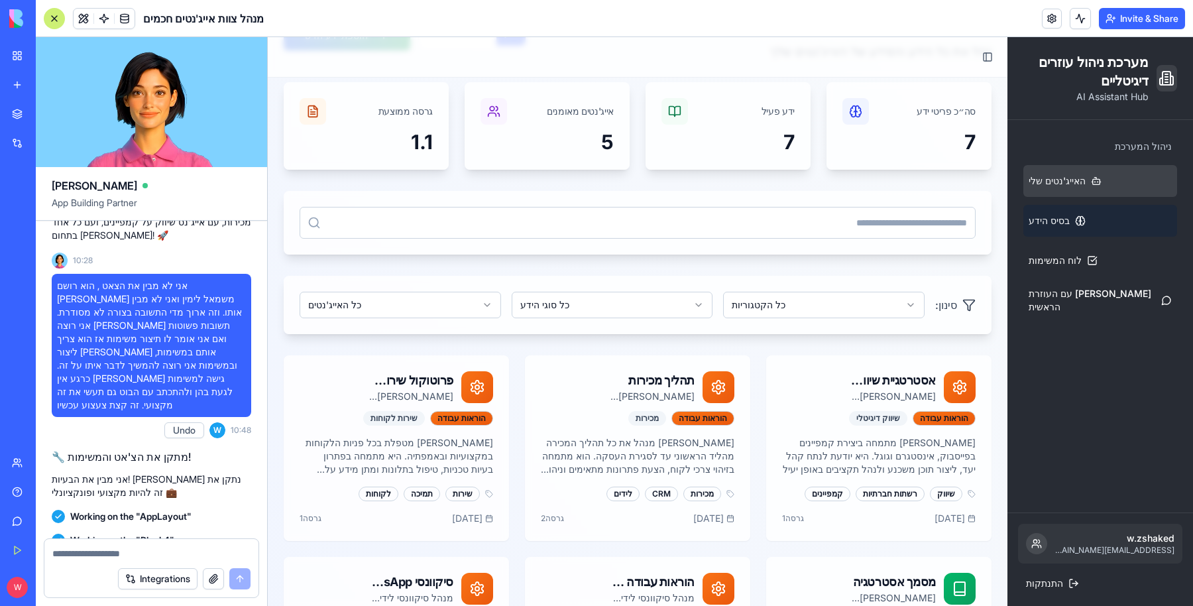
click at [1040, 184] on span "האייג'נטים שלי" at bounding box center [1057, 180] width 57 height 13
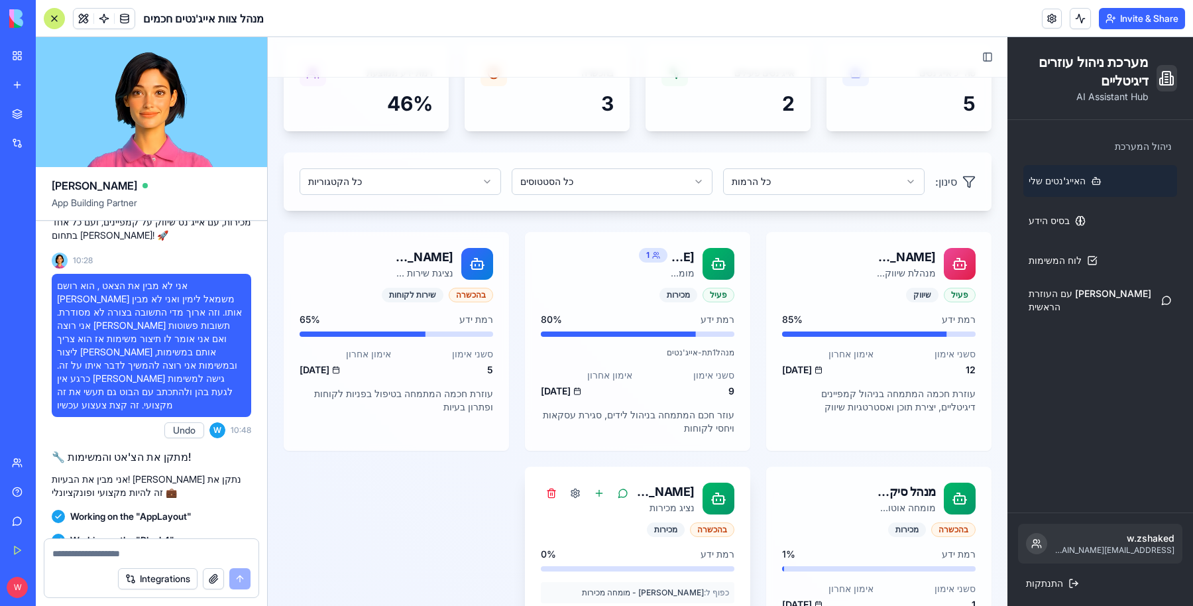
scroll to position [194, 0]
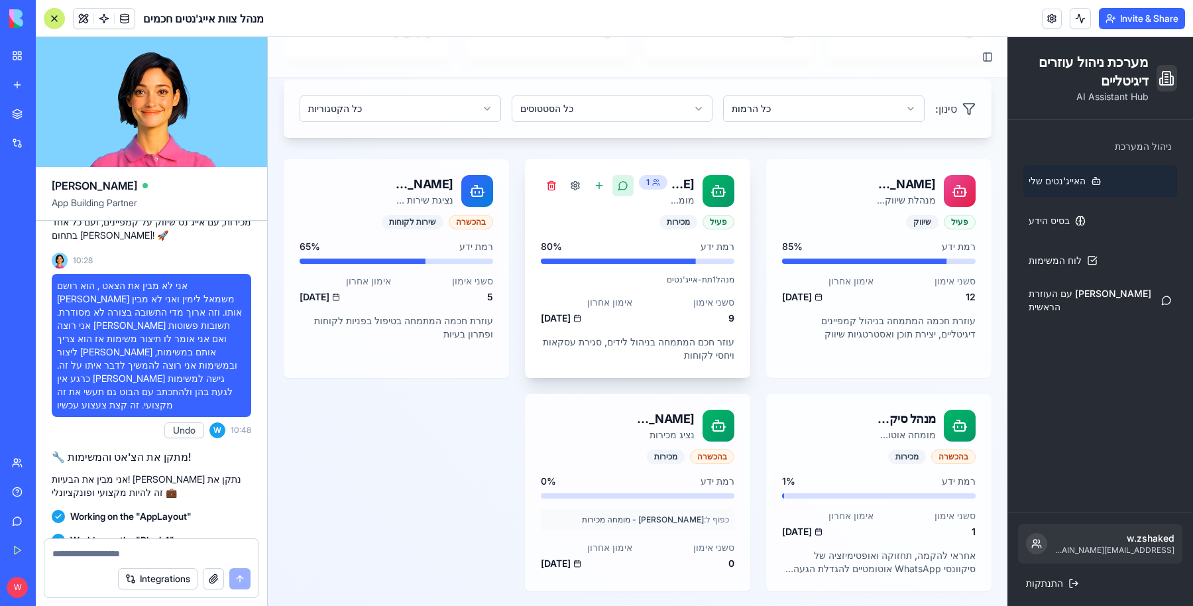
click at [622, 184] on button at bounding box center [623, 185] width 21 height 21
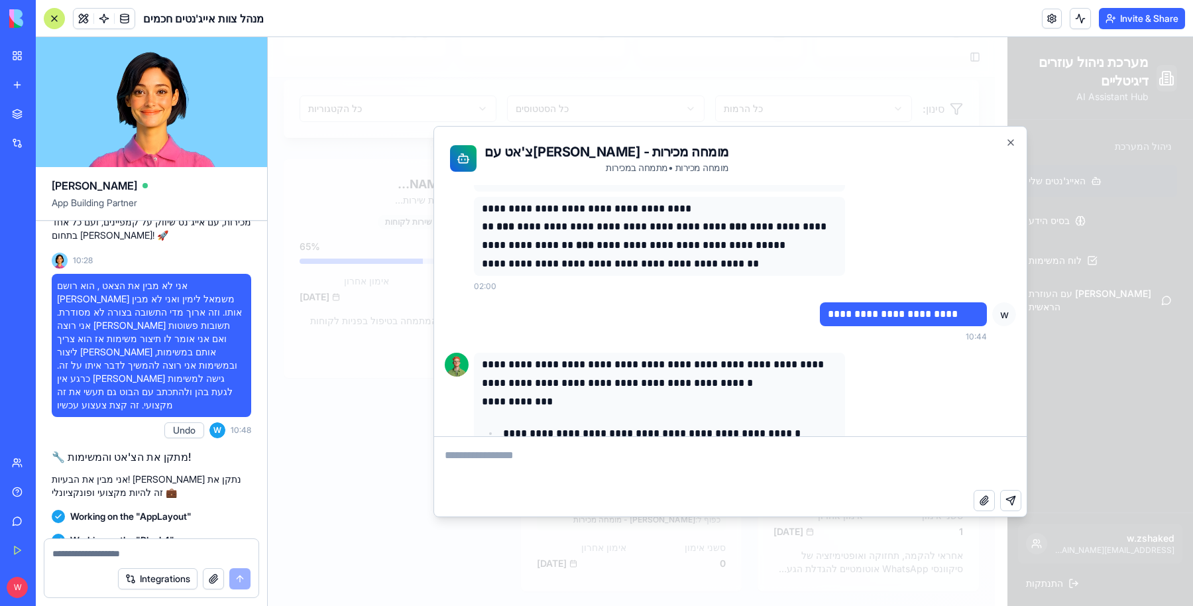
scroll to position [91, 0]
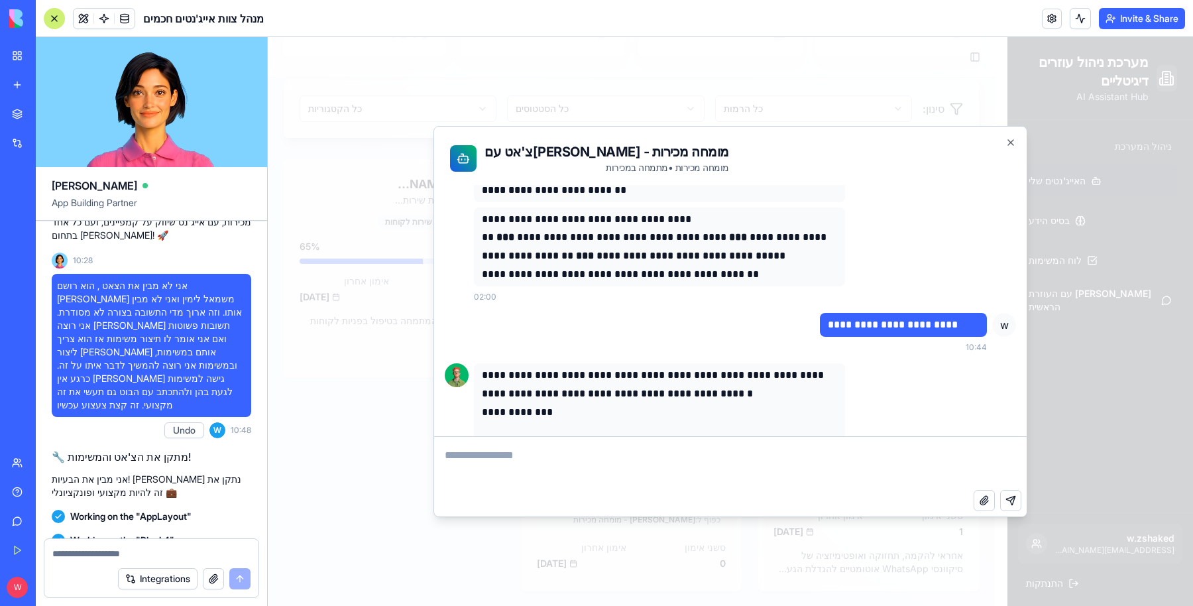
click at [1079, 374] on div at bounding box center [731, 321] width 926 height 569
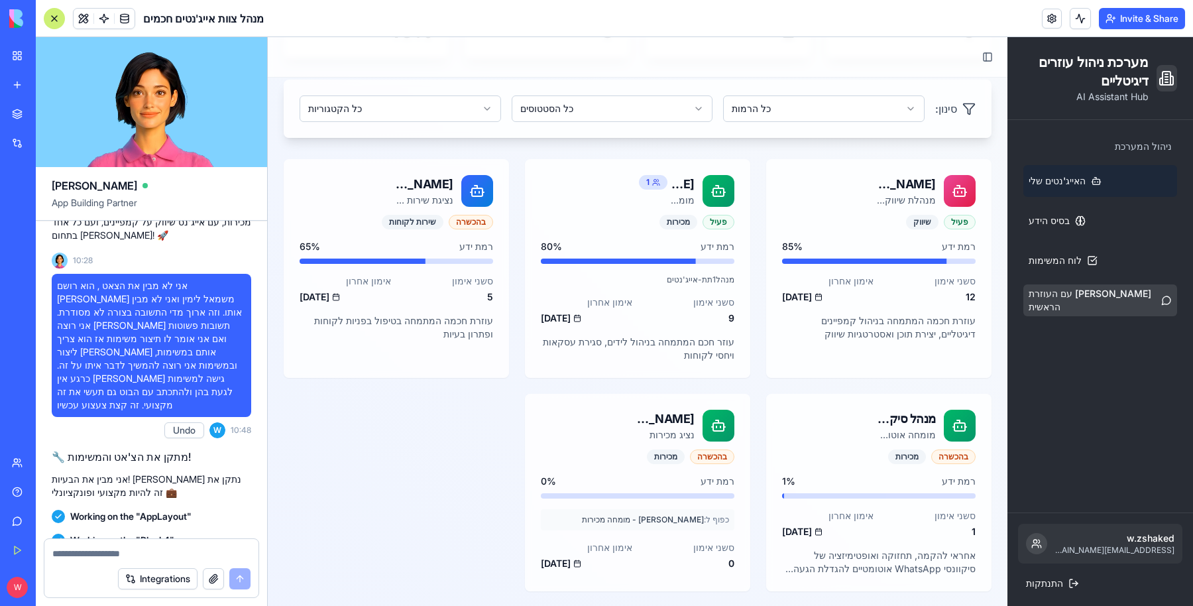
click at [1084, 300] on span "[PERSON_NAME] עם העוזרת הראשית" at bounding box center [1092, 300] width 127 height 27
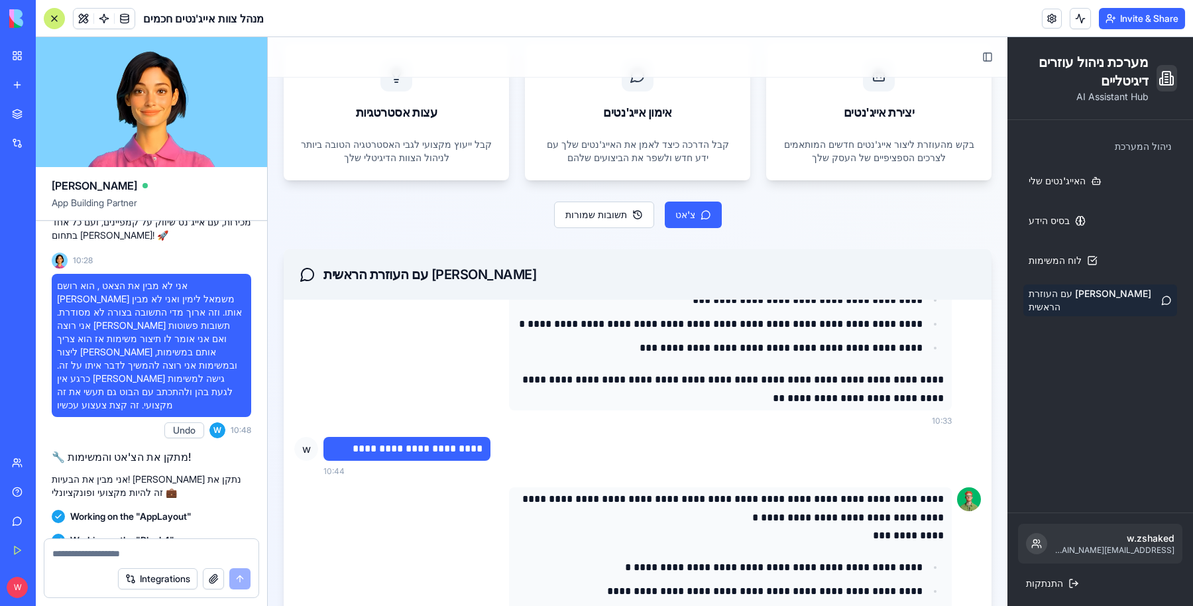
scroll to position [6630, 0]
click at [1051, 254] on span "לוח המשימות" at bounding box center [1055, 260] width 53 height 13
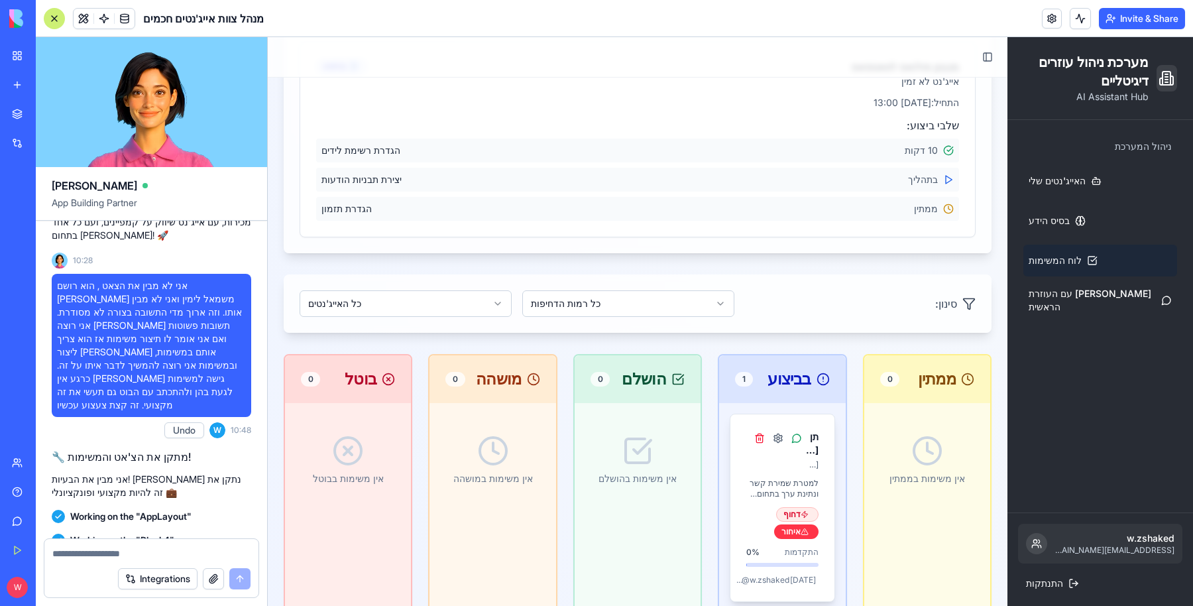
scroll to position [632, 0]
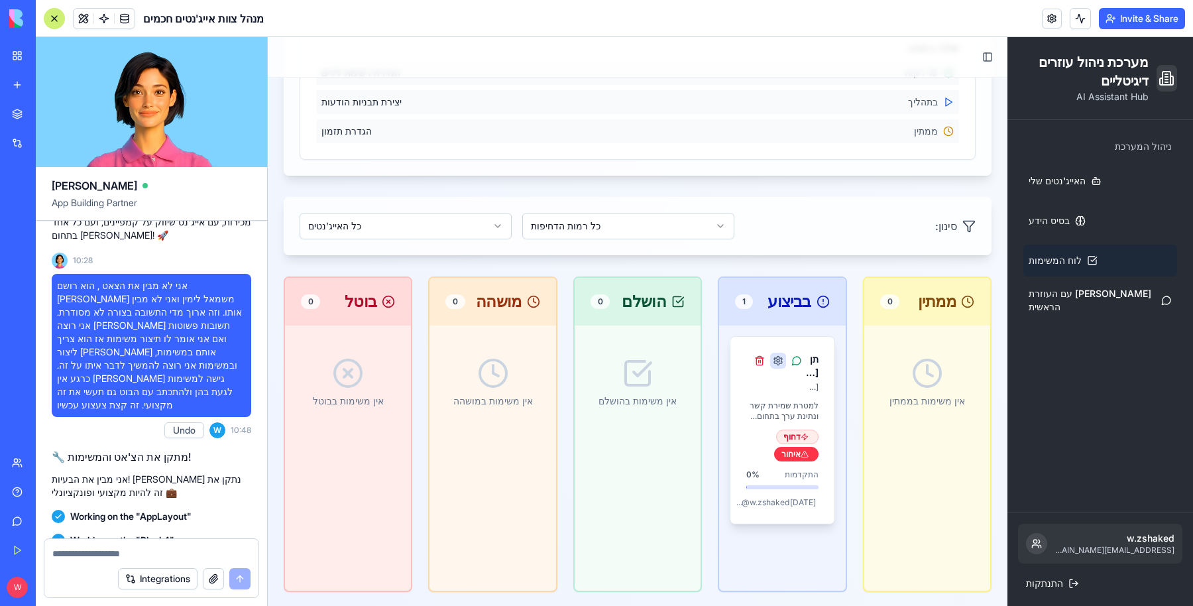
click at [770, 360] on button at bounding box center [778, 361] width 16 height 16
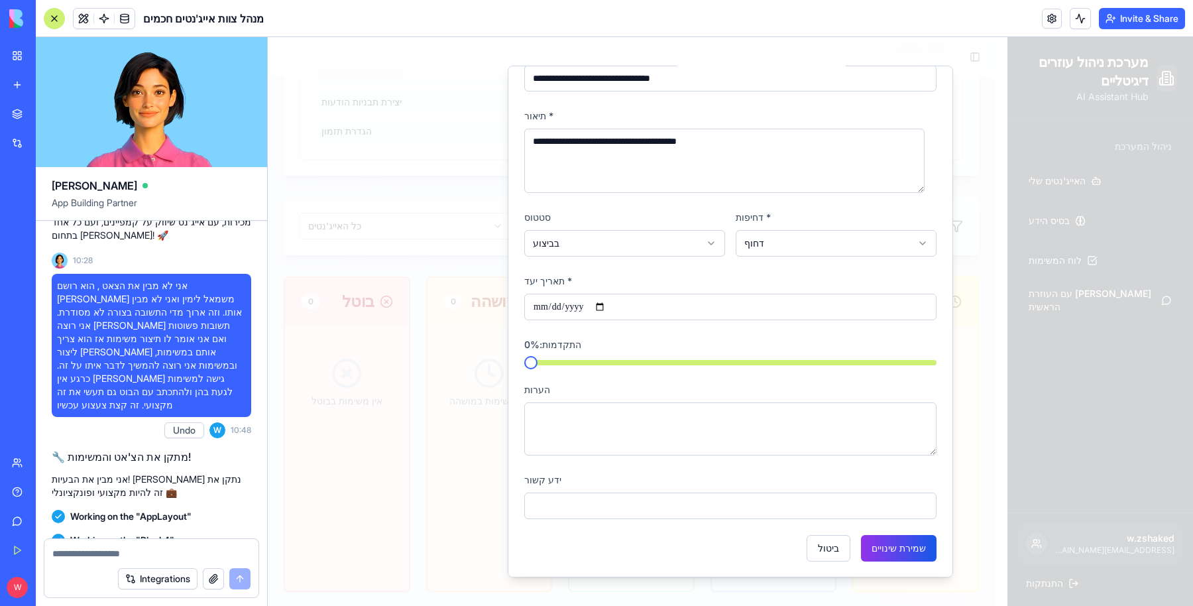
scroll to position [0, 0]
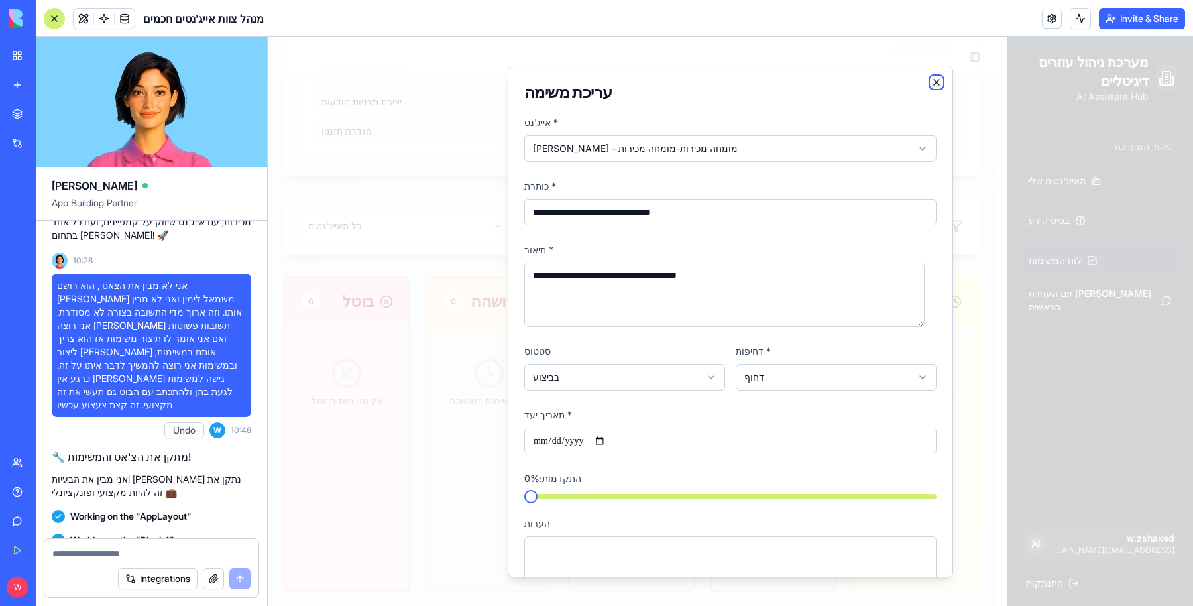
click at [931, 84] on icon "button" at bounding box center [936, 82] width 11 height 11
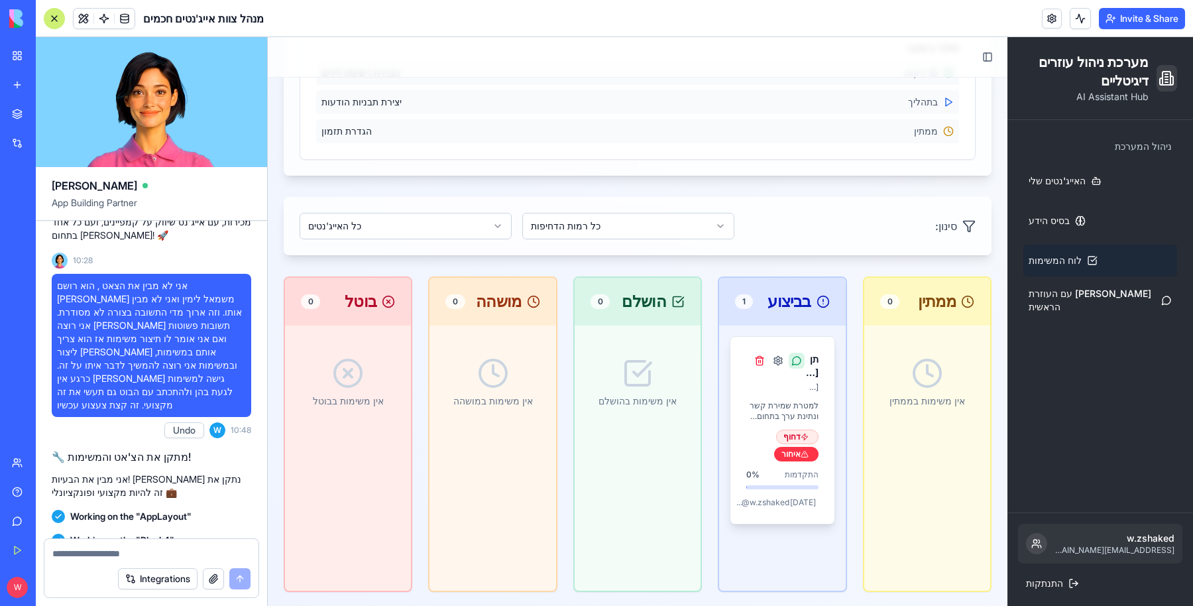
click at [789, 356] on button at bounding box center [797, 361] width 16 height 16
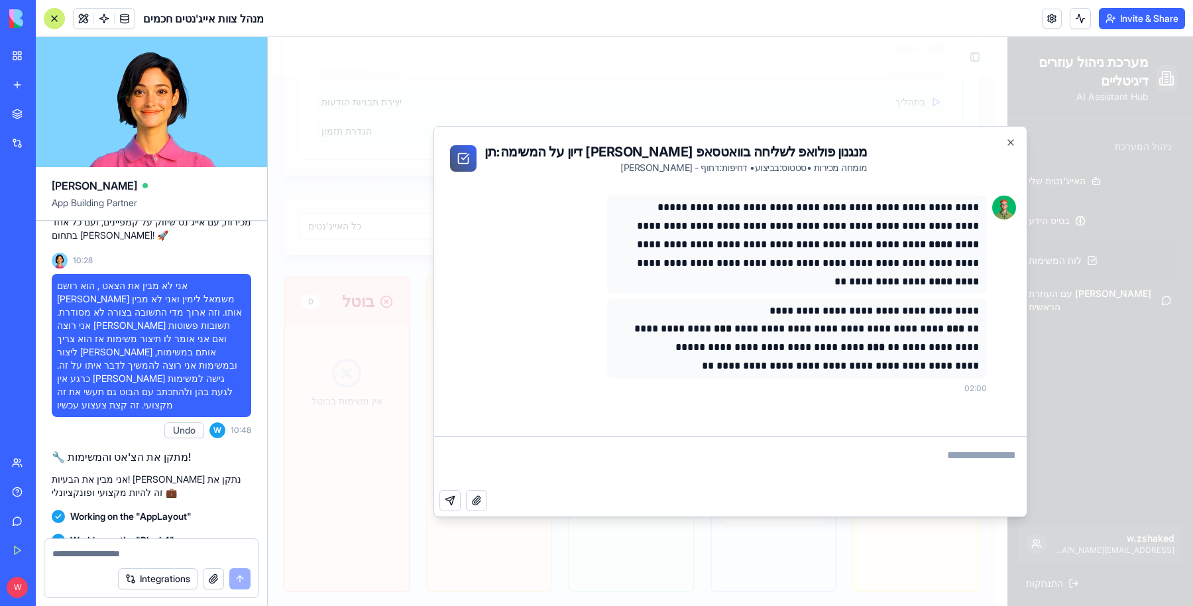
click at [331, 298] on div at bounding box center [731, 321] width 926 height 569
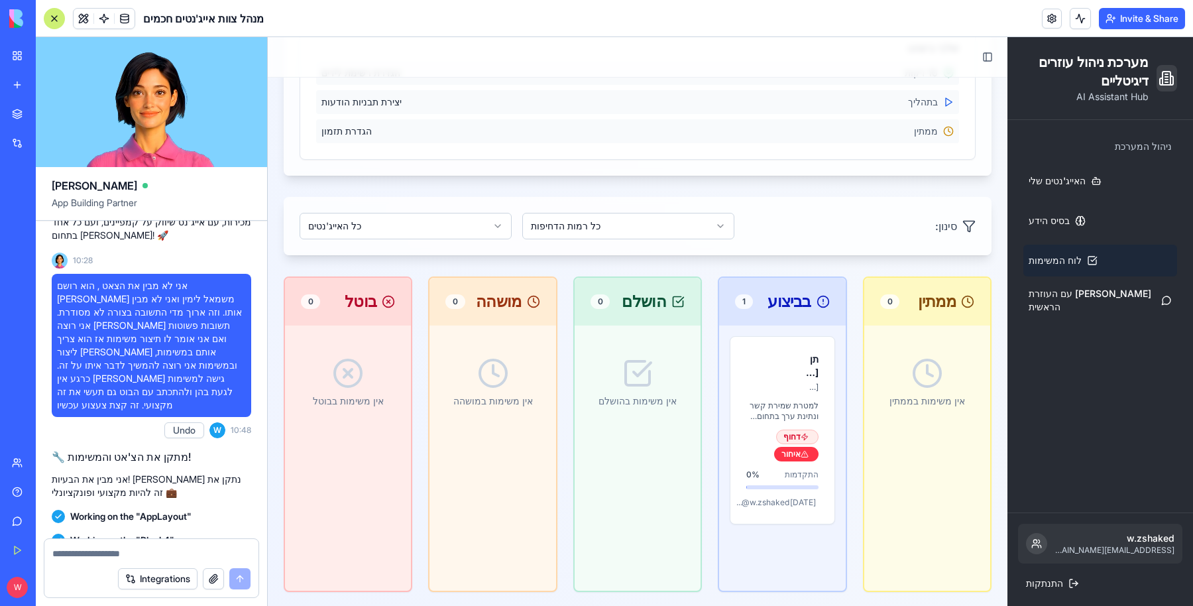
click at [174, 548] on textarea at bounding box center [151, 553] width 199 height 13
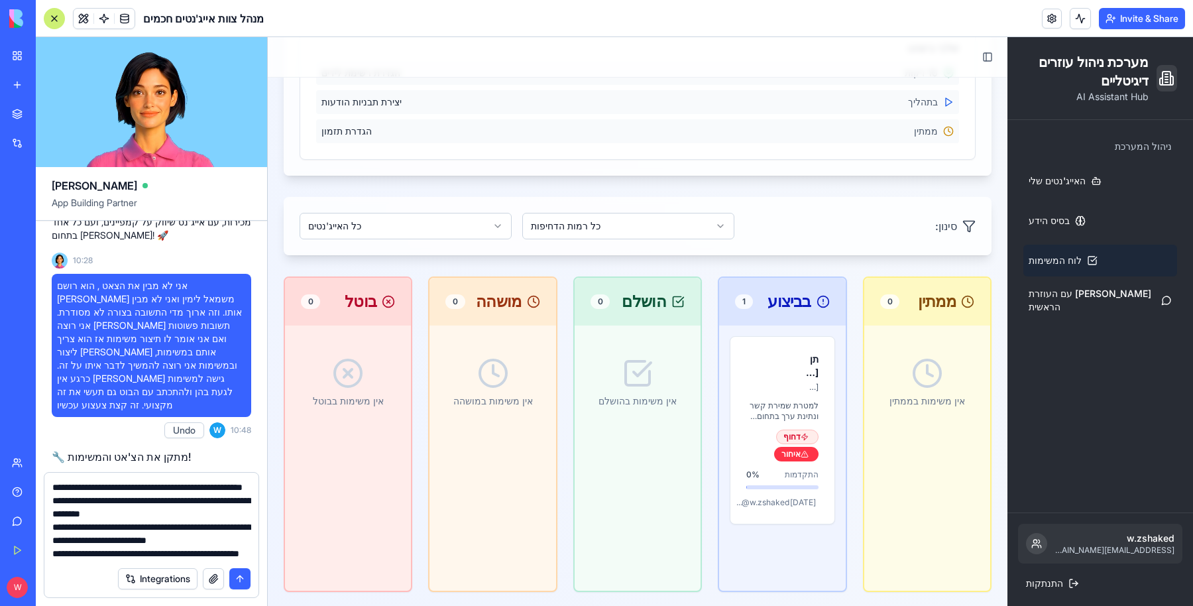
scroll to position [25, 0]
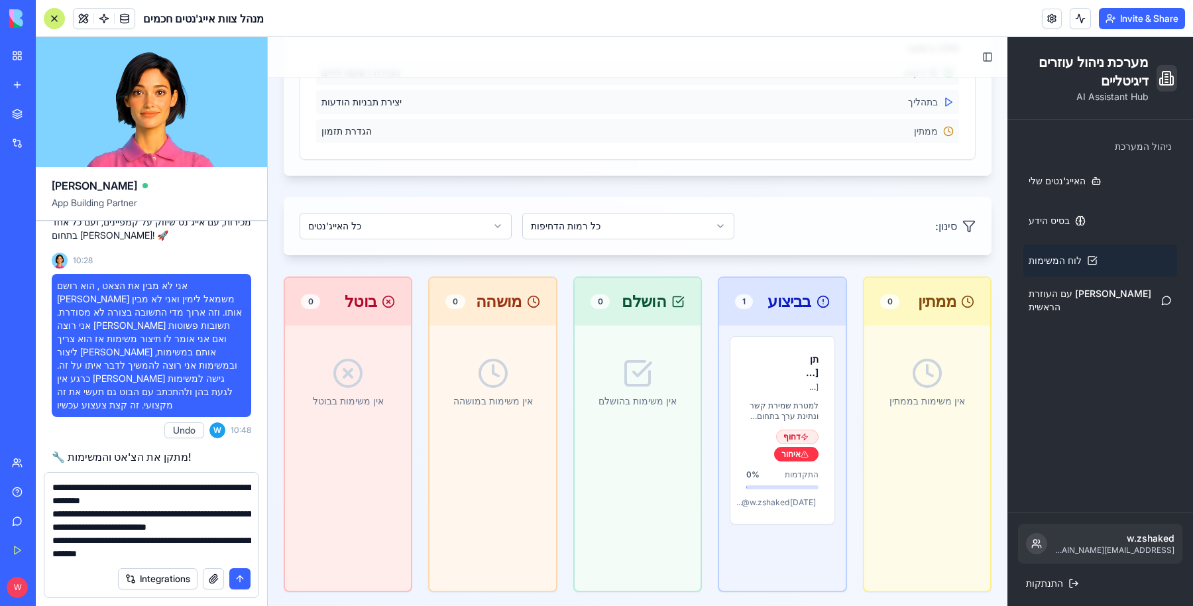
type textarea "**********"
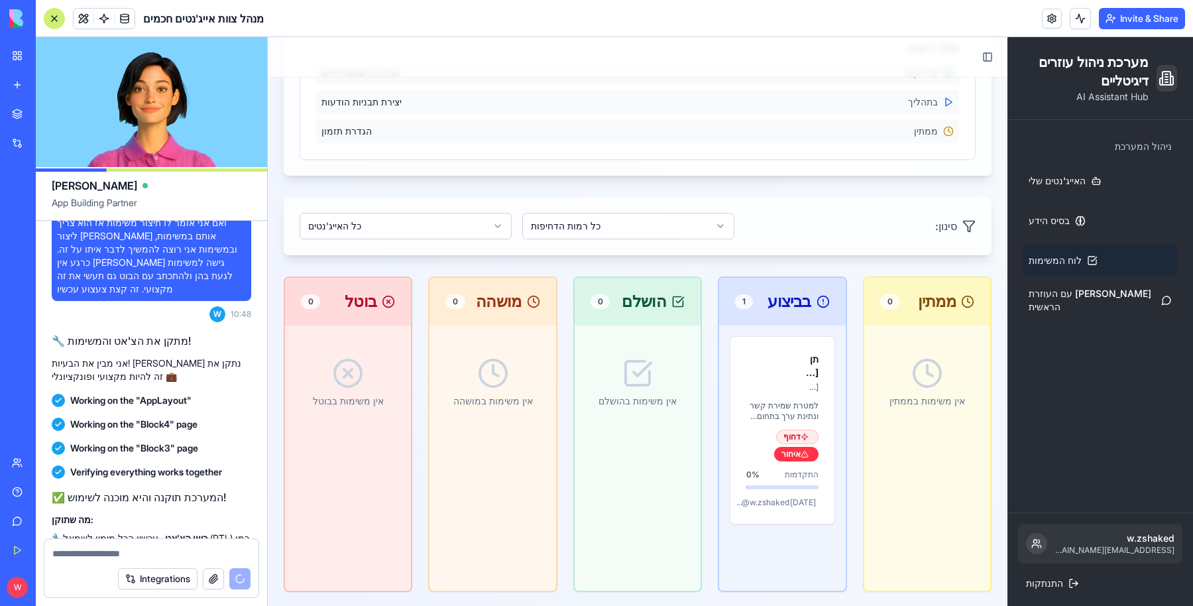
scroll to position [4315, 0]
